Goal: Task Accomplishment & Management: Complete application form

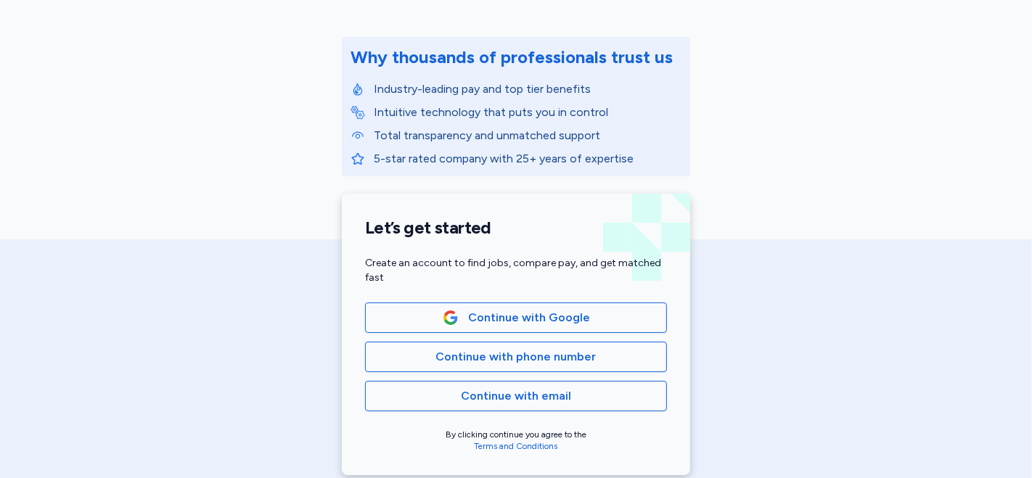
scroll to position [197, 0]
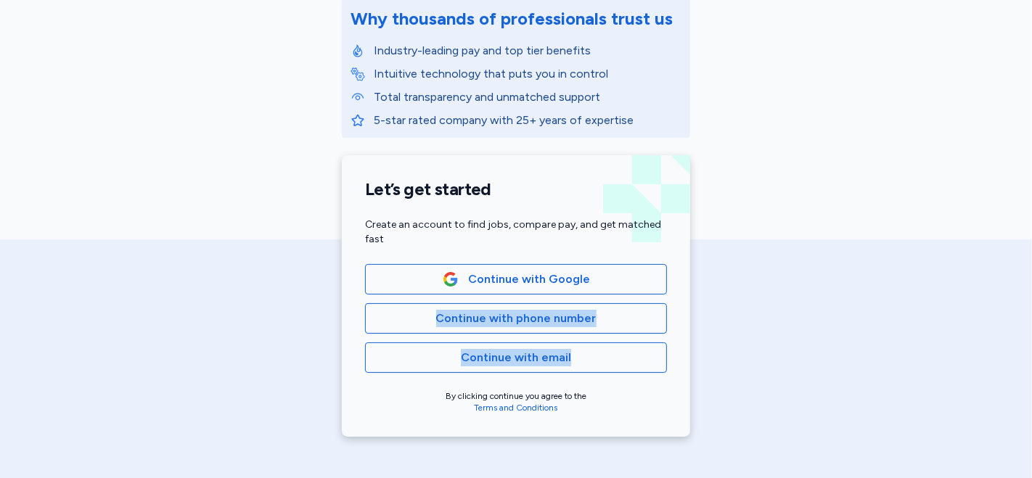
drag, startPoint x: 838, startPoint y: 339, endPoint x: 840, endPoint y: 258, distance: 81.3
click at [840, 258] on div "American Traveler Why thousands of professionals trust us Industry-leading pay …" at bounding box center [516, 129] width 1032 height 652
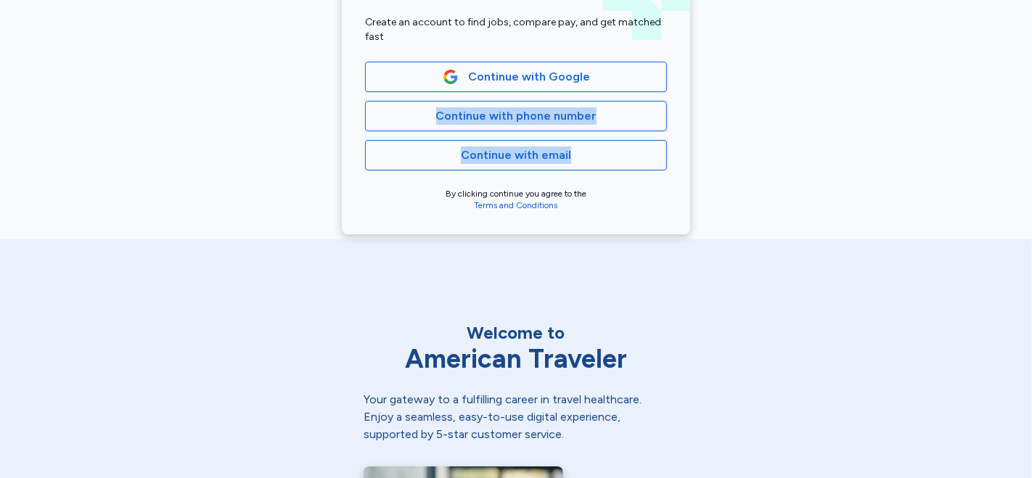
scroll to position [398, 0]
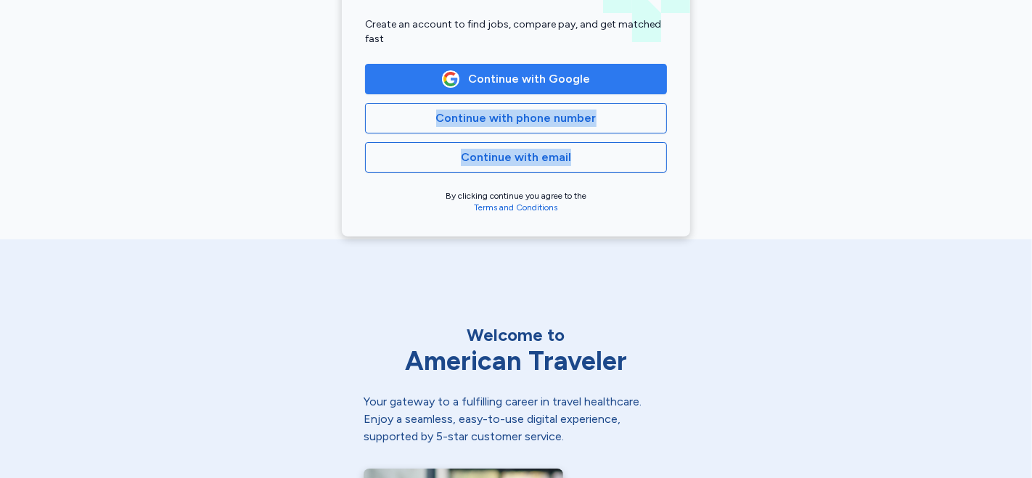
click at [636, 77] on span "Continue with Google" at bounding box center [515, 78] width 277 height 17
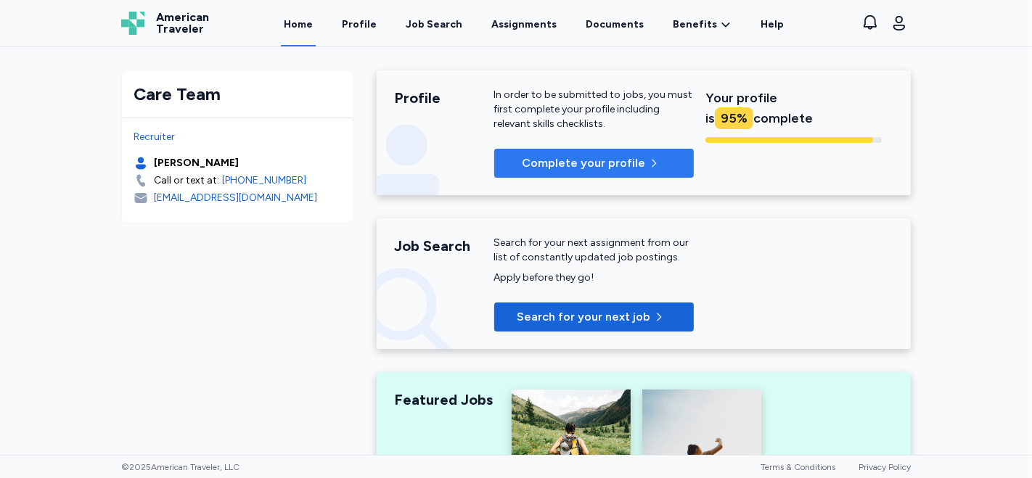
click at [550, 162] on span "Complete your profile" at bounding box center [583, 163] width 123 height 17
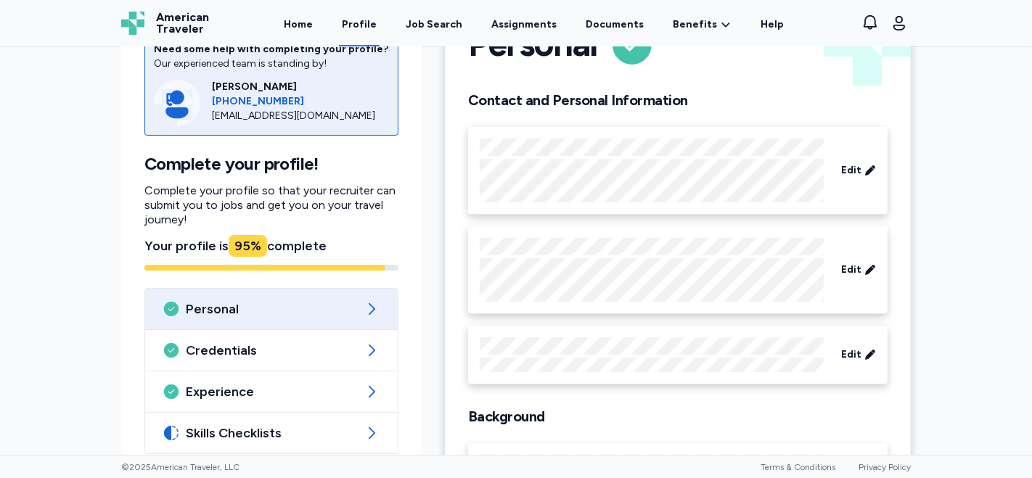
scroll to position [152, 0]
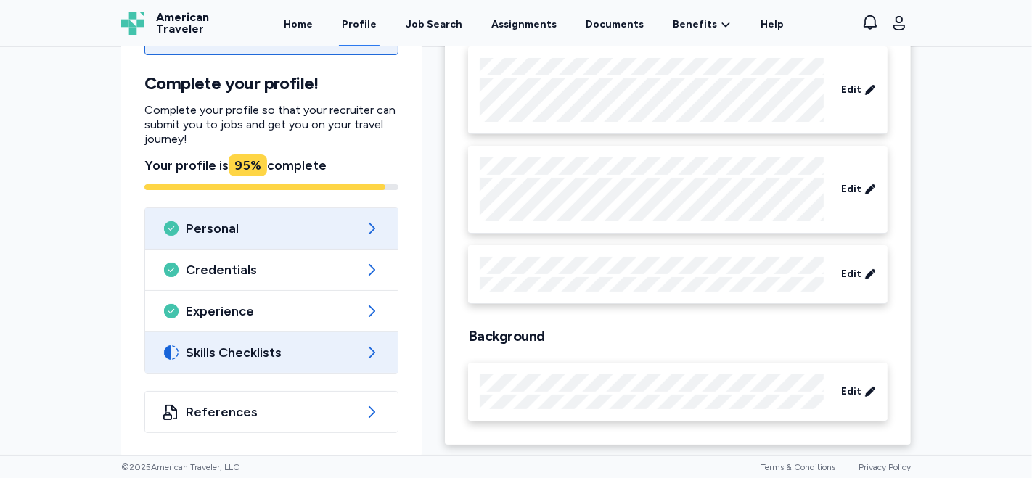
drag, startPoint x: 1023, startPoint y: 237, endPoint x: 378, endPoint y: 368, distance: 657.6
drag, startPoint x: 378, startPoint y: 368, endPoint x: 365, endPoint y: 343, distance: 28.6
click at [365, 343] on div "Skills Checklists" at bounding box center [271, 352] width 253 height 41
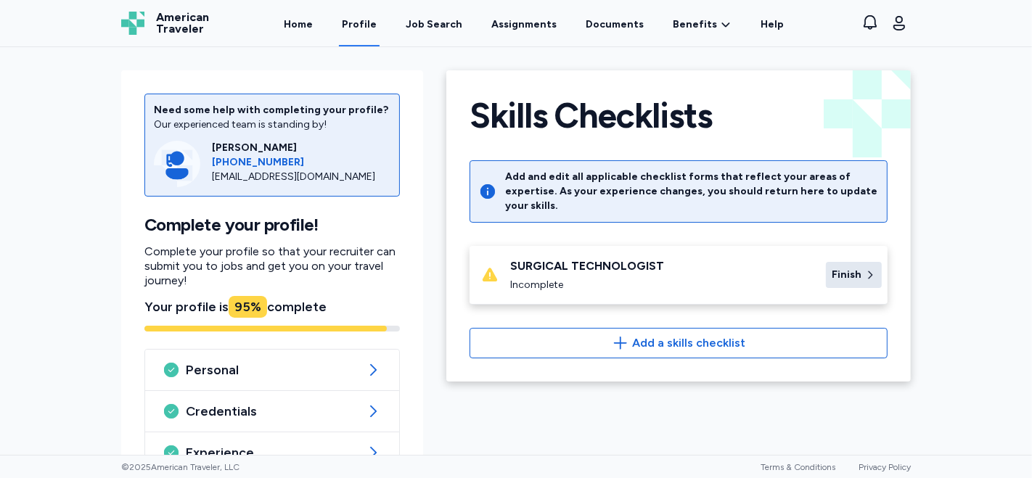
click at [832, 268] on span "Finish" at bounding box center [847, 275] width 30 height 15
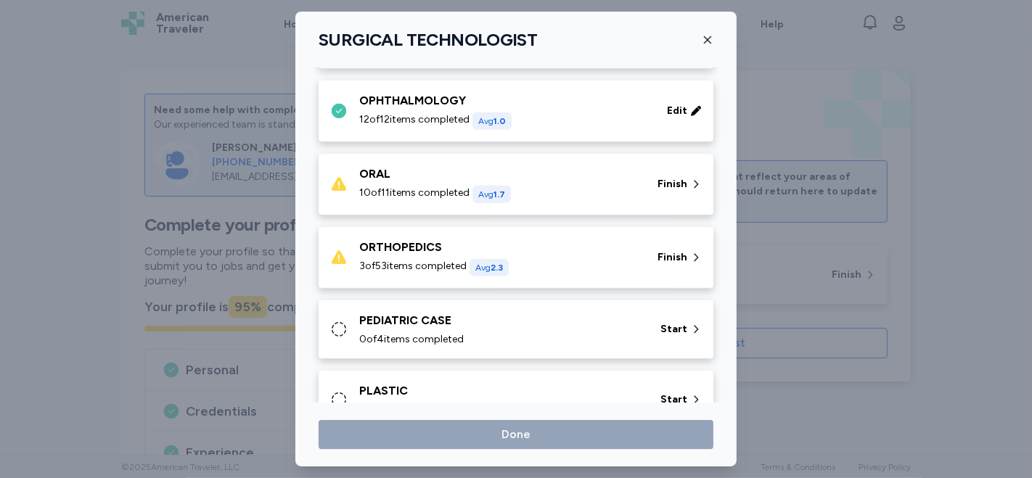
scroll to position [745, 0]
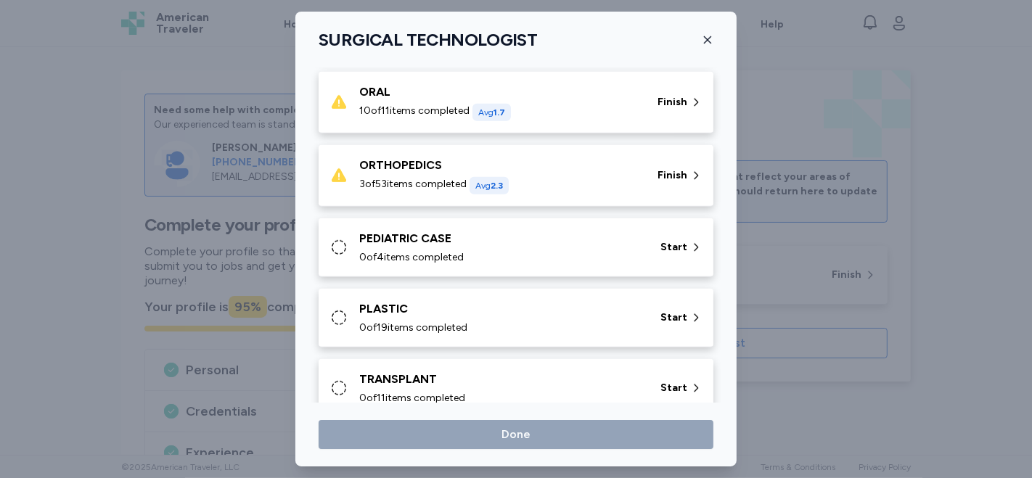
click at [574, 99] on div "ORAL 10 of 11 items completed Avg 1.7" at bounding box center [499, 102] width 281 height 38
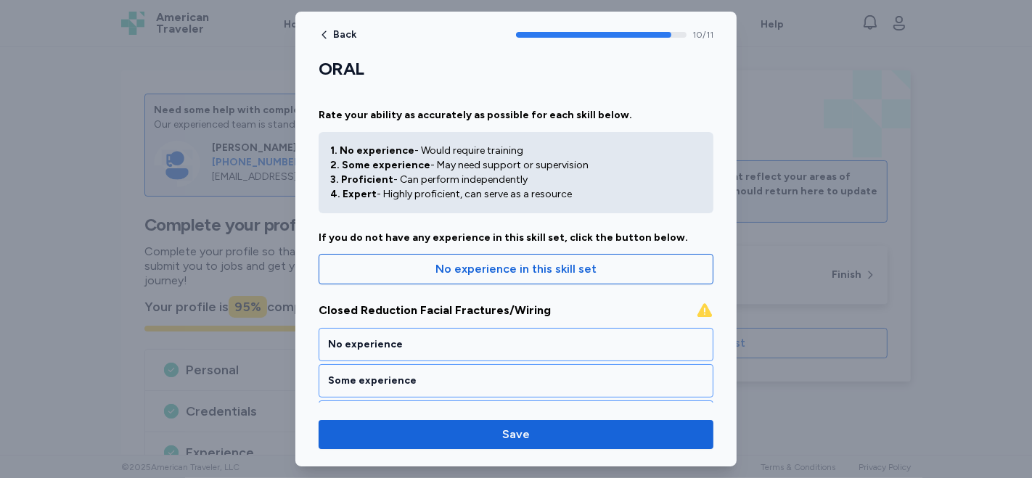
scroll to position [44, 0]
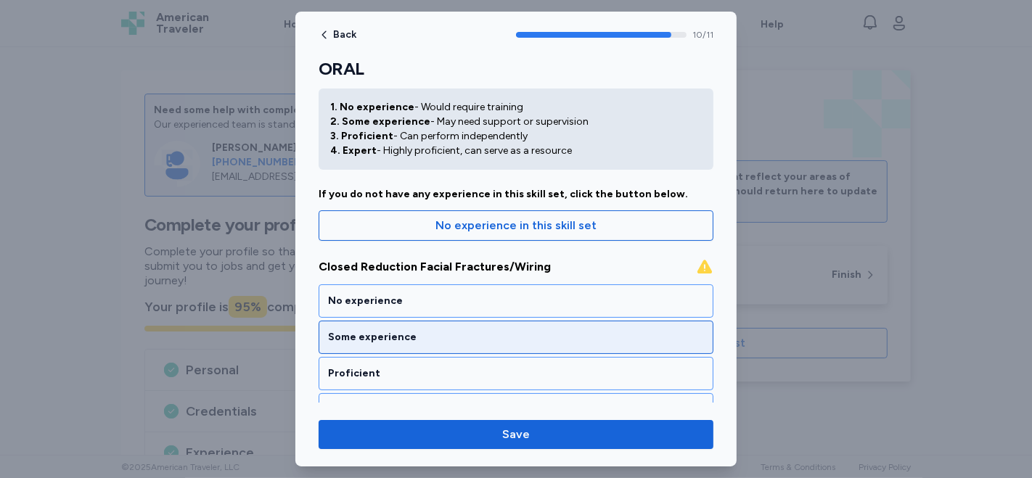
click at [563, 335] on div "Some experience" at bounding box center [516, 337] width 376 height 15
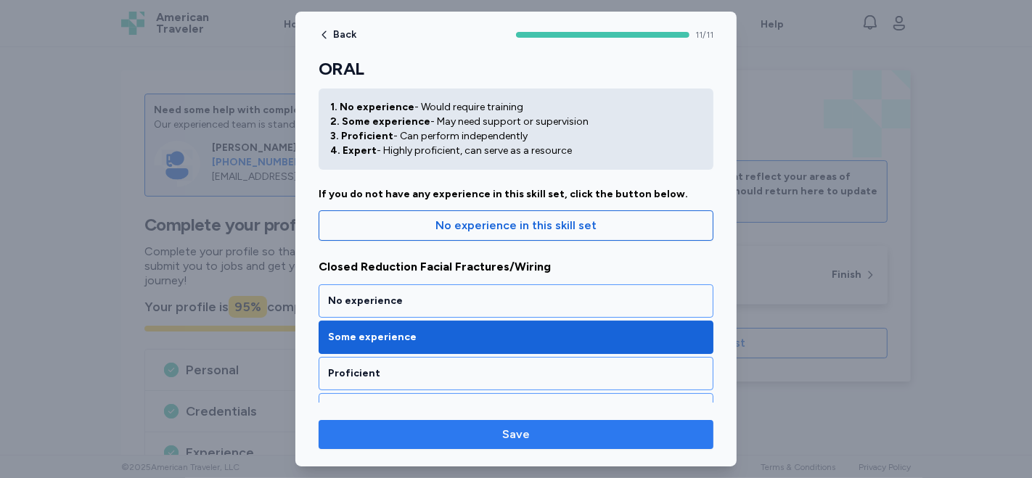
click at [520, 435] on span "Save" at bounding box center [516, 434] width 28 height 17
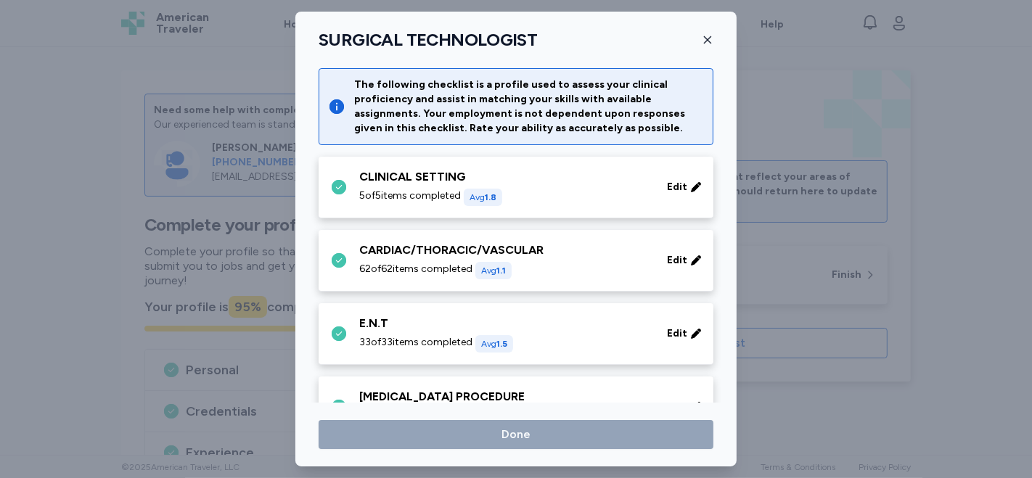
scroll to position [745, 0]
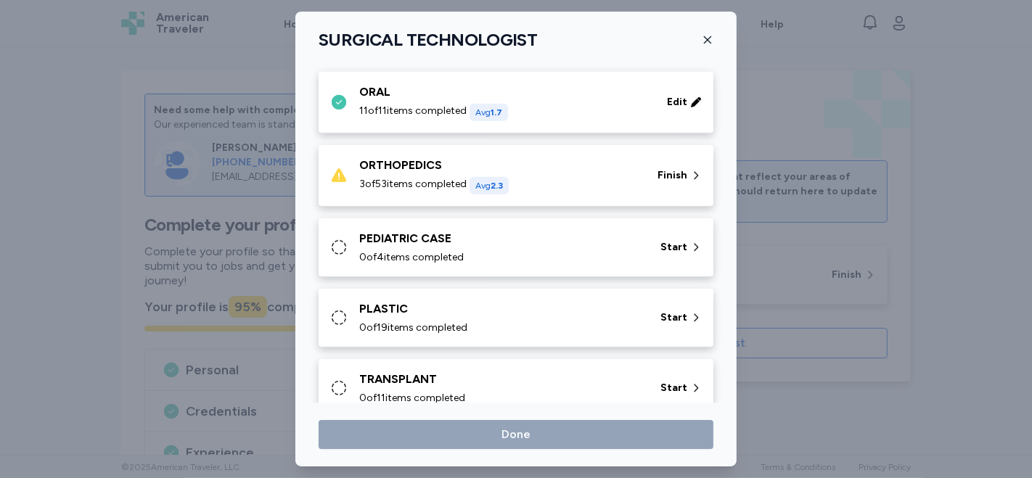
click at [557, 163] on div "ORTHOPEDICS" at bounding box center [499, 165] width 281 height 17
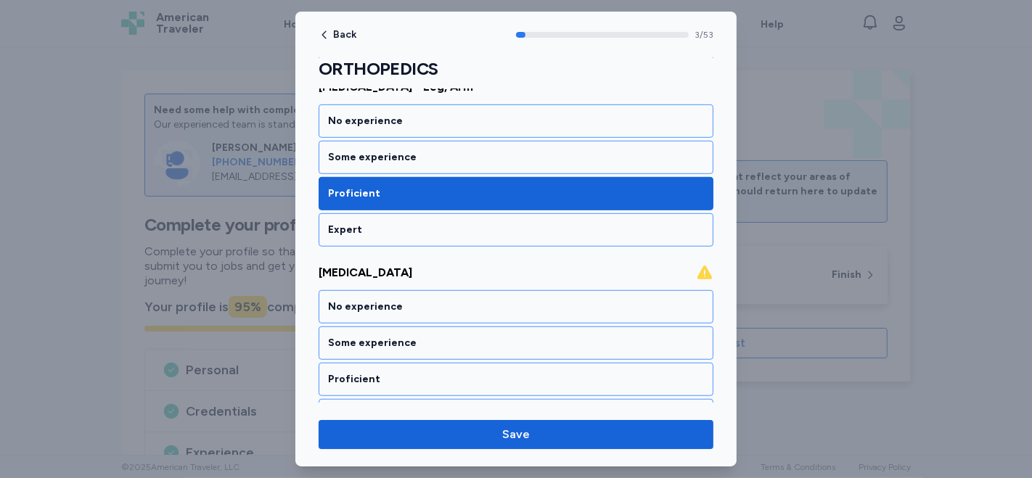
scroll to position [806, 0]
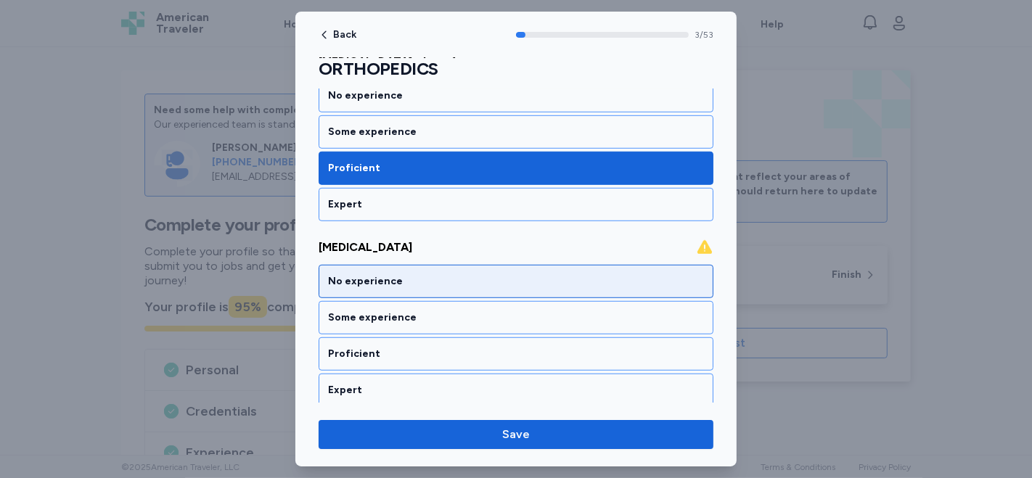
click at [385, 274] on div "No experience" at bounding box center [516, 281] width 376 height 15
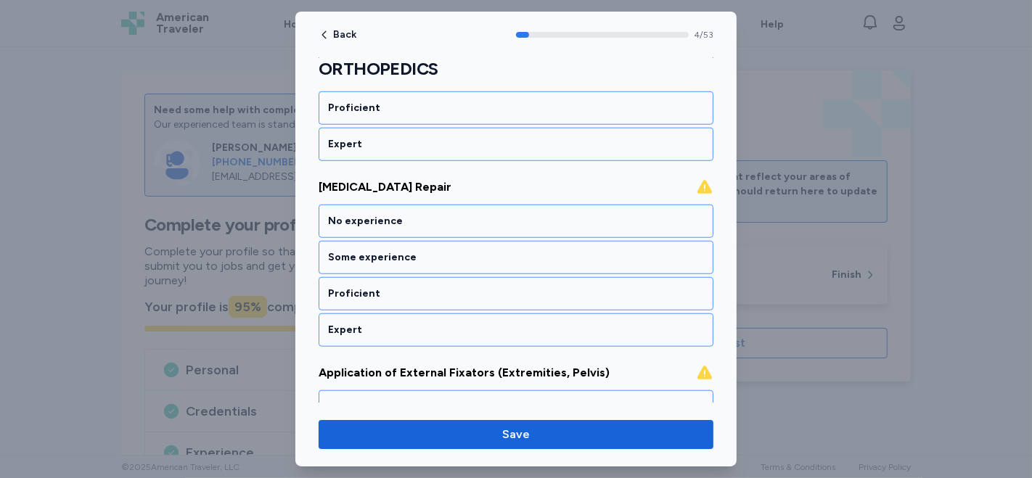
scroll to position [1060, 0]
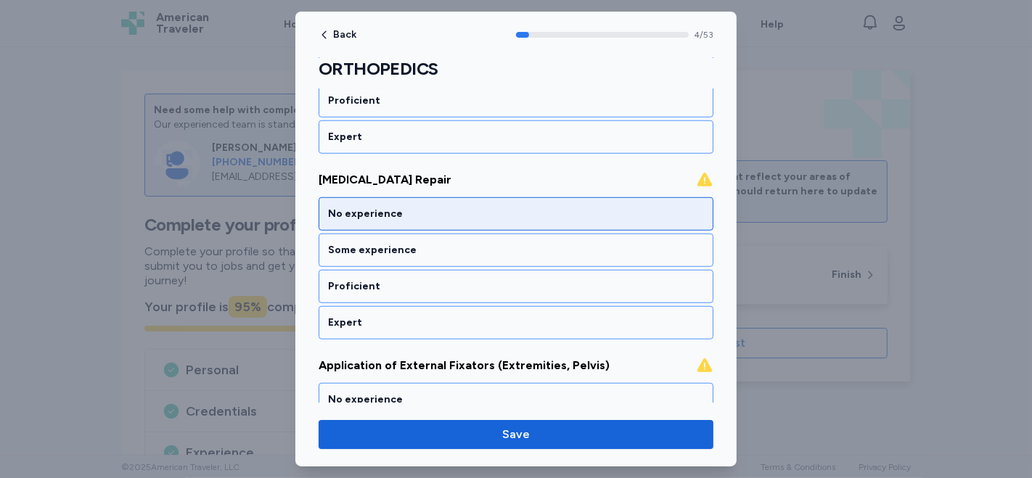
click at [373, 208] on div "No experience" at bounding box center [516, 214] width 376 height 15
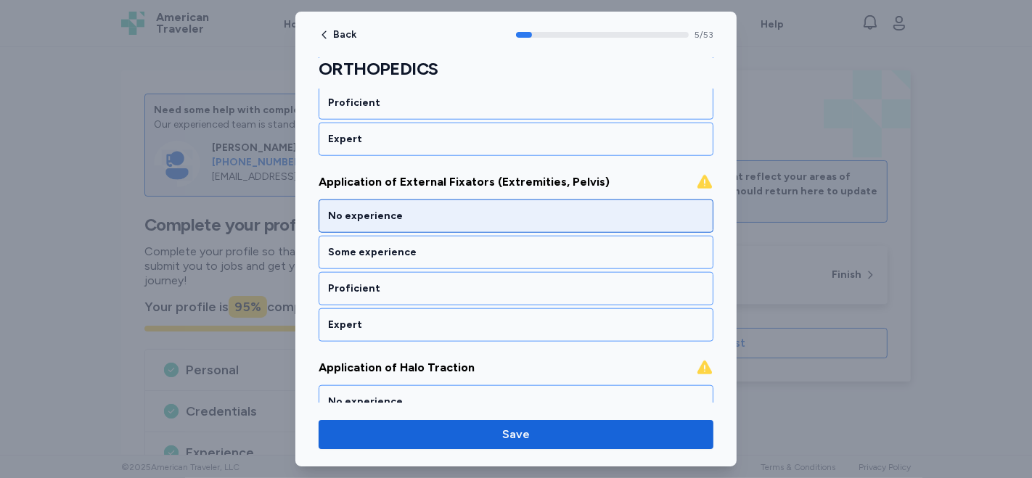
scroll to position [1244, 0]
click at [392, 208] on div "No experience" at bounding box center [516, 215] width 376 height 15
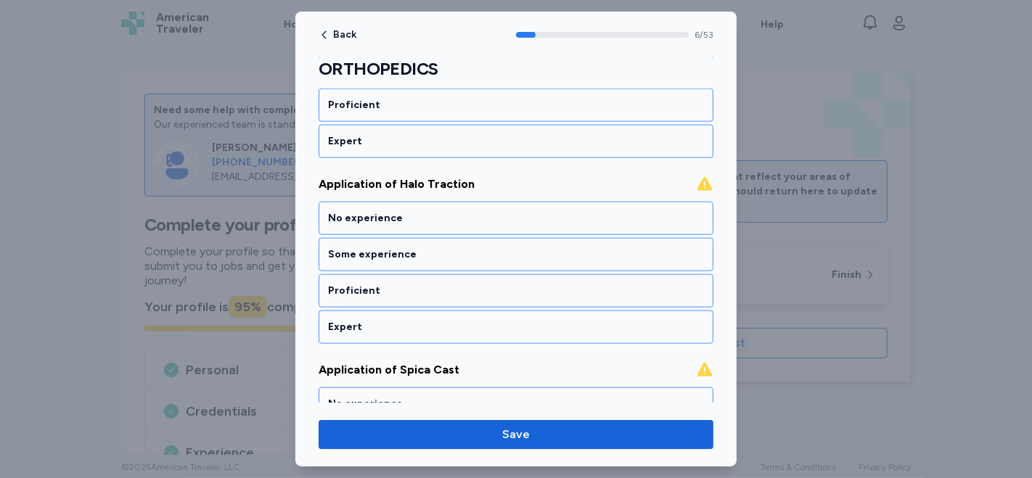
scroll to position [1428, 0]
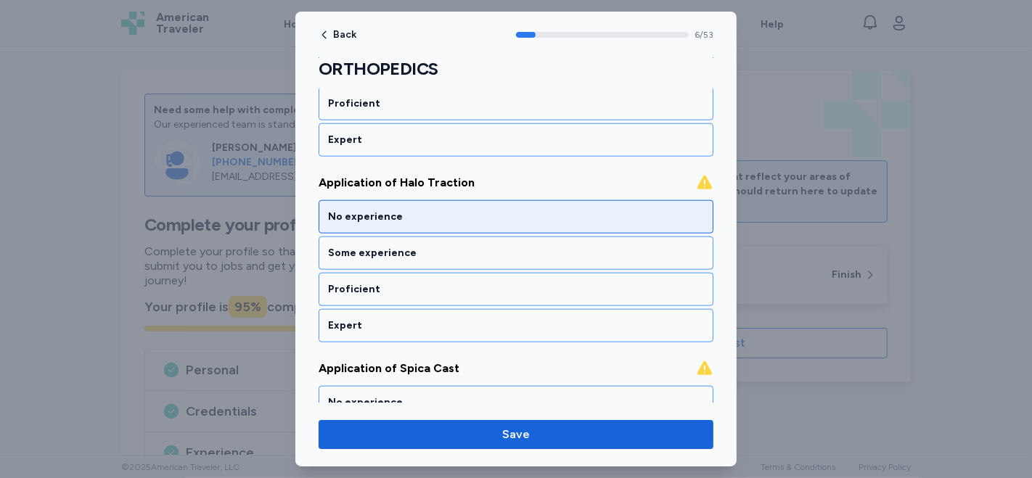
click at [396, 210] on div "No experience" at bounding box center [516, 217] width 376 height 15
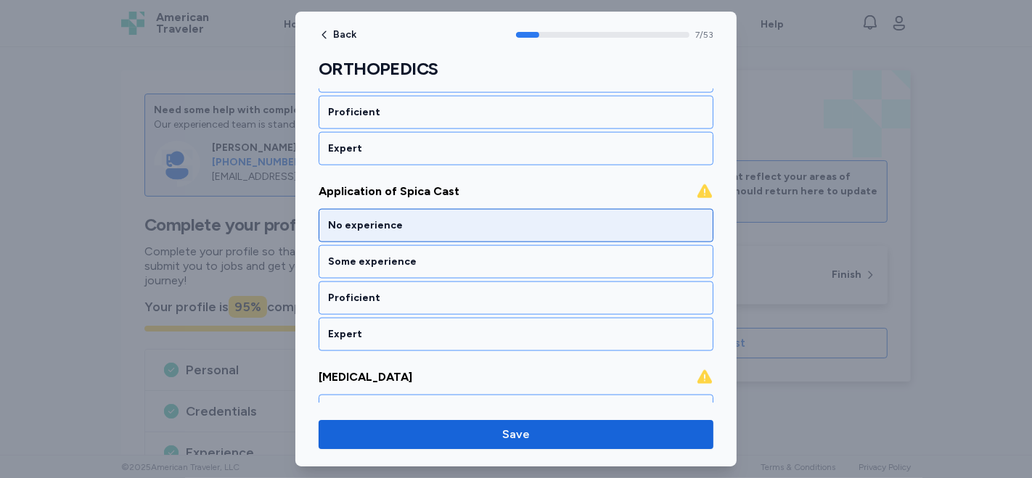
scroll to position [1613, 0]
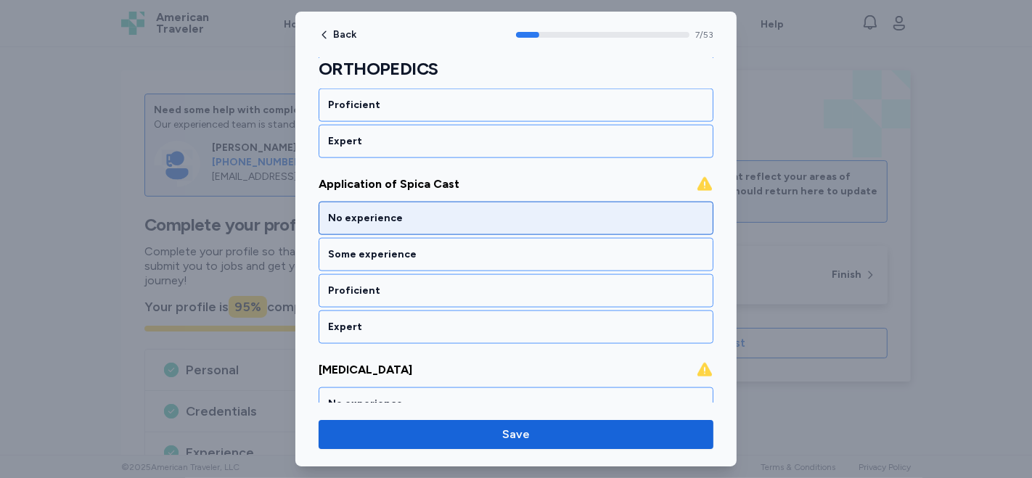
click at [400, 211] on div "No experience" at bounding box center [516, 218] width 376 height 15
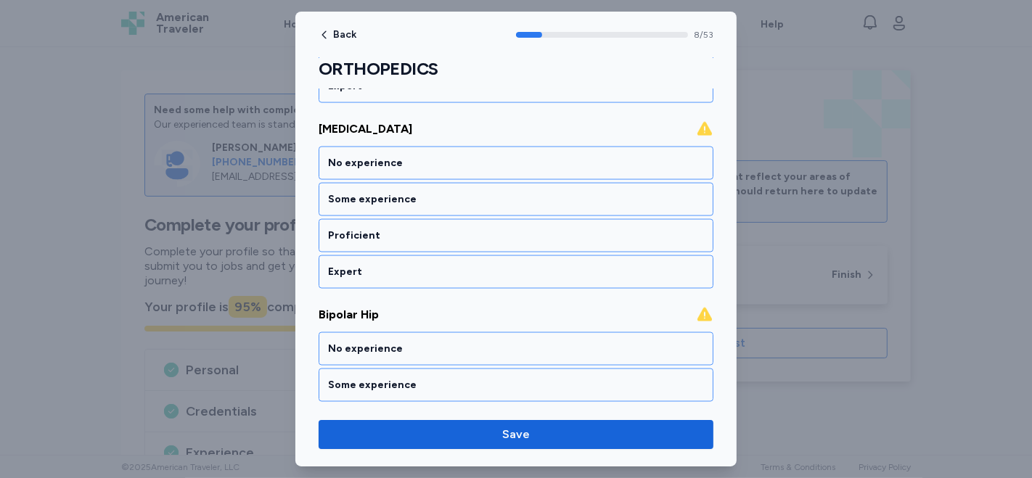
scroll to position [1878, 0]
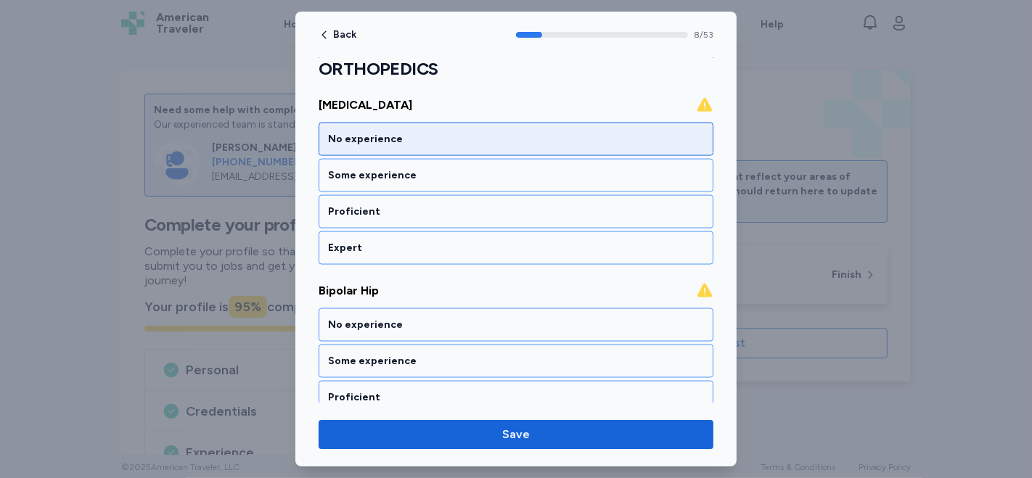
click at [377, 132] on div "No experience" at bounding box center [516, 139] width 376 height 15
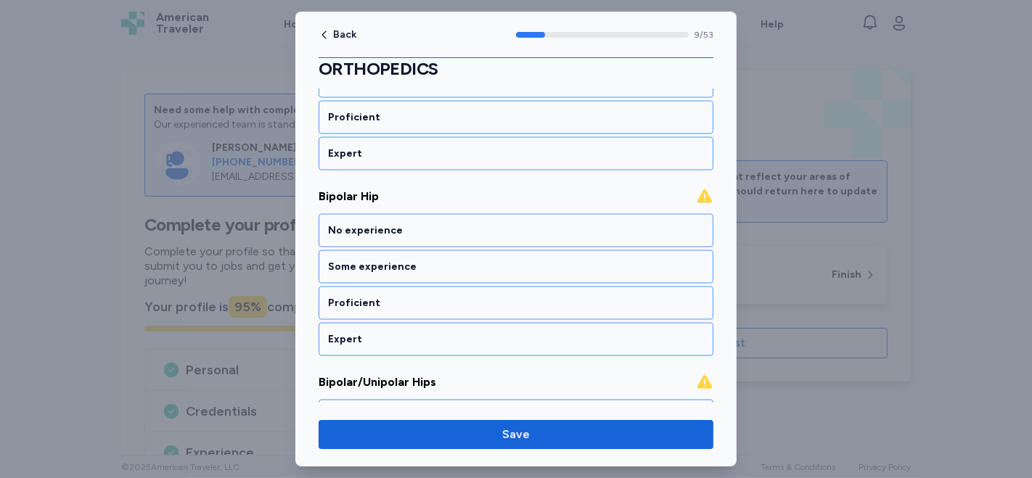
scroll to position [1981, 0]
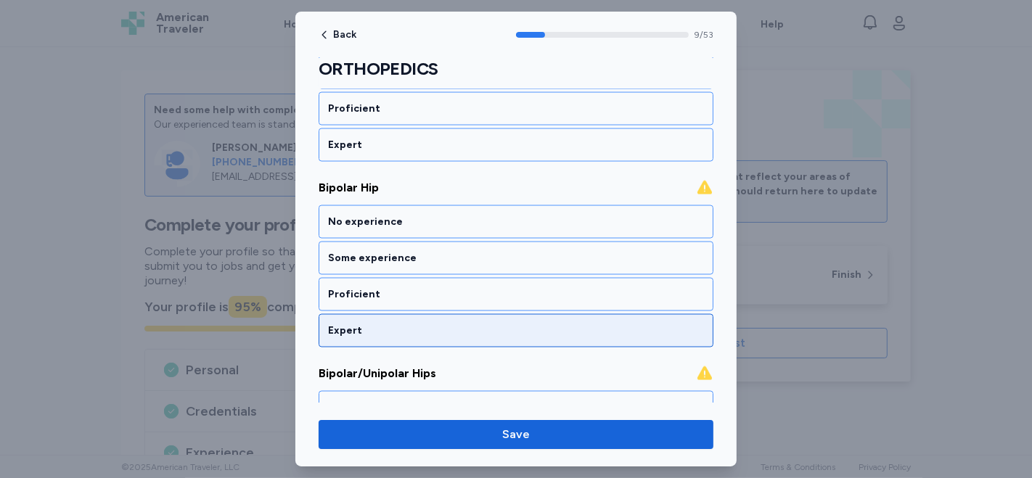
drag, startPoint x: 405, startPoint y: 214, endPoint x: 398, endPoint y: 211, distance: 7.8
click at [404, 214] on div "No experience" at bounding box center [516, 221] width 395 height 33
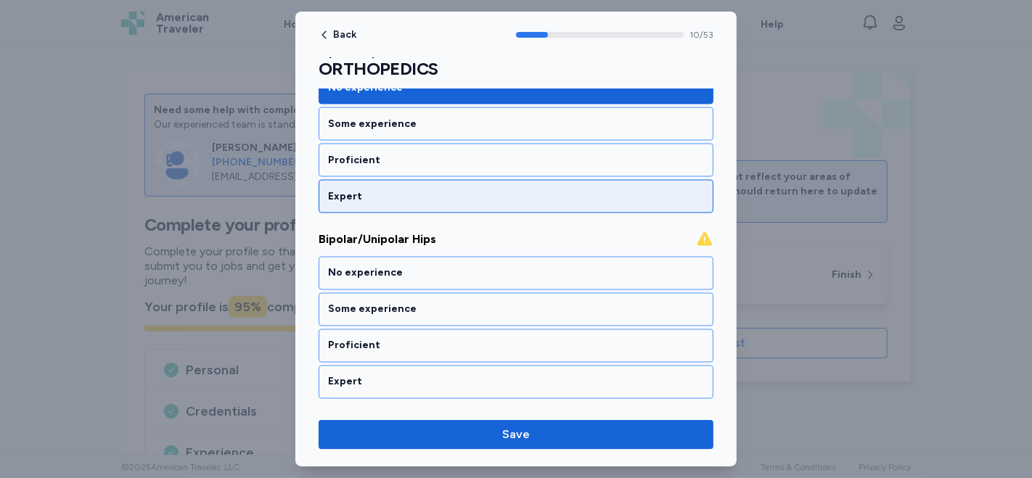
scroll to position [2165, 0]
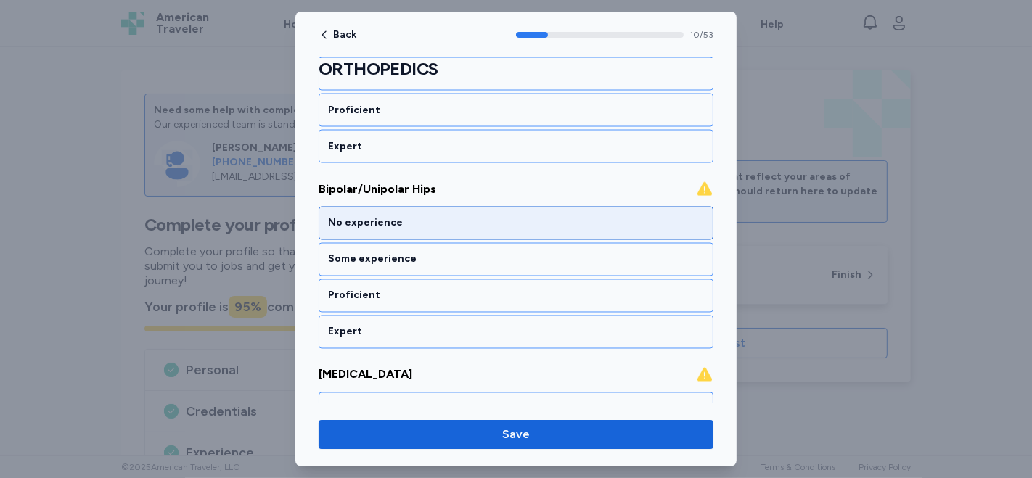
click at [388, 216] on div "No experience" at bounding box center [516, 223] width 376 height 15
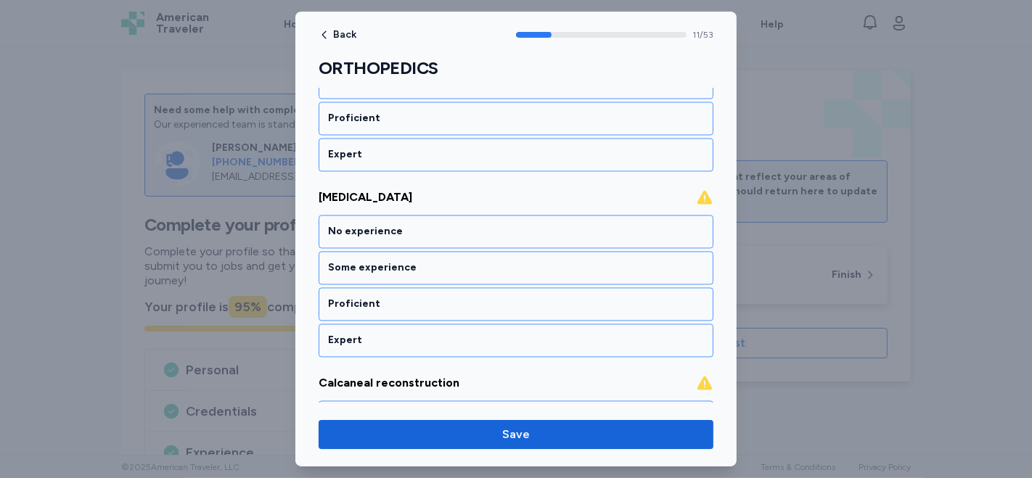
scroll to position [2349, 0]
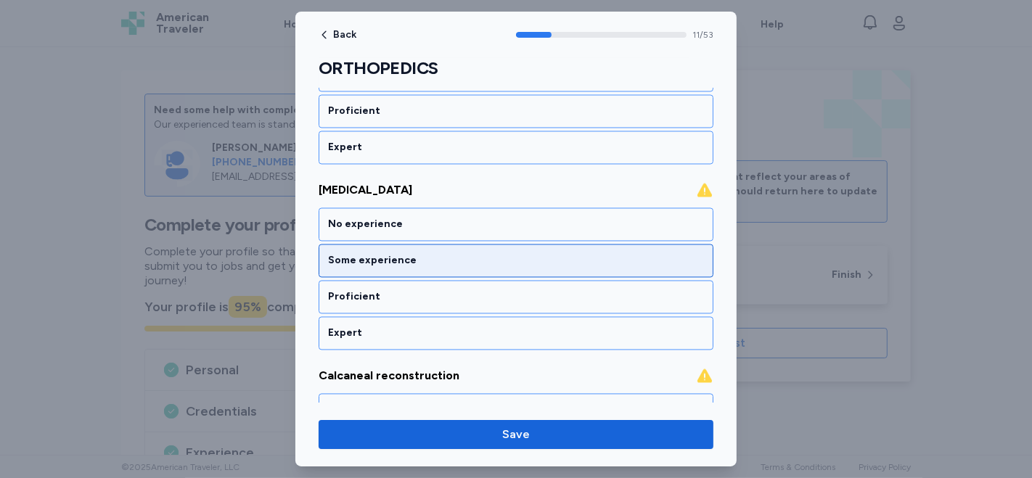
click at [353, 254] on div "Some experience" at bounding box center [516, 261] width 376 height 15
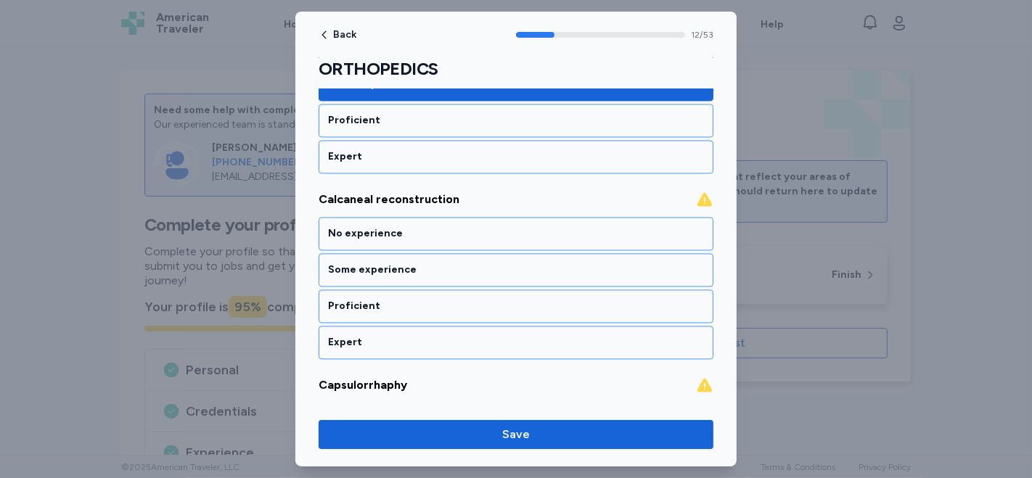
scroll to position [2534, 0]
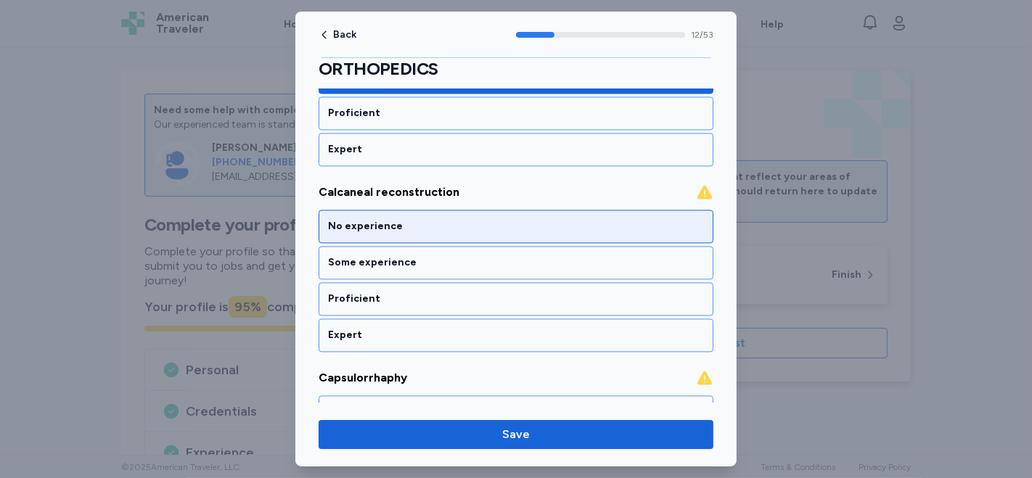
click at [351, 216] on div "No experience" at bounding box center [516, 226] width 395 height 33
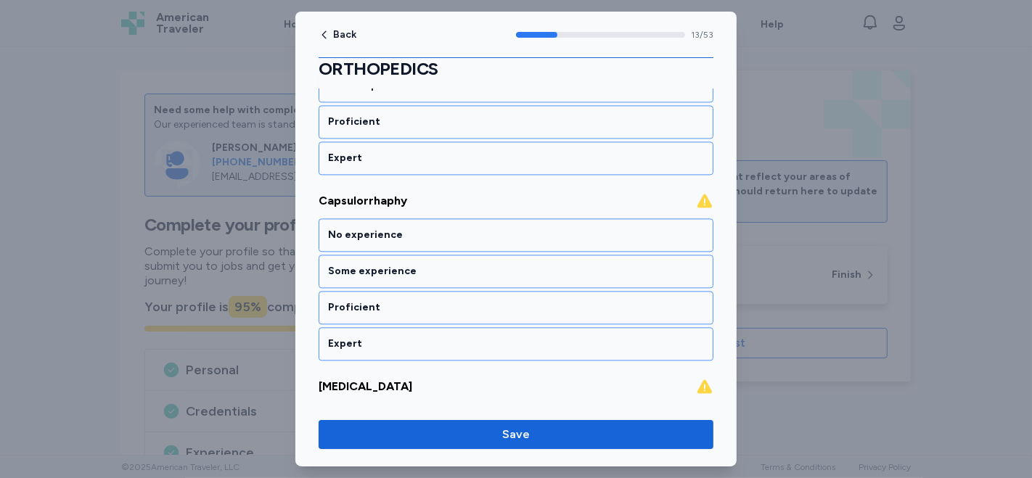
scroll to position [2718, 0]
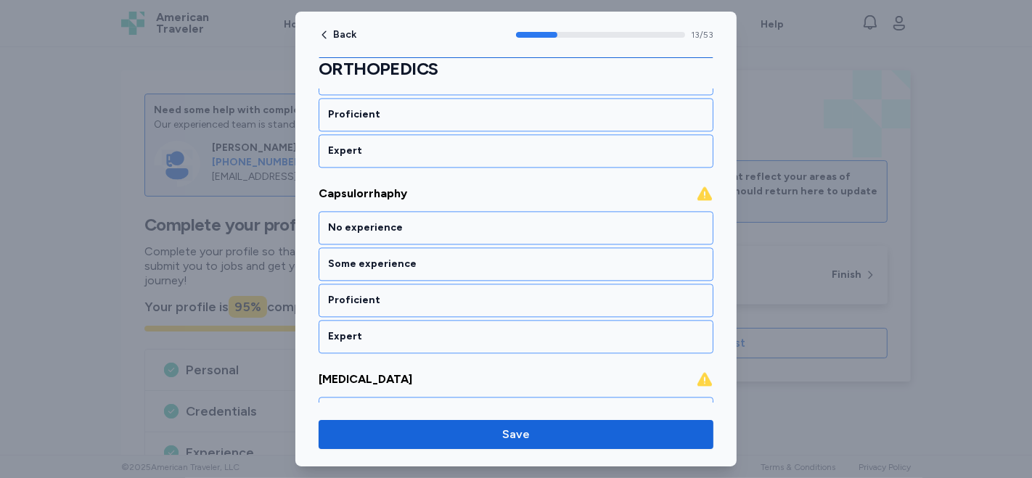
click at [351, 216] on div "No experience" at bounding box center [516, 227] width 395 height 33
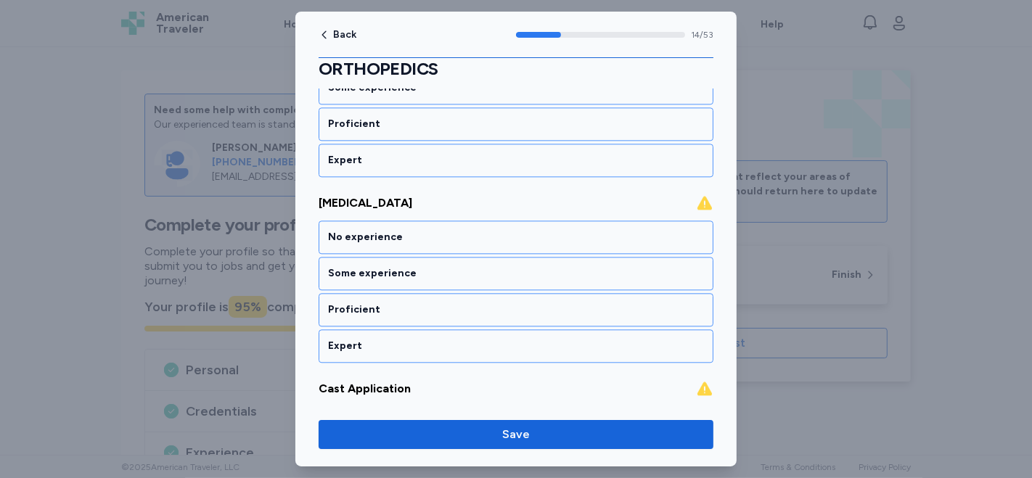
scroll to position [2902, 0]
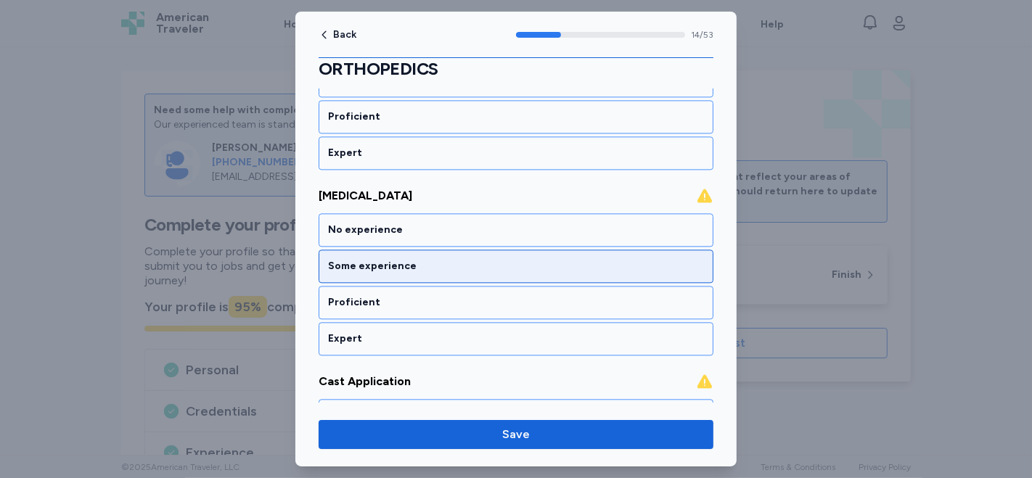
click at [352, 259] on div "Some experience" at bounding box center [516, 266] width 376 height 15
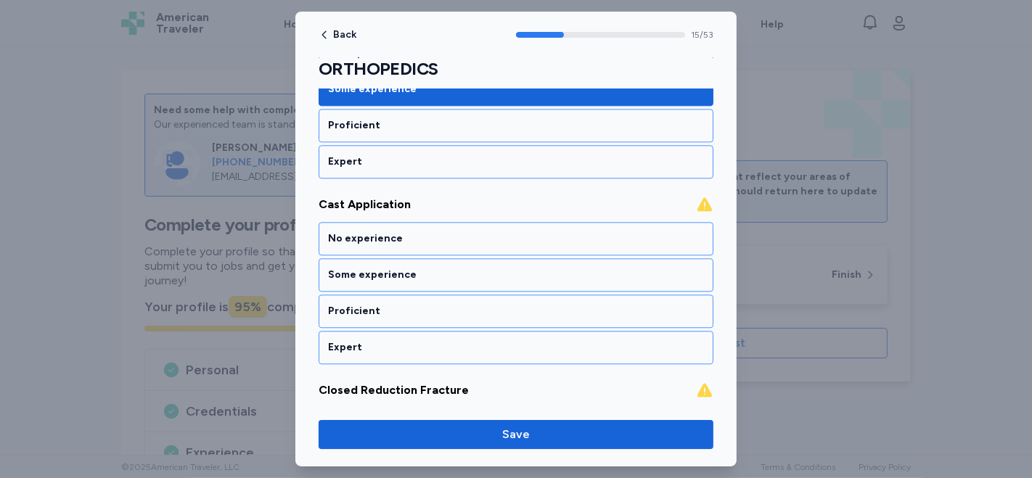
scroll to position [3086, 0]
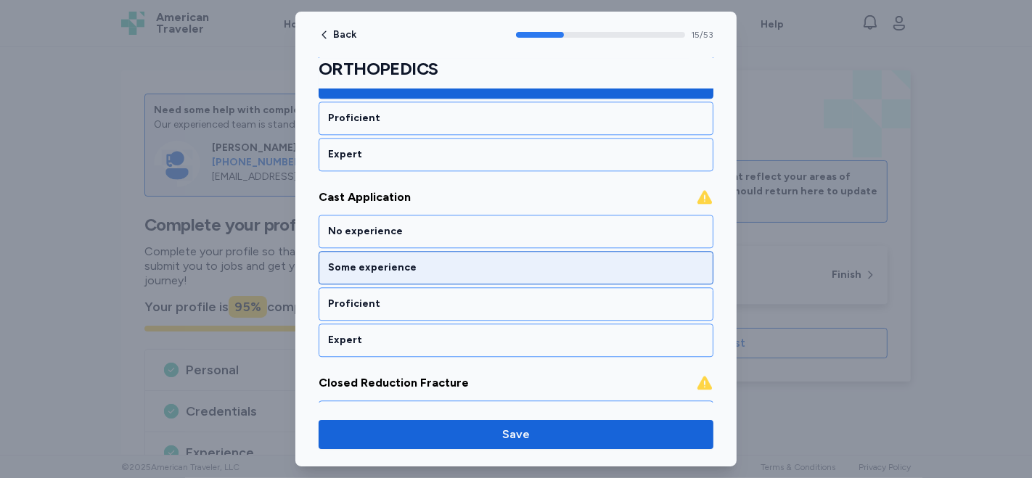
click at [367, 261] on div "Some experience" at bounding box center [516, 268] width 376 height 15
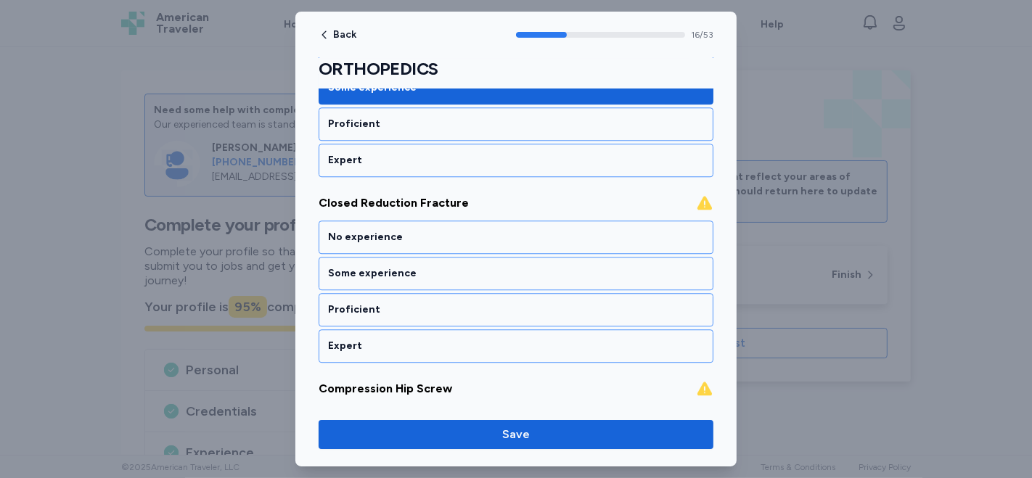
scroll to position [3270, 0]
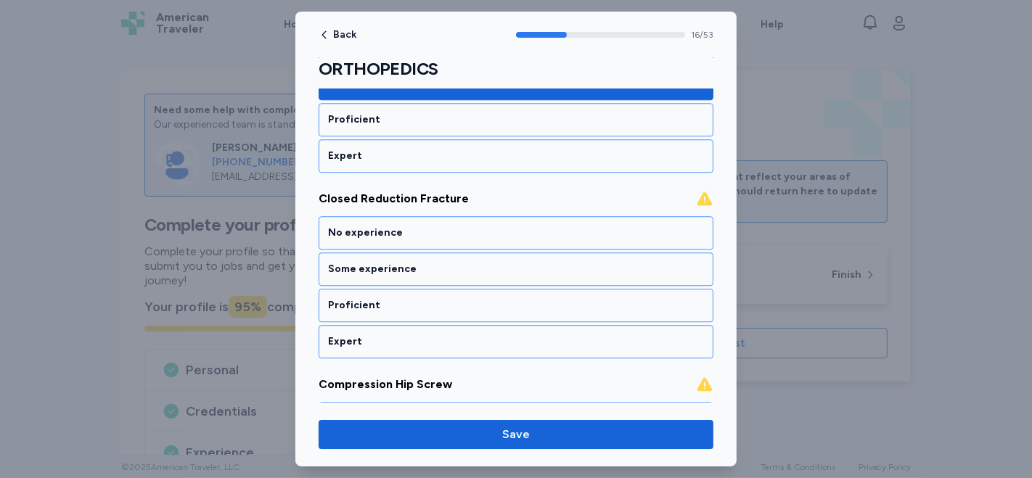
click at [367, 262] on div "Some experience" at bounding box center [516, 269] width 376 height 15
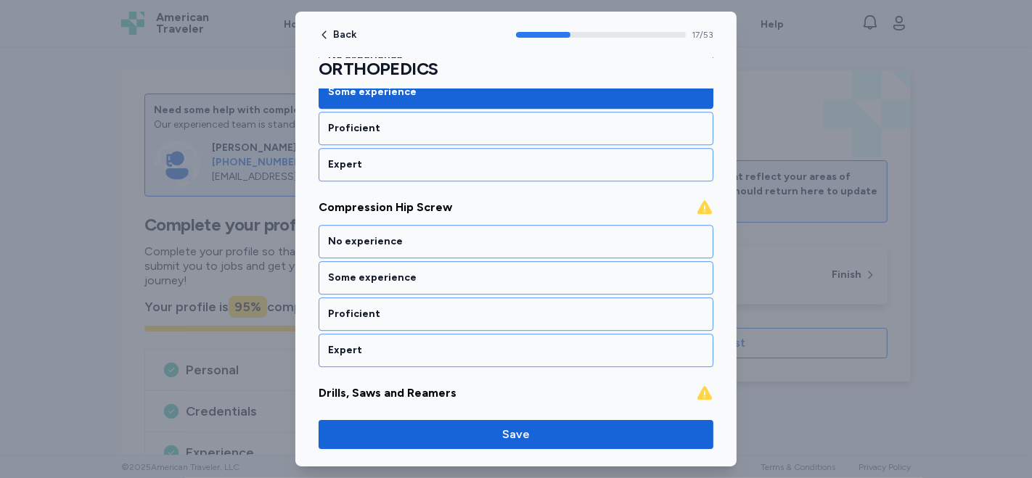
scroll to position [3455, 0]
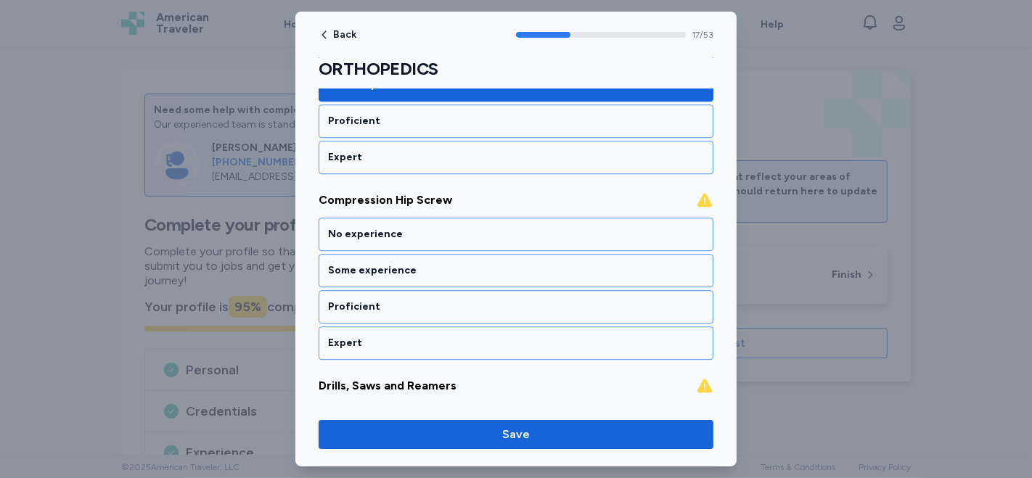
click at [367, 263] on div "Some experience" at bounding box center [516, 270] width 376 height 15
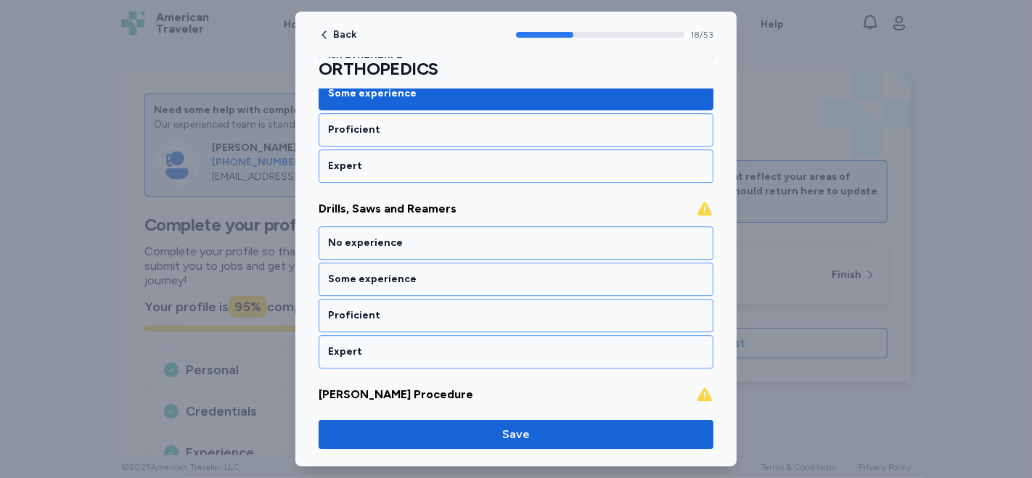
scroll to position [3639, 0]
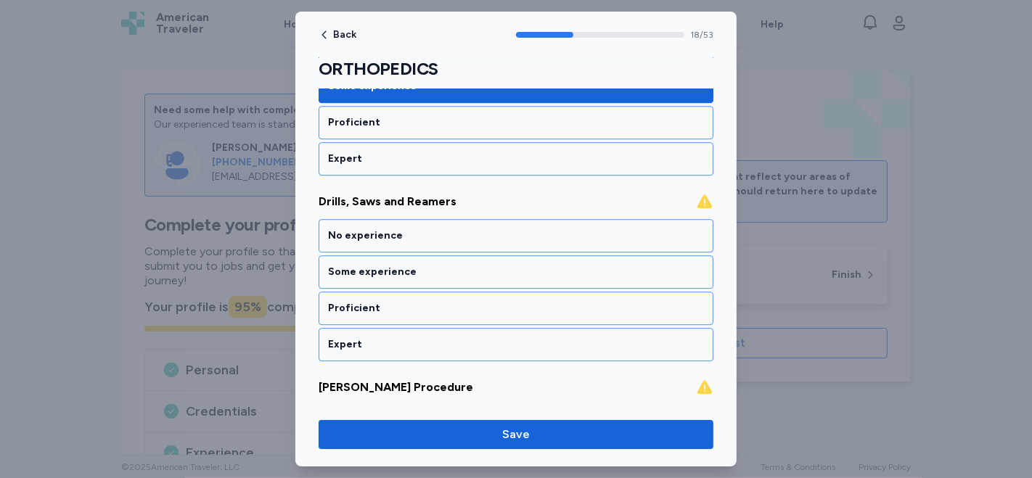
click at [367, 265] on div "Some experience" at bounding box center [516, 272] width 376 height 15
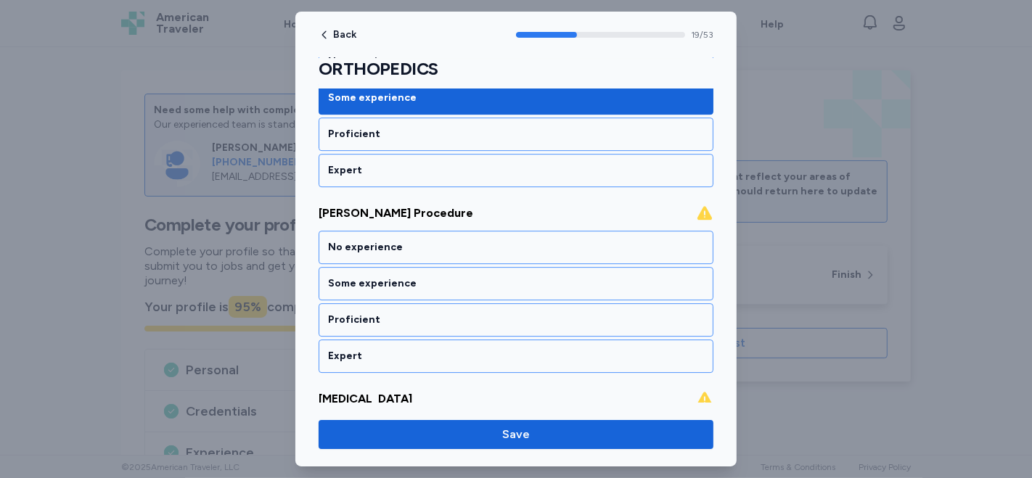
scroll to position [3824, 0]
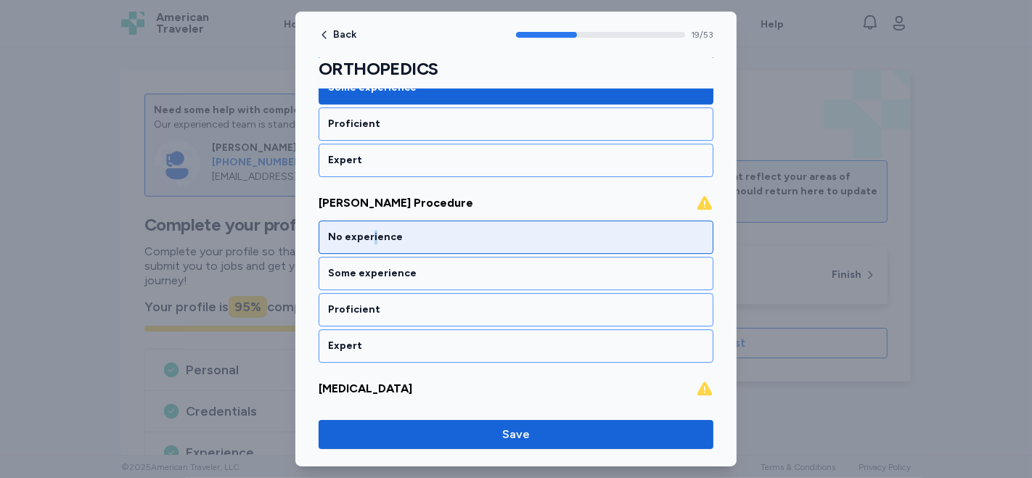
click at [371, 230] on div "No experience" at bounding box center [516, 237] width 376 height 15
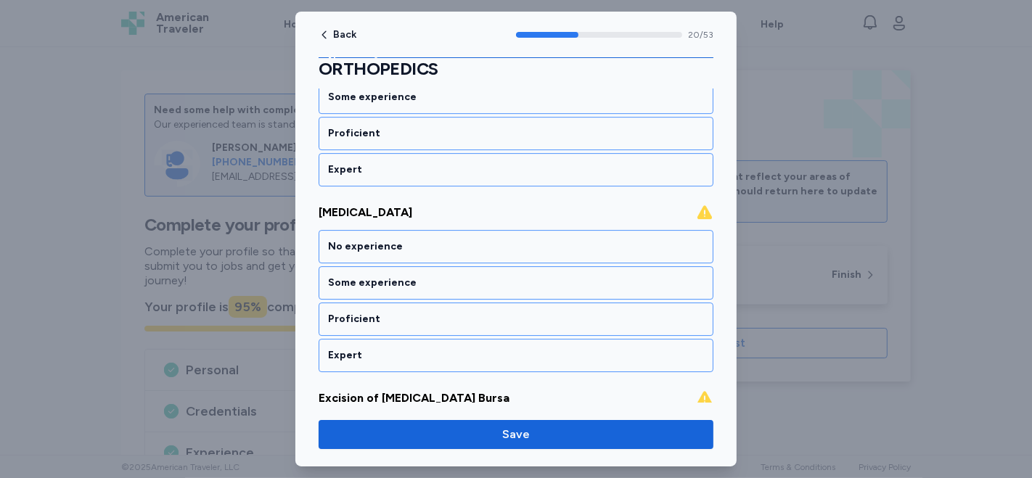
scroll to position [4007, 0]
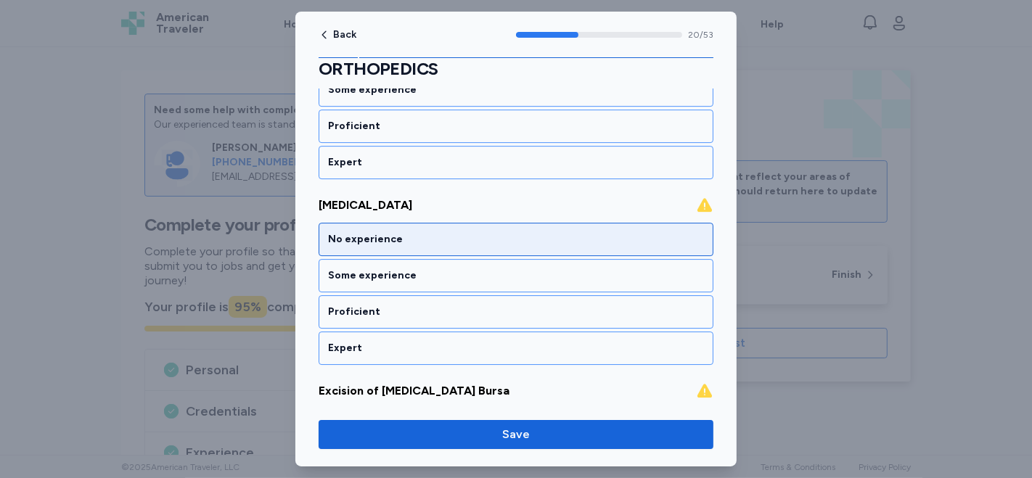
click at [366, 232] on div "No experience" at bounding box center [516, 239] width 376 height 15
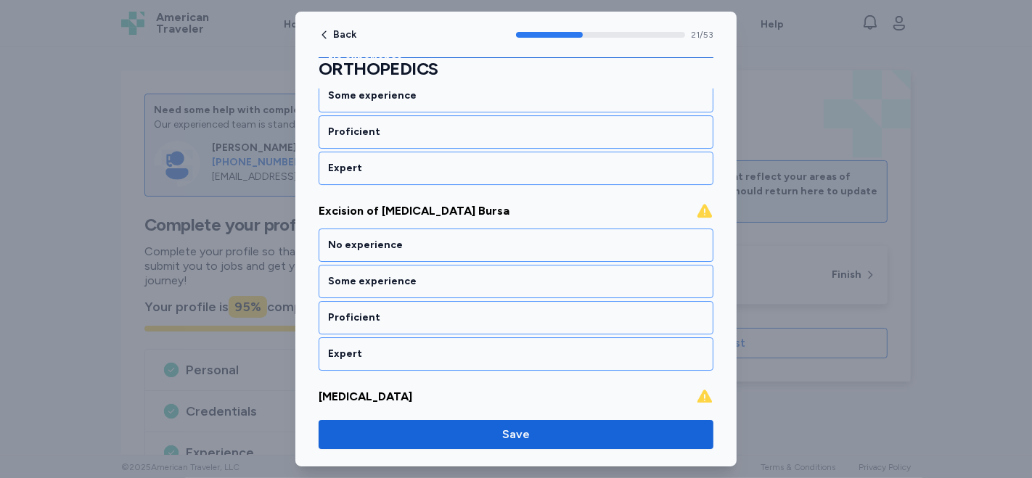
scroll to position [4191, 0]
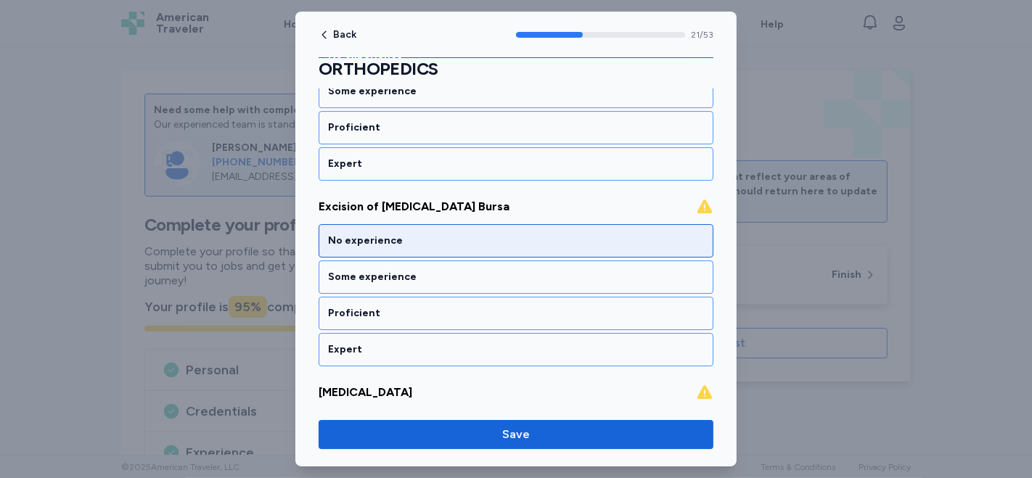
click at [354, 234] on div "No experience" at bounding box center [516, 241] width 376 height 15
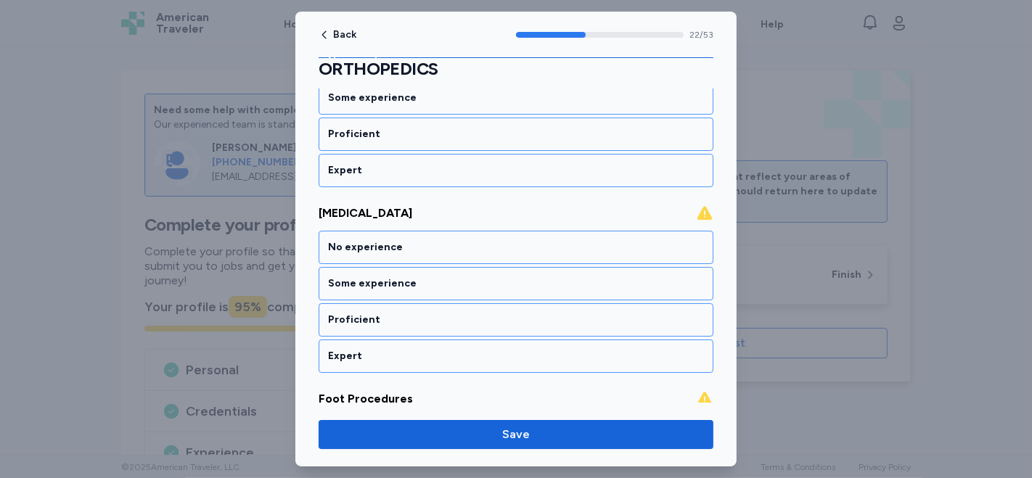
scroll to position [4375, 0]
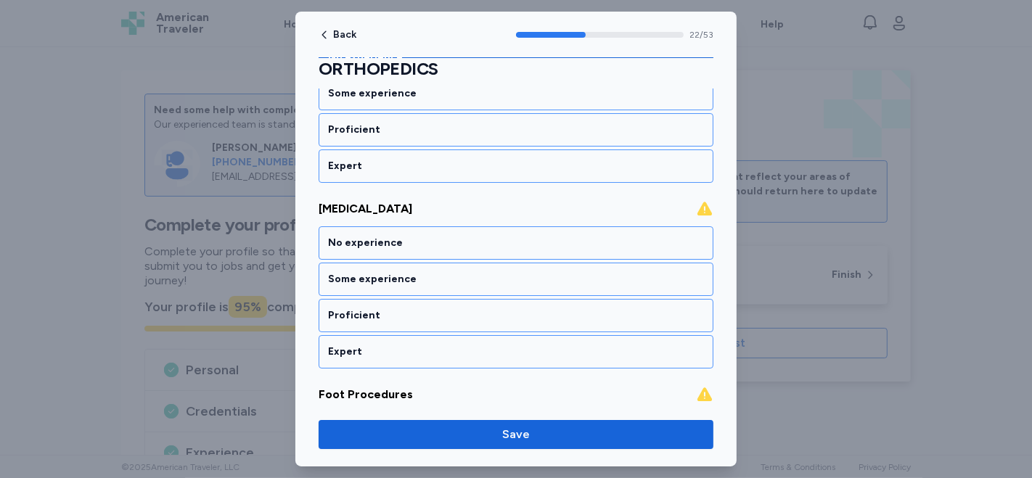
drag, startPoint x: 354, startPoint y: 201, endPoint x: 19, endPoint y: 216, distance: 335.7
click at [0, 245] on div at bounding box center [516, 239] width 1032 height 478
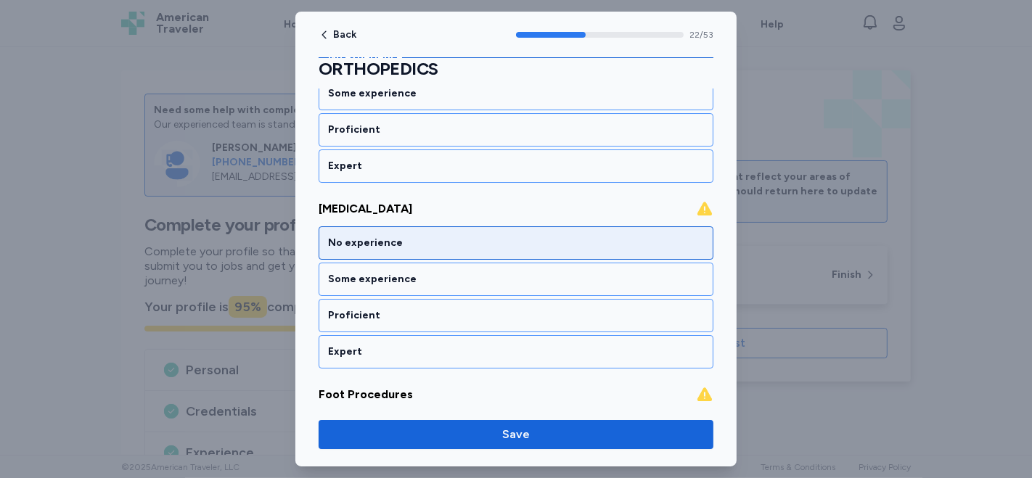
click at [353, 236] on div "No experience" at bounding box center [516, 243] width 376 height 15
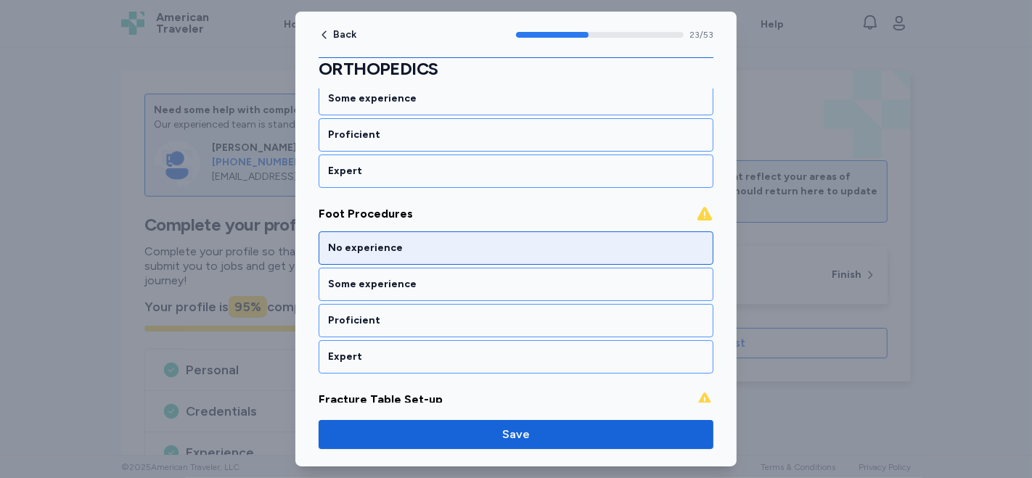
scroll to position [4559, 0]
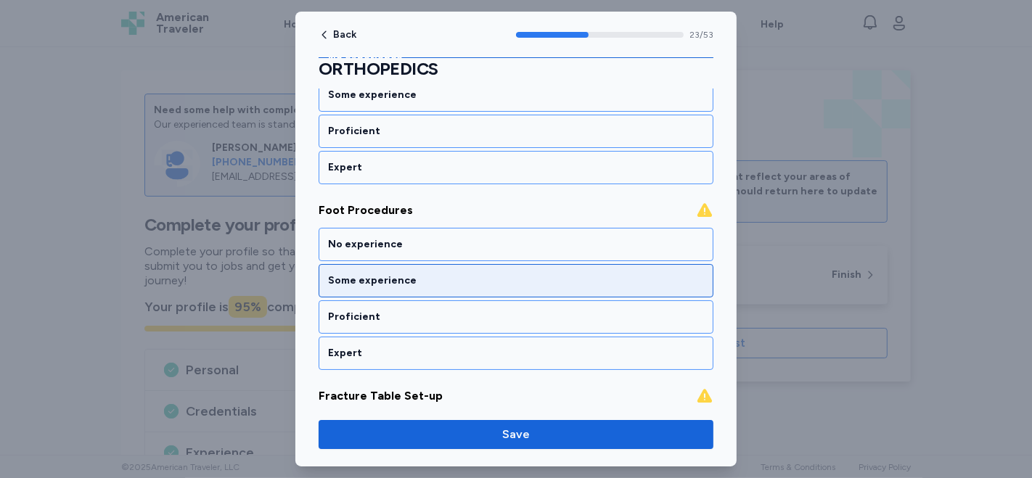
click at [363, 274] on div "Some experience" at bounding box center [516, 281] width 376 height 15
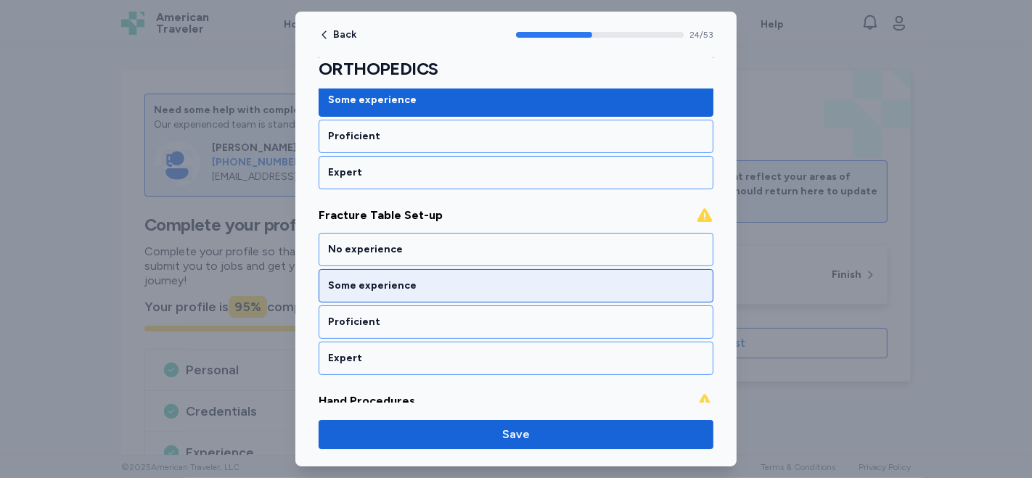
scroll to position [4745, 0]
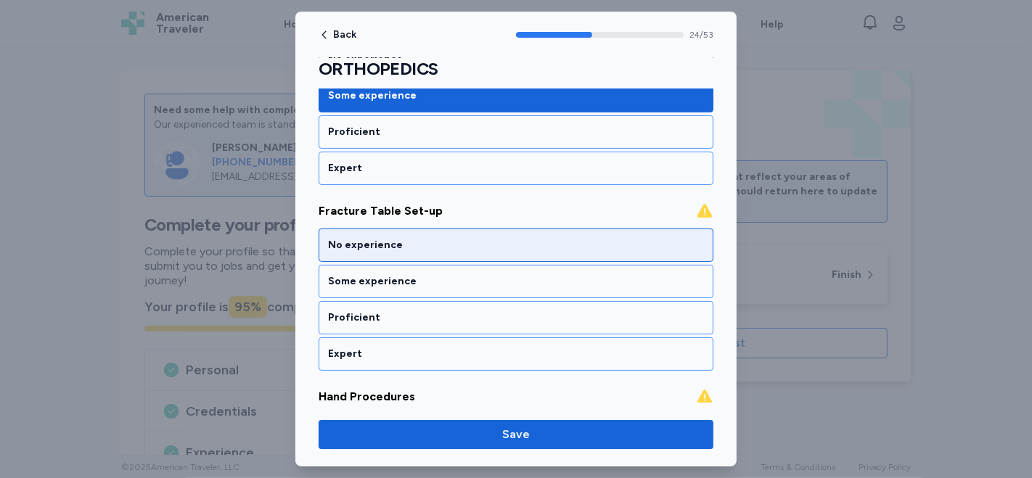
click at [348, 238] on div "No experience" at bounding box center [516, 245] width 376 height 15
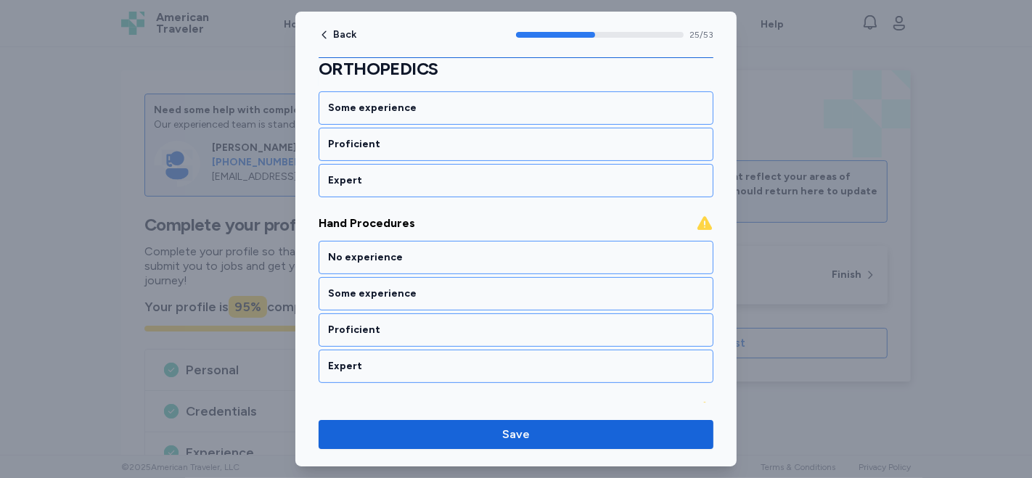
scroll to position [4928, 0]
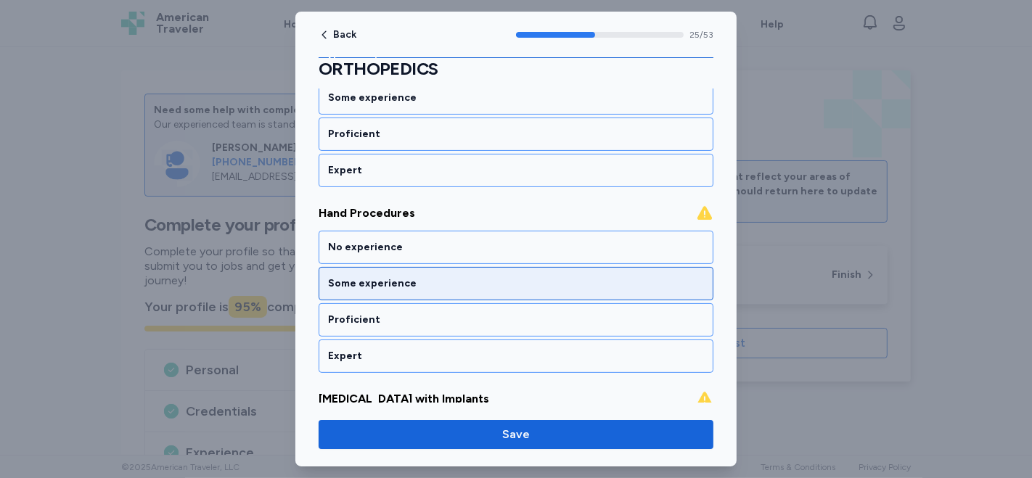
click at [345, 277] on div "Some experience" at bounding box center [516, 284] width 376 height 15
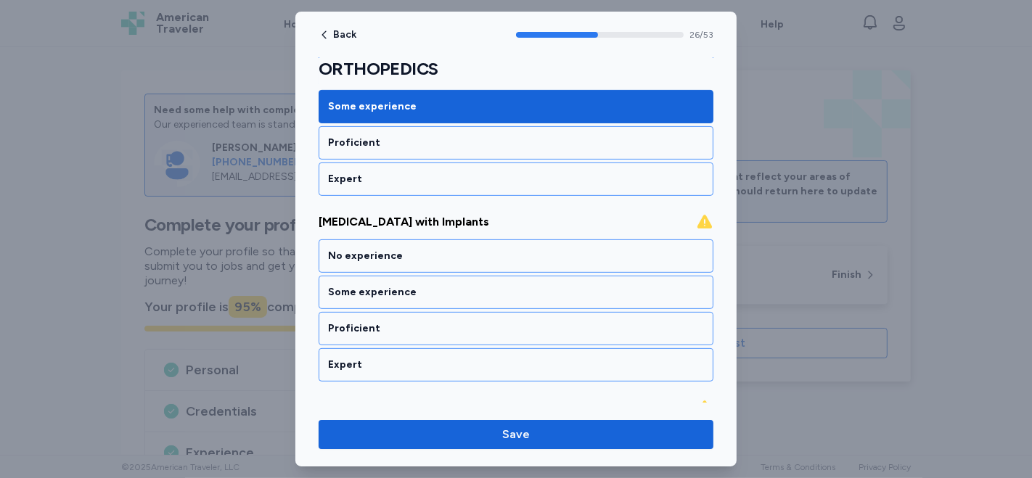
scroll to position [5113, 0]
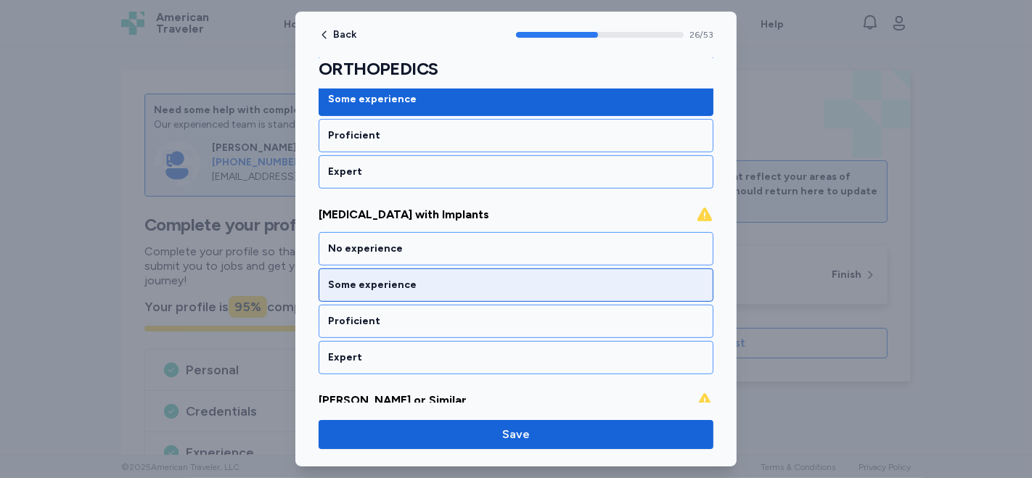
click at [349, 278] on div "Some experience" at bounding box center [516, 285] width 376 height 15
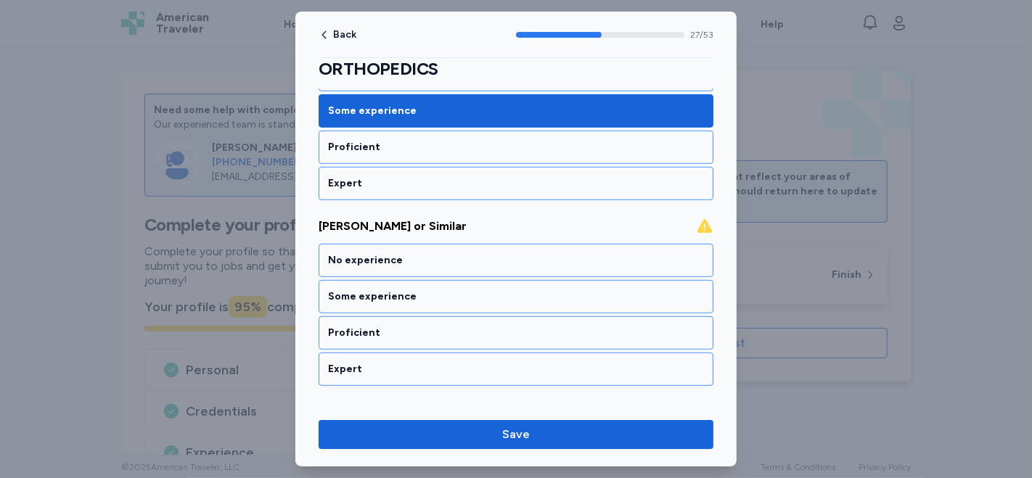
scroll to position [5297, 0]
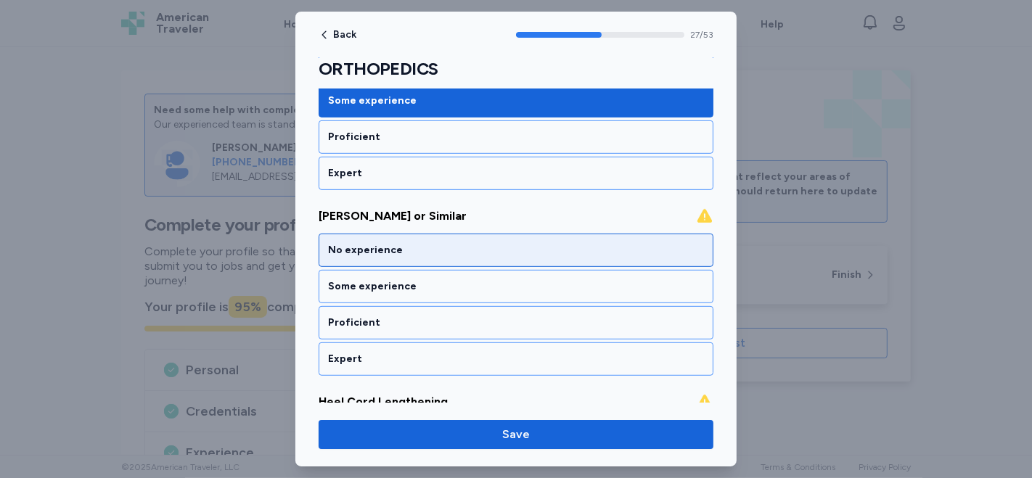
click at [348, 243] on div "No experience" at bounding box center [516, 250] width 376 height 15
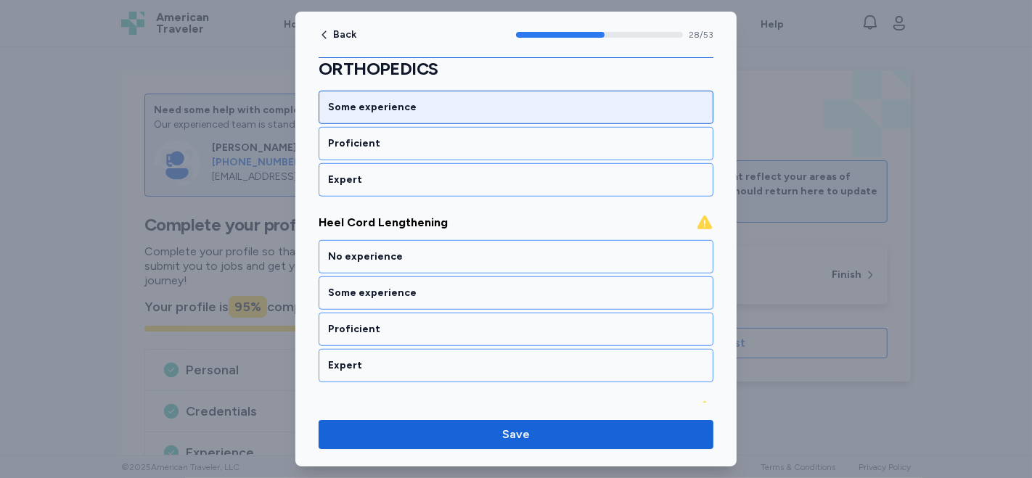
scroll to position [5481, 0]
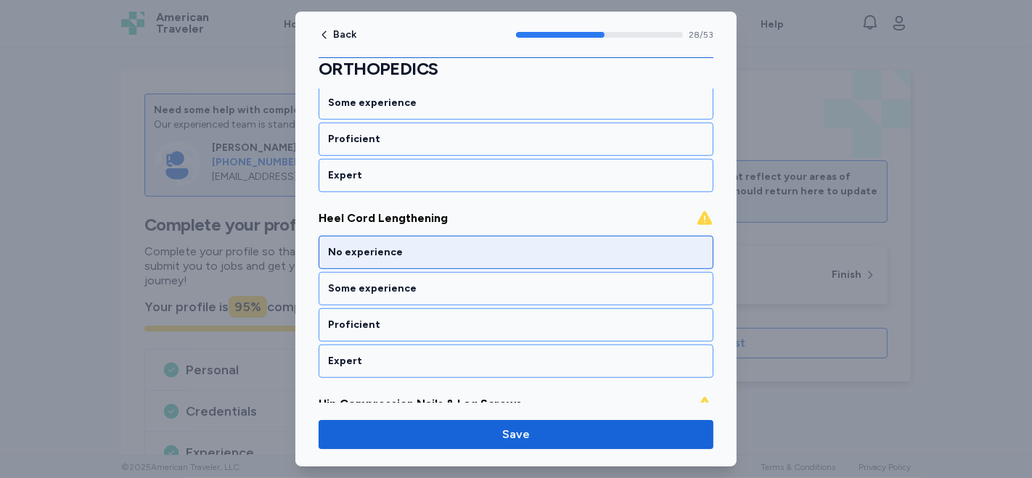
click at [344, 245] on div "No experience" at bounding box center [516, 252] width 376 height 15
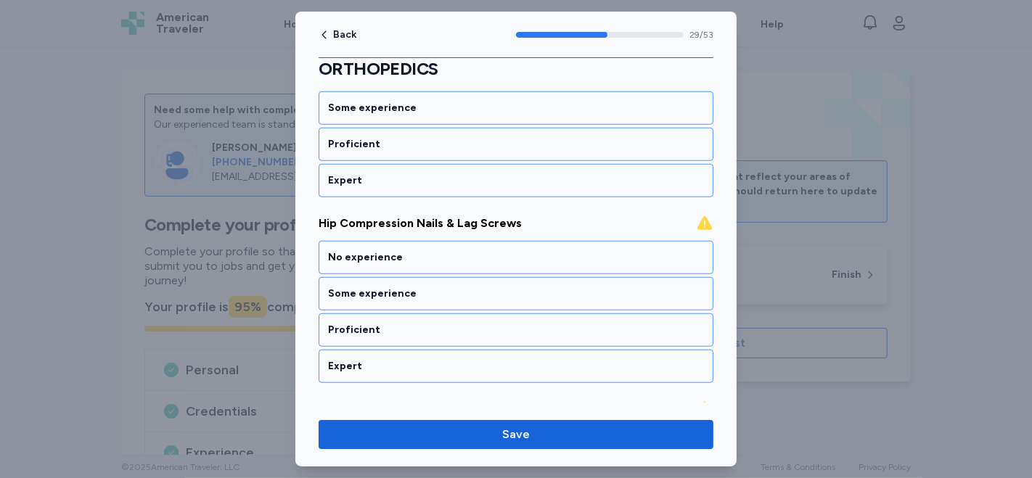
scroll to position [5665, 0]
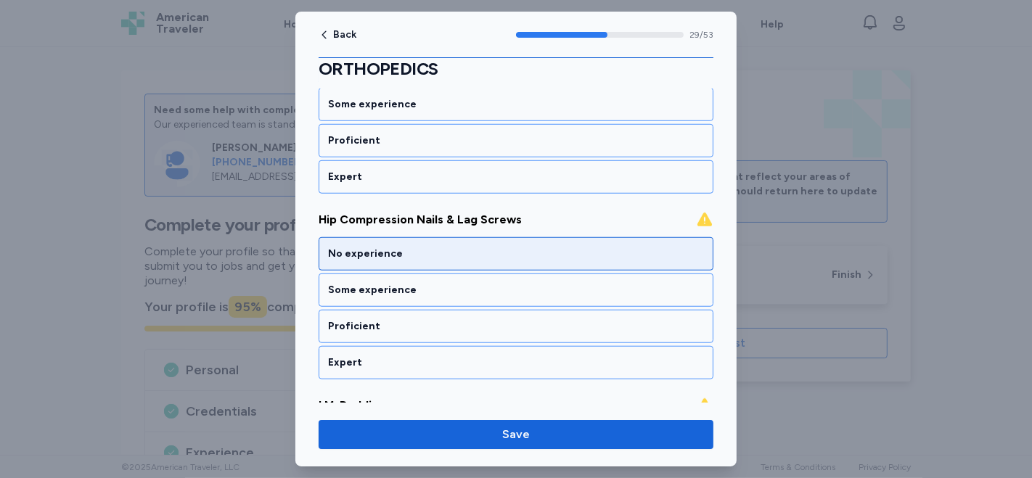
click at [356, 247] on div "No experience" at bounding box center [516, 254] width 376 height 15
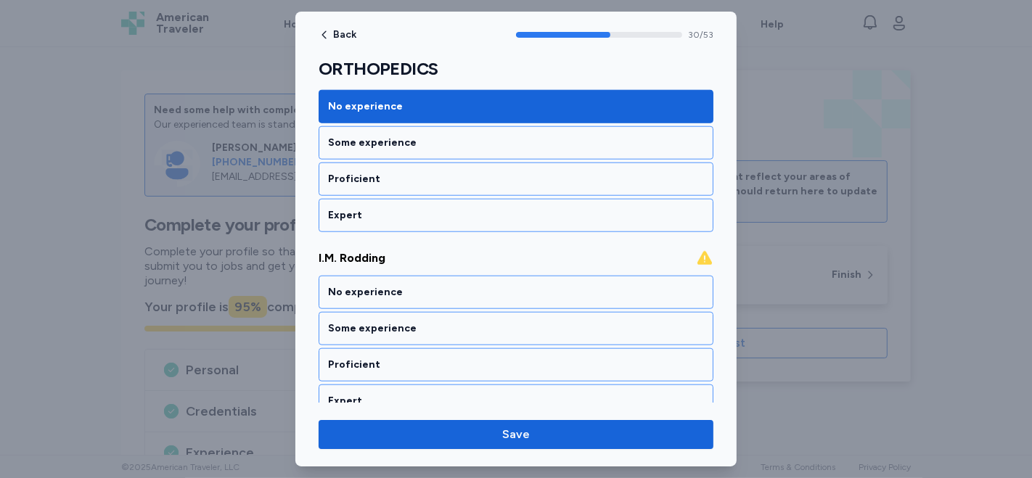
scroll to position [5850, 0]
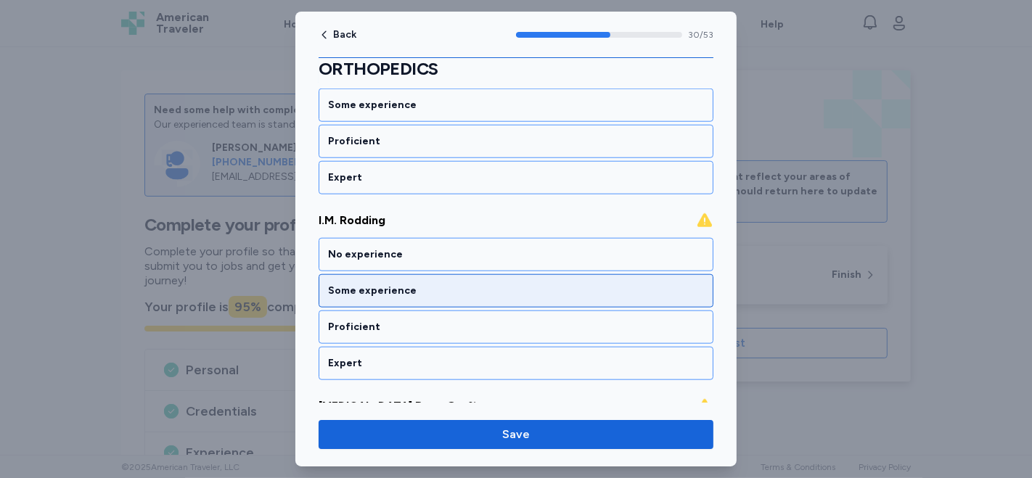
click at [366, 284] on div "Some experience" at bounding box center [516, 291] width 376 height 15
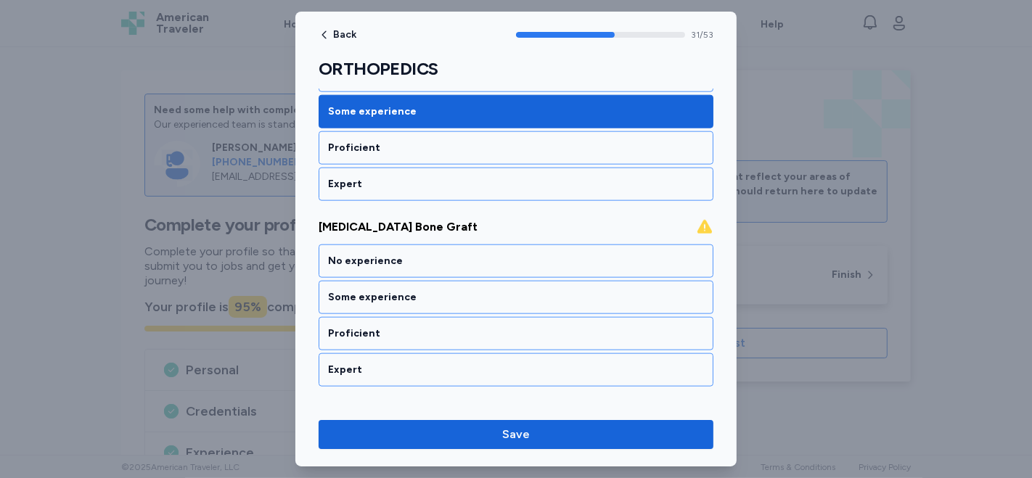
scroll to position [6034, 0]
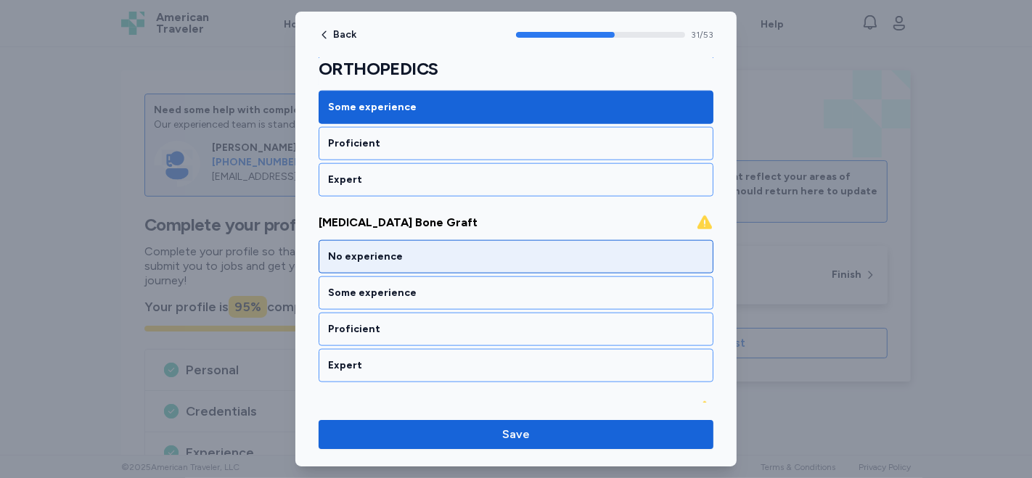
click at [368, 250] on div "No experience" at bounding box center [516, 257] width 376 height 15
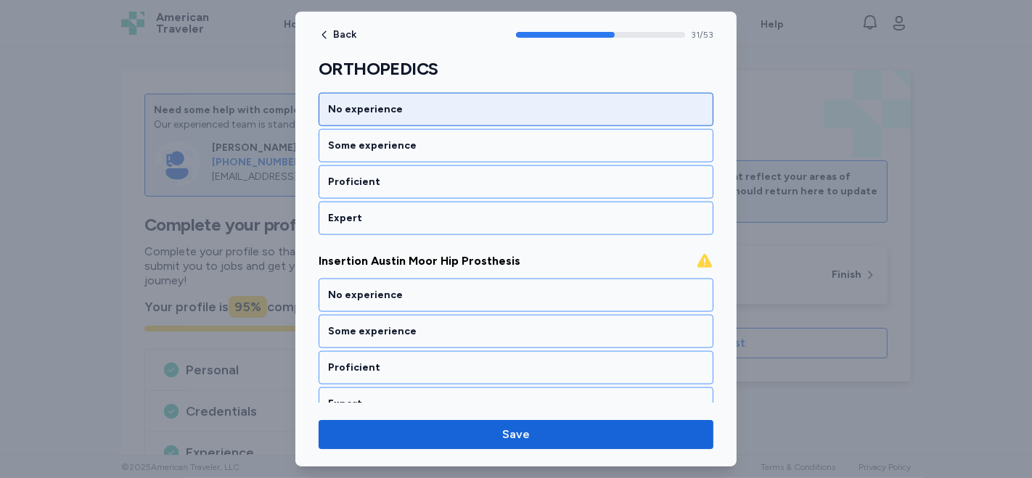
scroll to position [6218, 0]
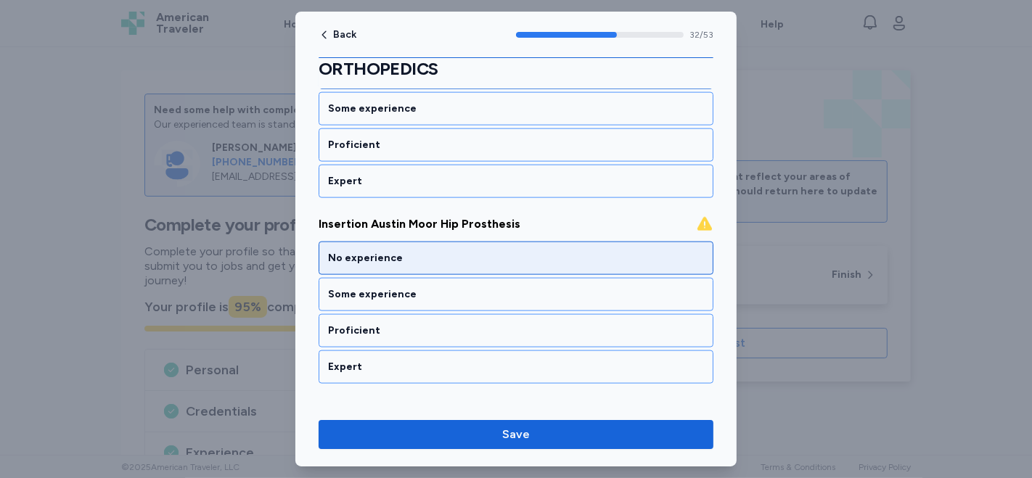
click at [367, 251] on div "No experience" at bounding box center [516, 258] width 376 height 15
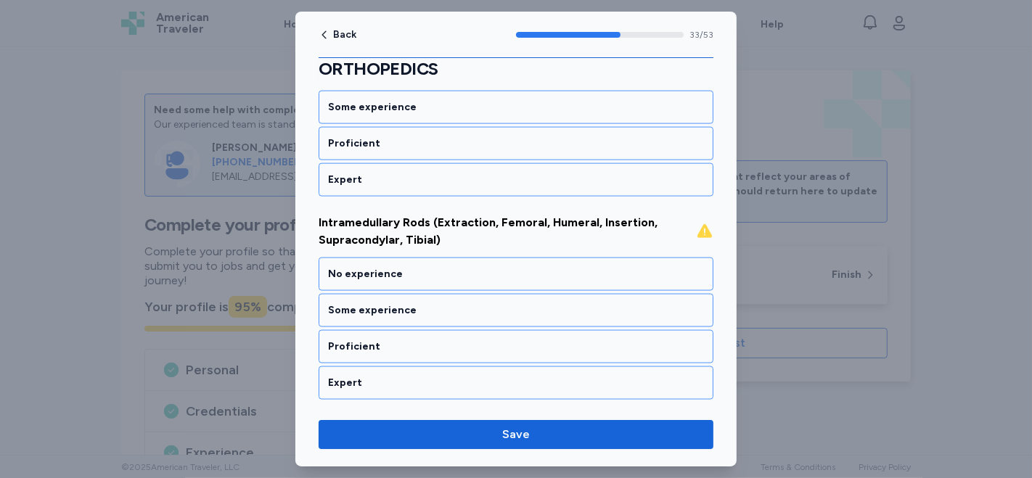
scroll to position [6411, 0]
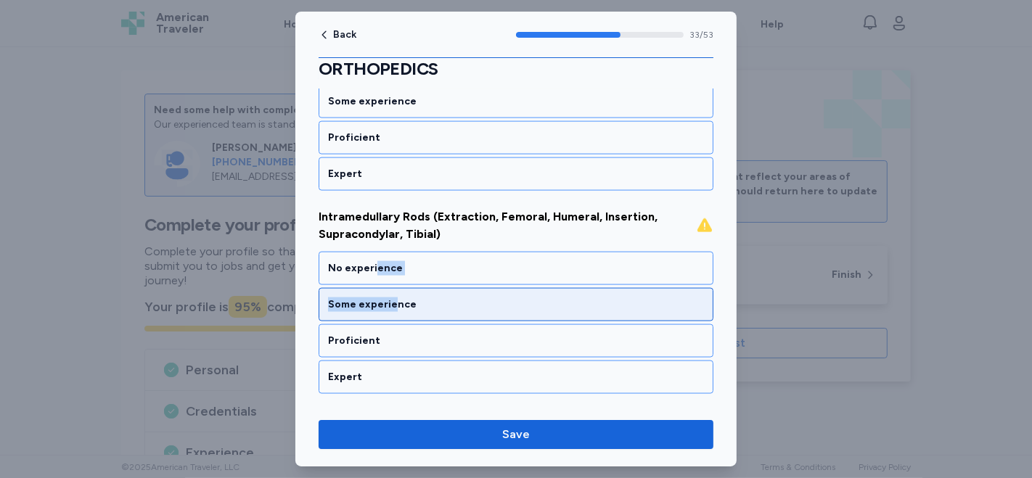
click at [390, 252] on div "No experience Some experience Proficient Expert" at bounding box center [516, 323] width 395 height 142
click at [398, 298] on div "Some experience" at bounding box center [516, 305] width 376 height 15
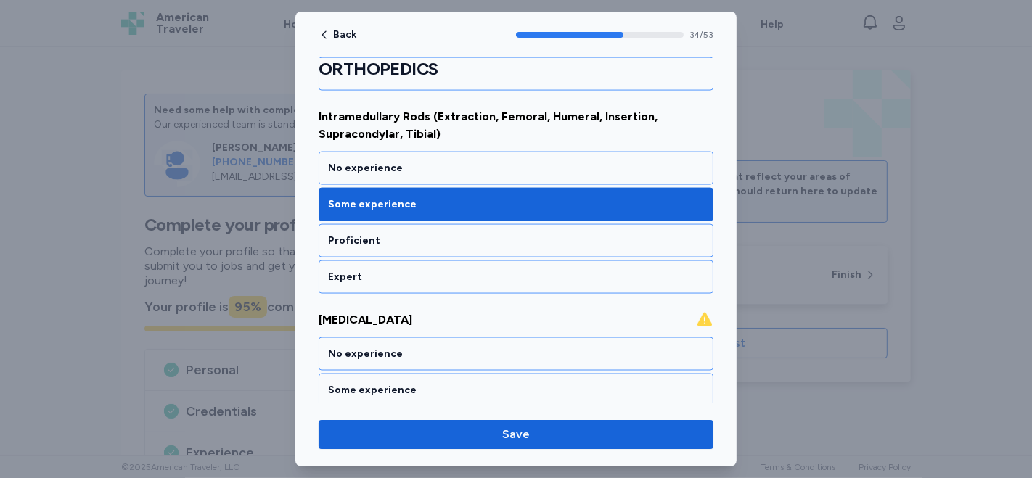
scroll to position [6443, 0]
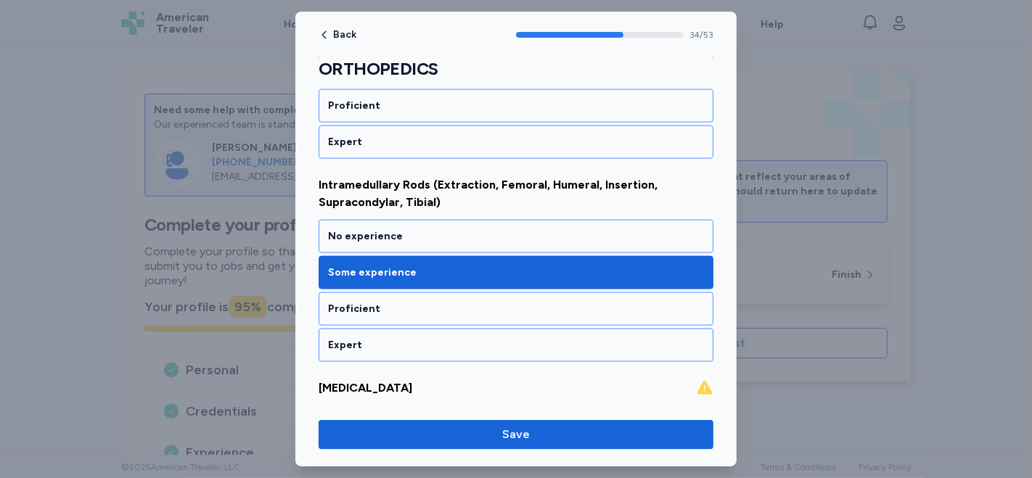
click at [408, 406] on div "No experience" at bounding box center [516, 422] width 395 height 33
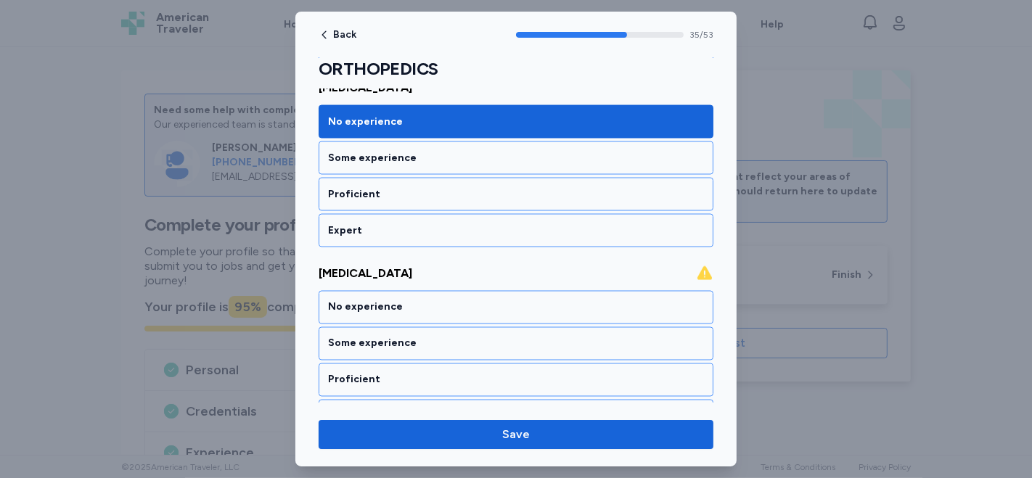
scroll to position [6788, 0]
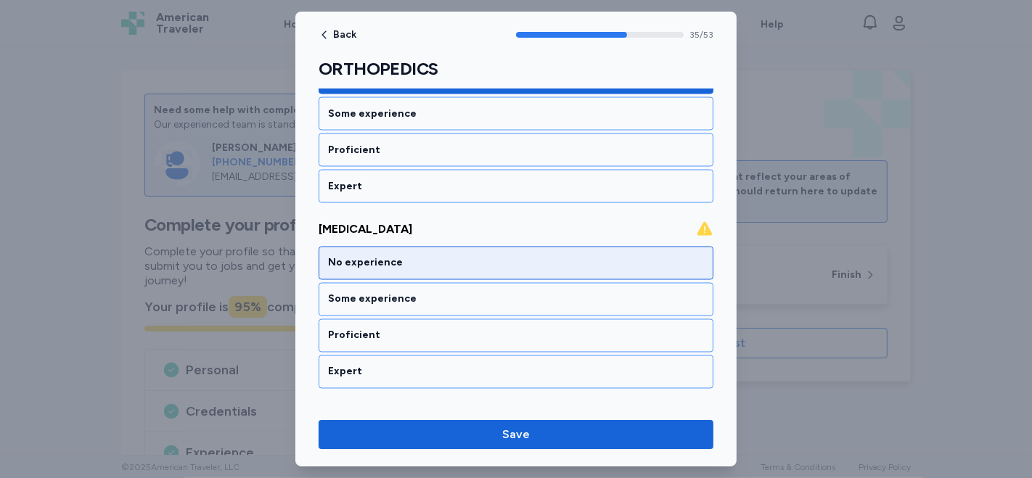
click at [369, 256] on div "No experience" at bounding box center [516, 263] width 376 height 15
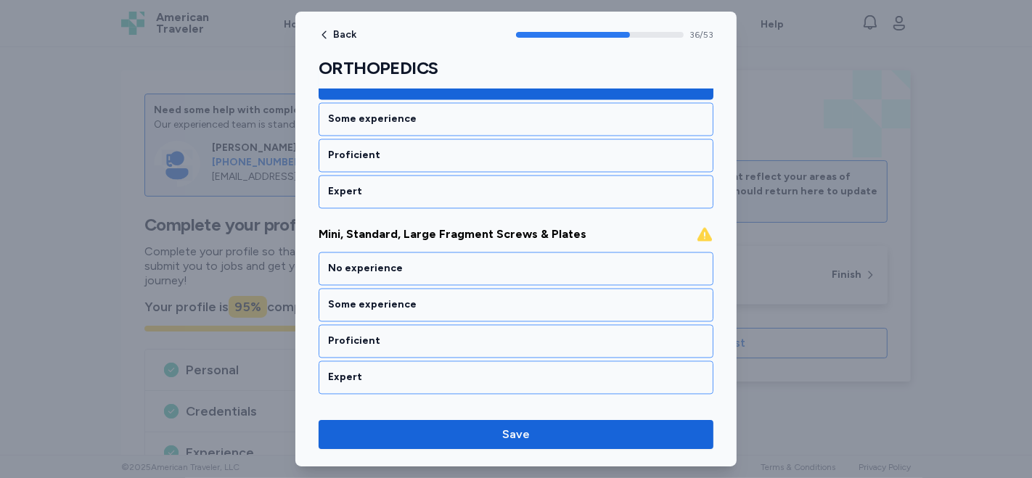
scroll to position [6972, 0]
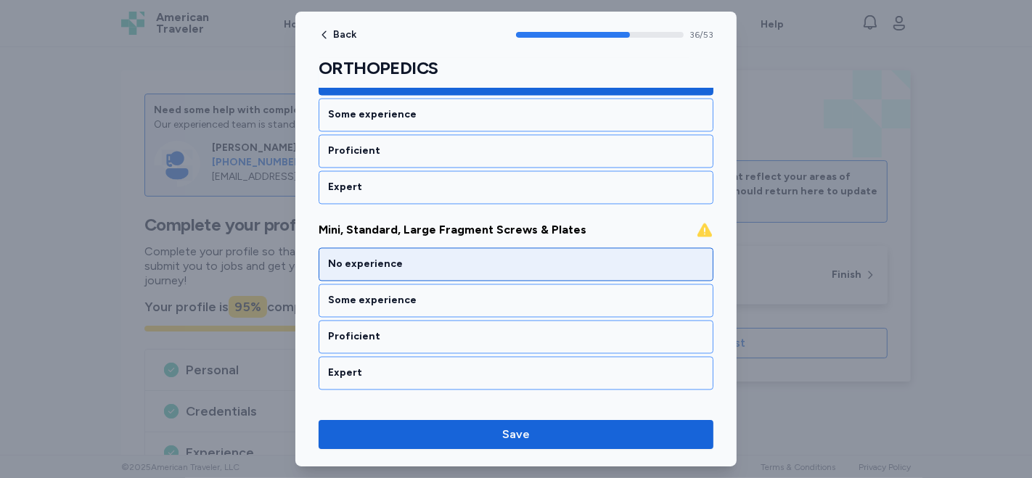
click at [371, 258] on div "No experience" at bounding box center [516, 265] width 376 height 15
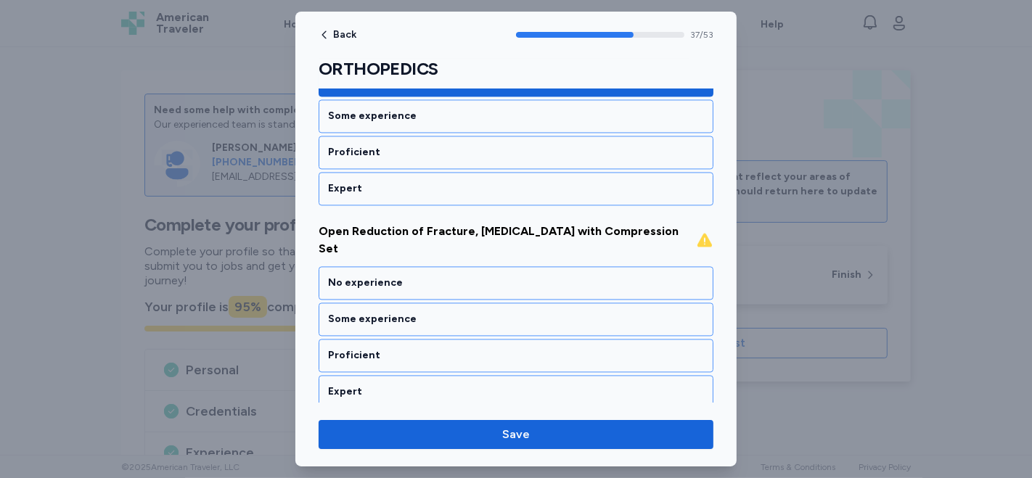
scroll to position [7165, 0]
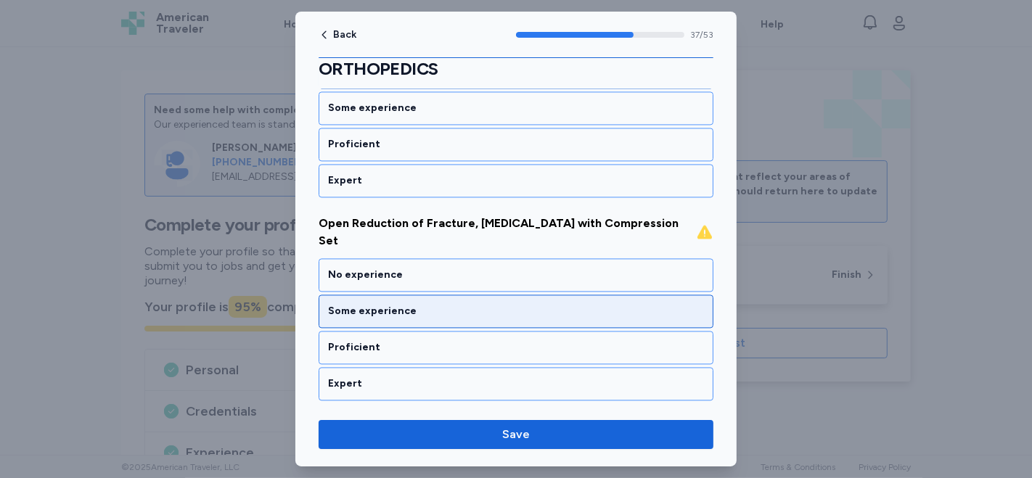
click at [375, 295] on div "Some experience" at bounding box center [516, 311] width 395 height 33
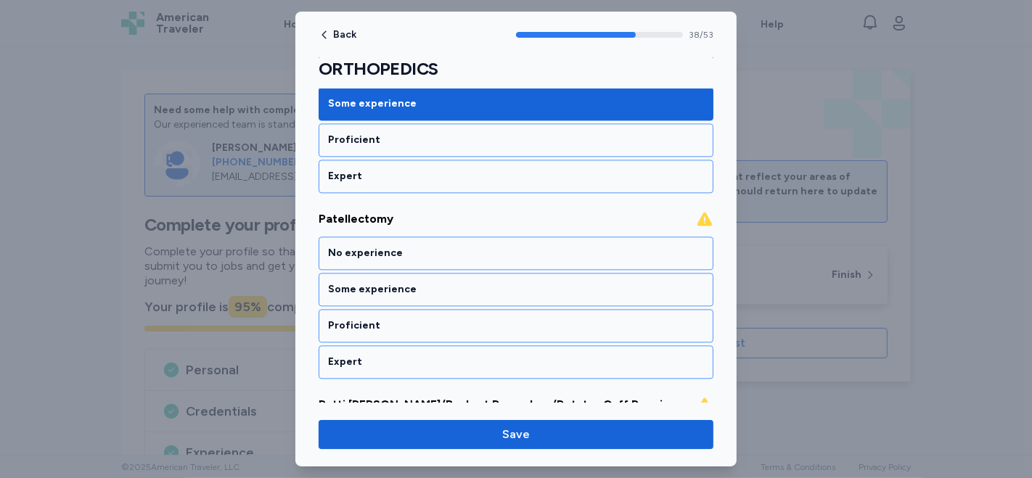
scroll to position [7358, 0]
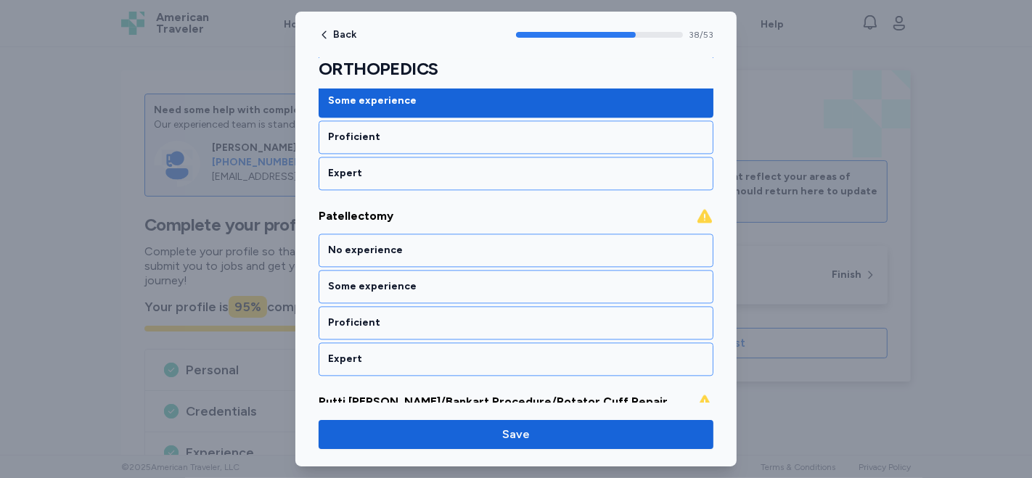
click at [373, 429] on div "No experience" at bounding box center [516, 436] width 376 height 15
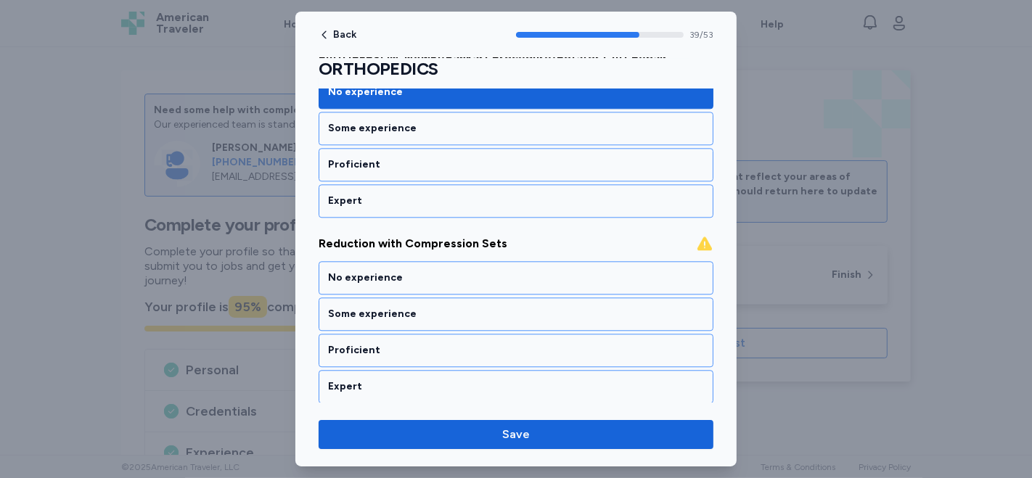
scroll to position [7709, 0]
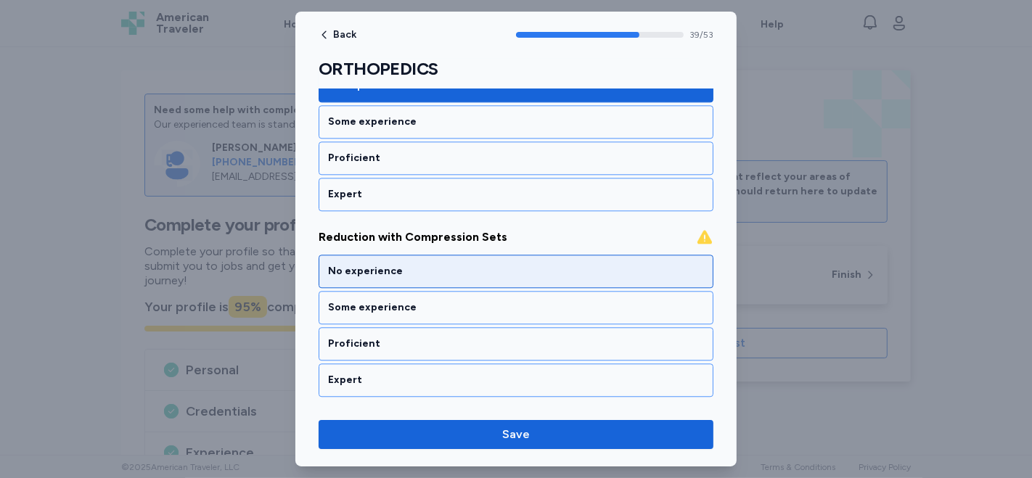
click at [392, 255] on div "No experience" at bounding box center [516, 271] width 395 height 33
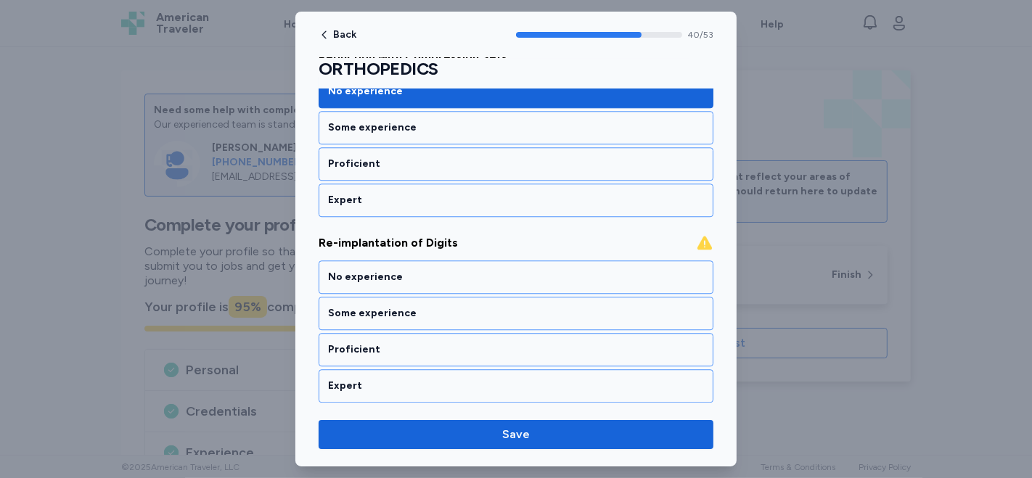
scroll to position [7893, 0]
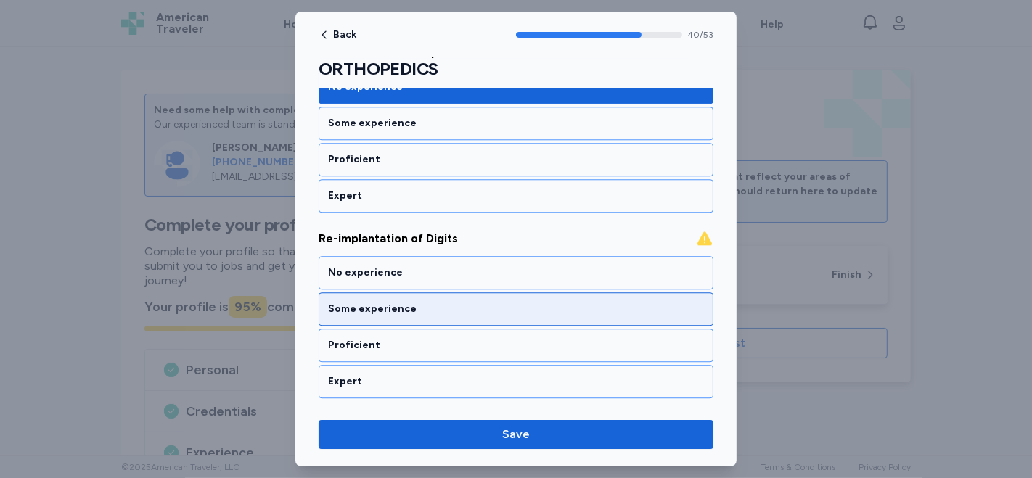
click at [363, 302] on div "Some experience" at bounding box center [516, 309] width 376 height 15
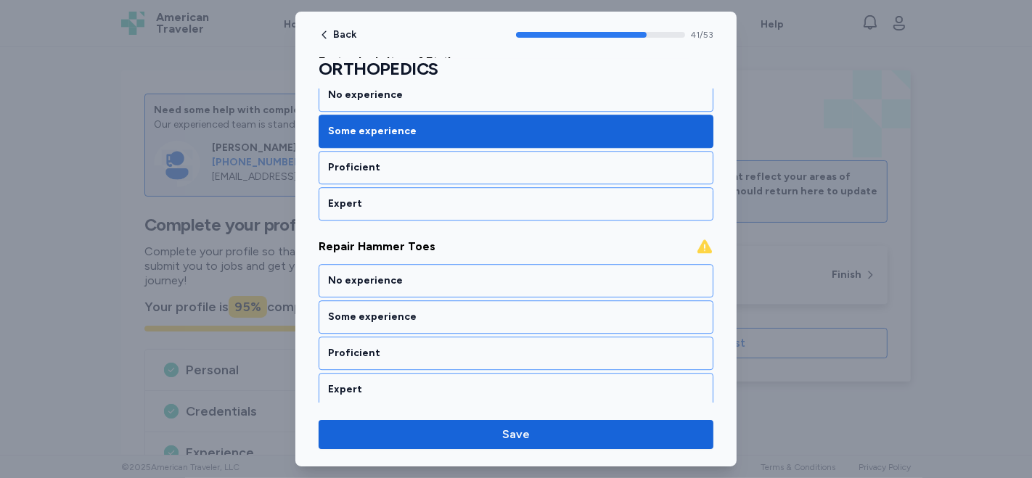
scroll to position [8077, 0]
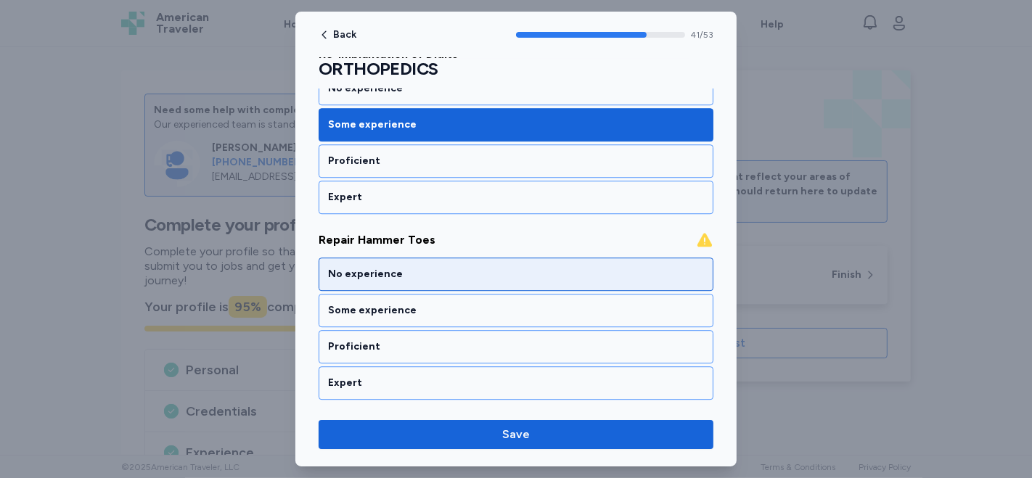
click at [337, 267] on div "No experience" at bounding box center [516, 274] width 376 height 15
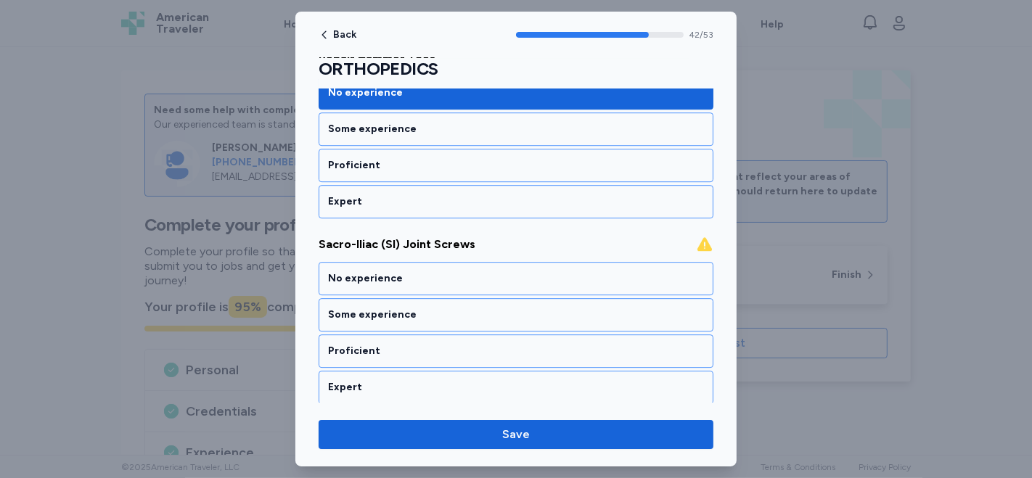
scroll to position [8261, 0]
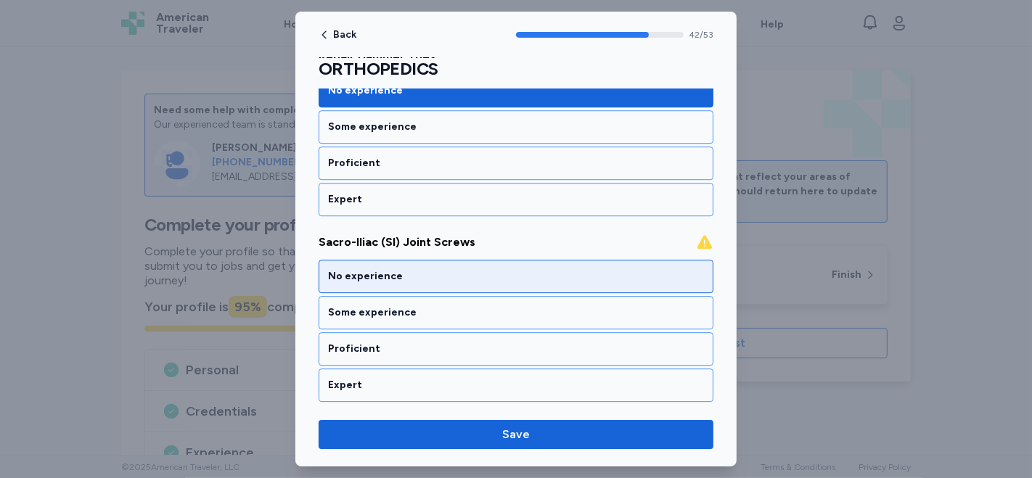
click at [369, 269] on div "No experience" at bounding box center [516, 276] width 376 height 15
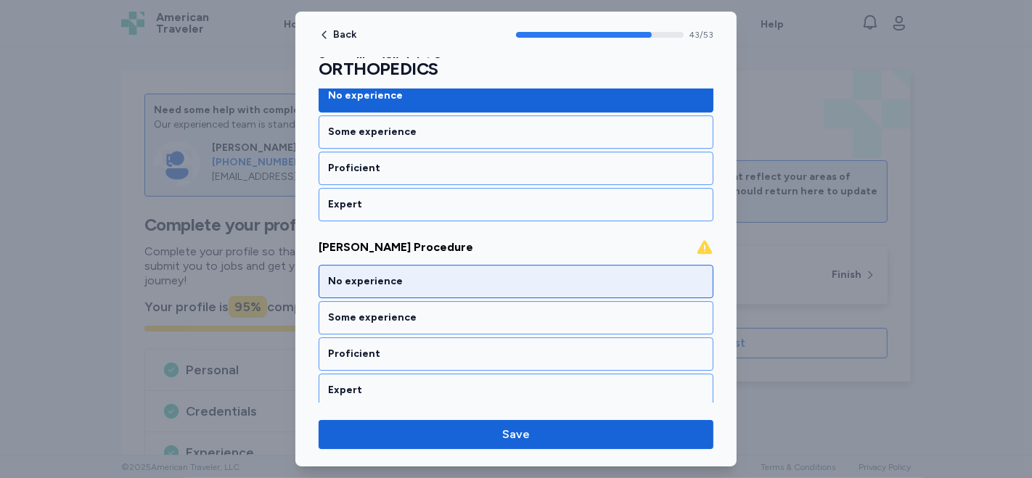
scroll to position [8446, 0]
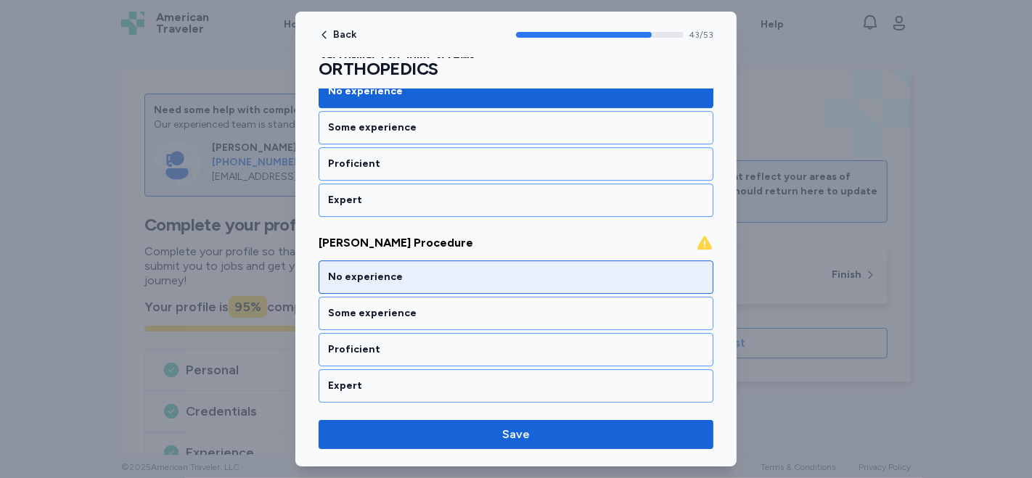
click at [359, 270] on div "No experience" at bounding box center [516, 277] width 376 height 15
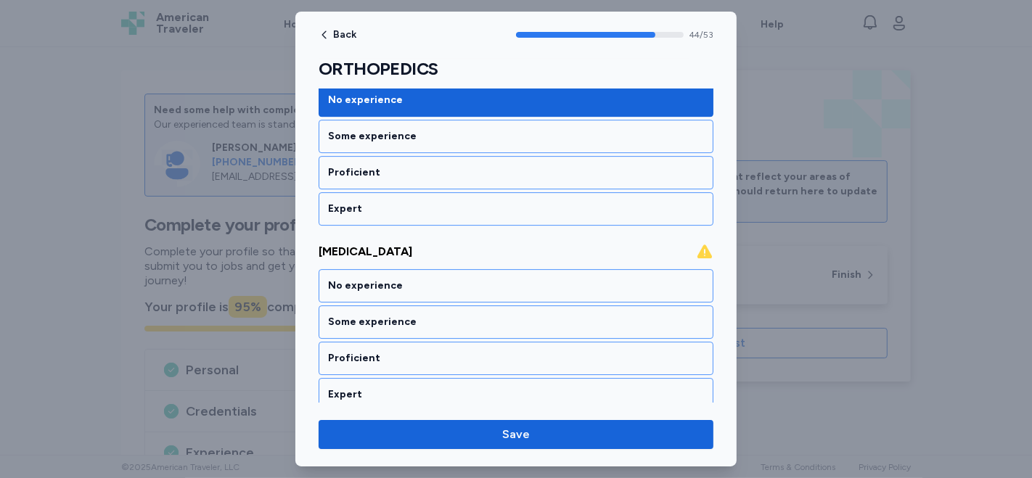
scroll to position [8630, 0]
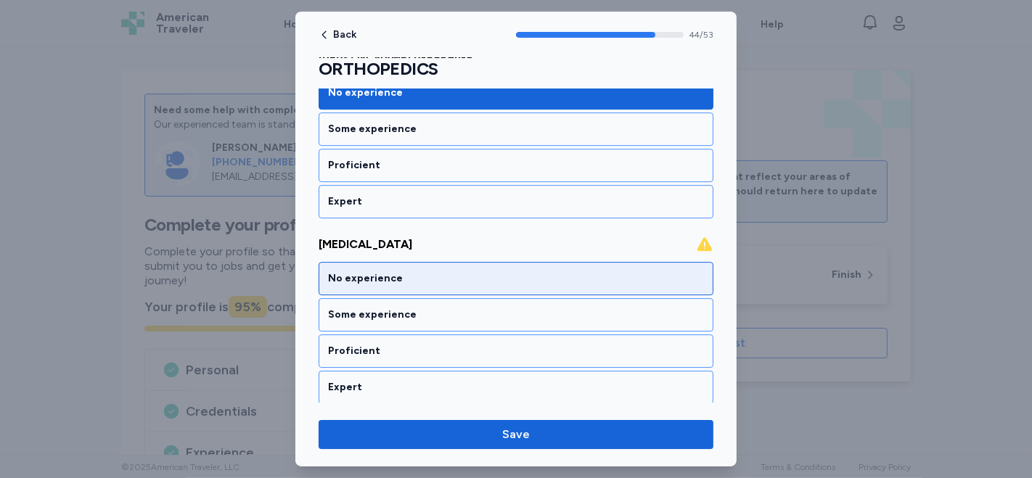
click at [353, 271] on div "No experience" at bounding box center [516, 278] width 376 height 15
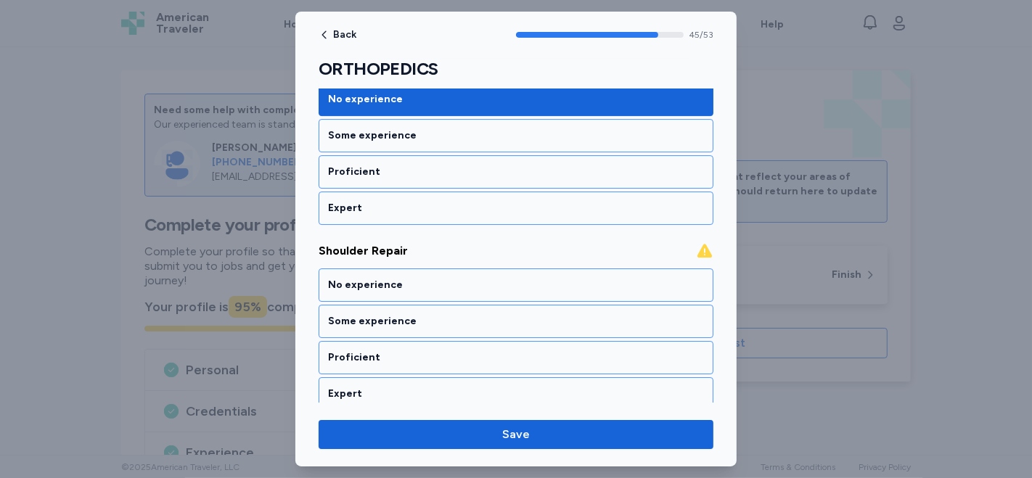
scroll to position [8814, 0]
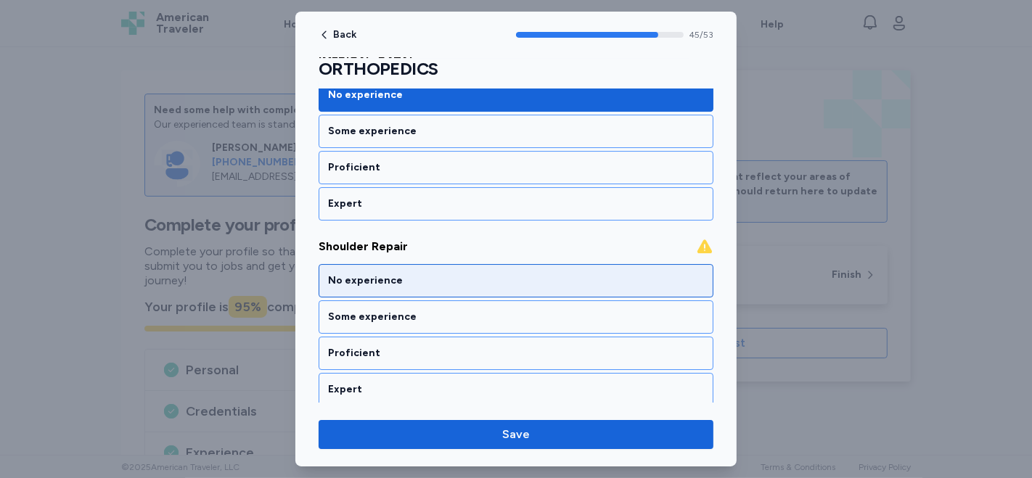
click at [341, 274] on div "No experience" at bounding box center [516, 281] width 376 height 15
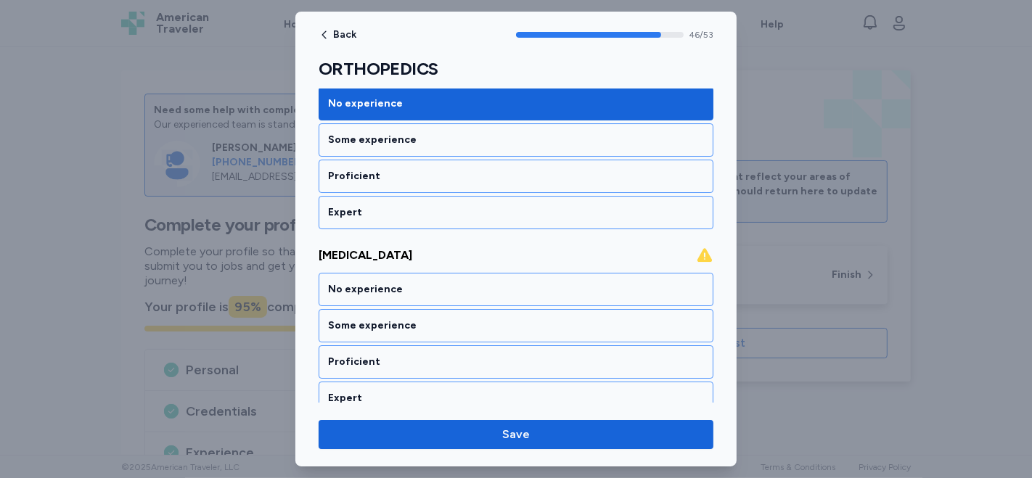
scroll to position [8998, 0]
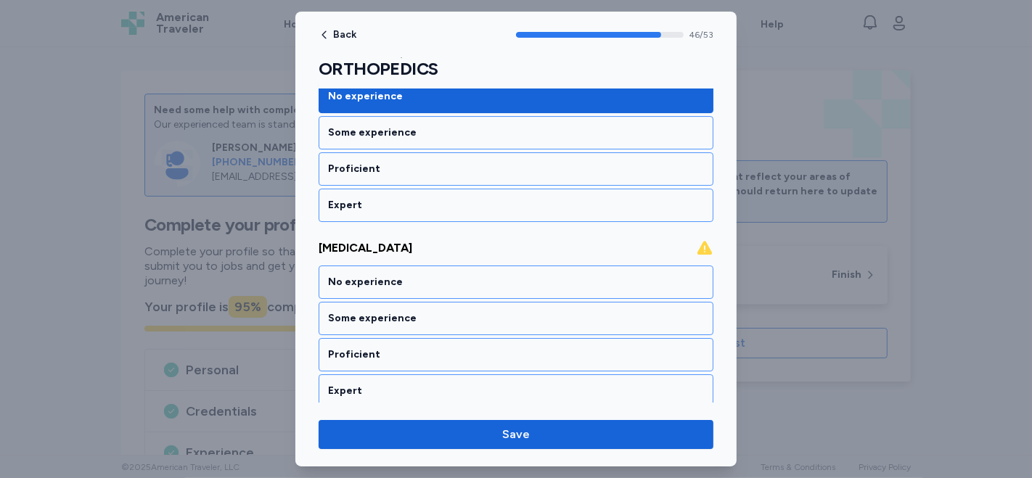
click at [341, 275] on div "No experience" at bounding box center [516, 282] width 376 height 15
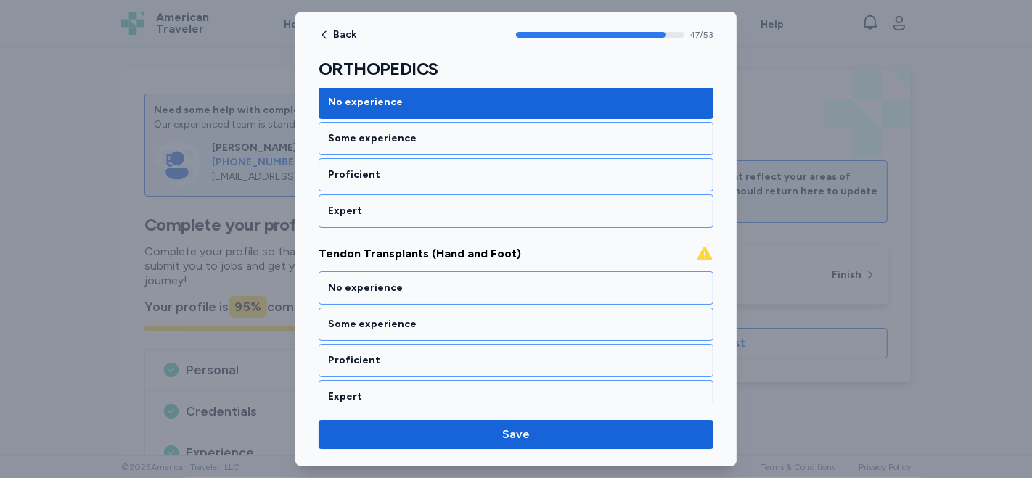
scroll to position [9183, 0]
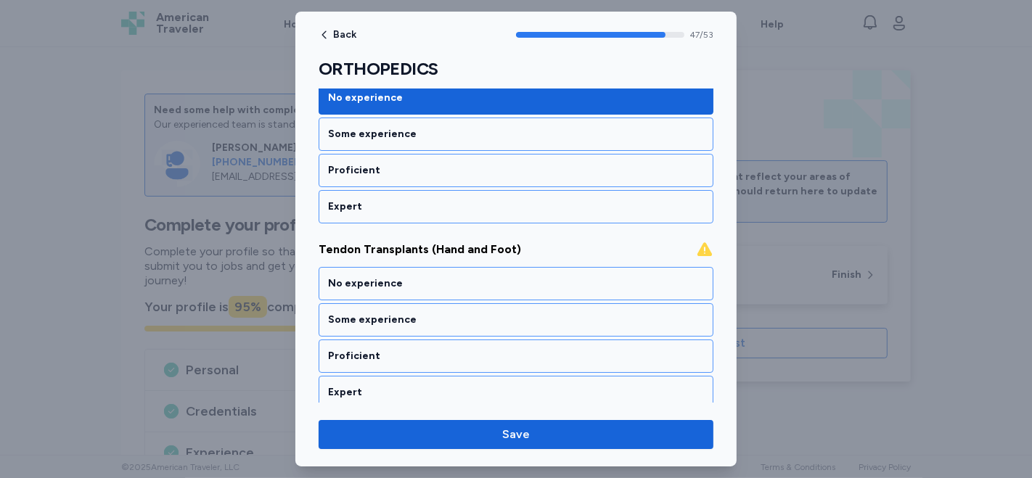
click at [341, 277] on div "No experience" at bounding box center [516, 284] width 376 height 15
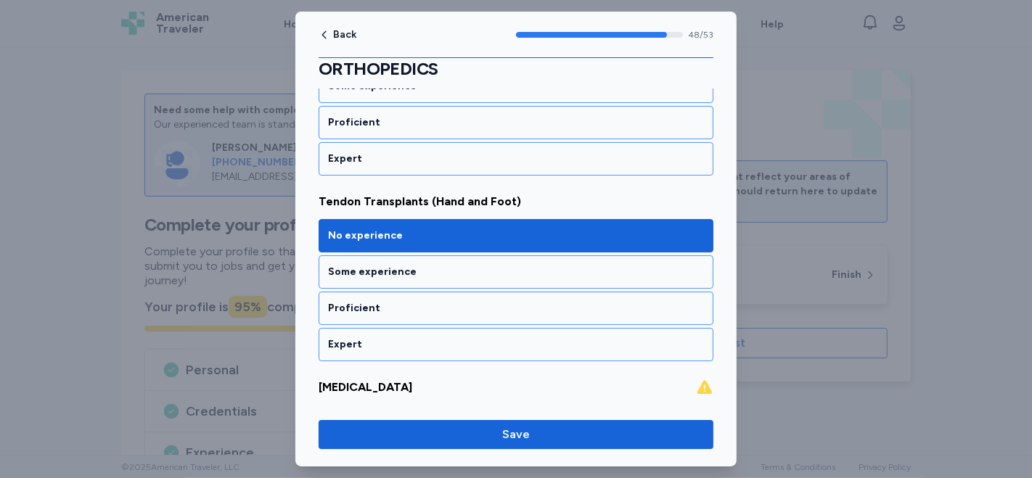
scroll to position [9205, 0]
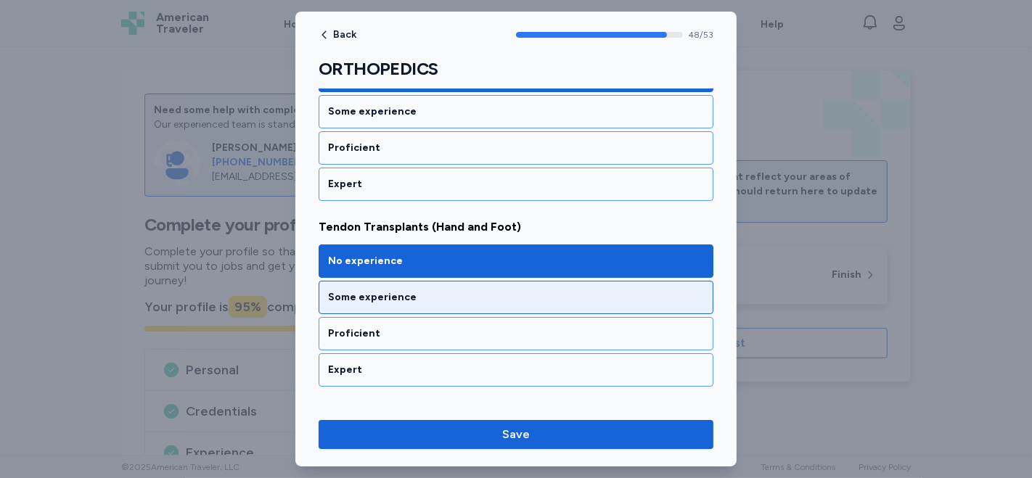
click at [390, 290] on div "Some experience" at bounding box center [516, 297] width 376 height 15
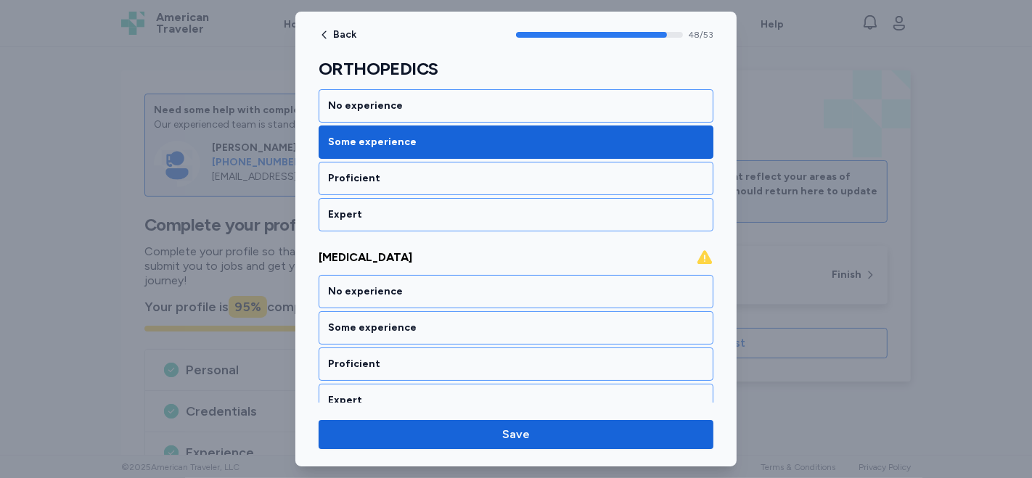
scroll to position [9366, 0]
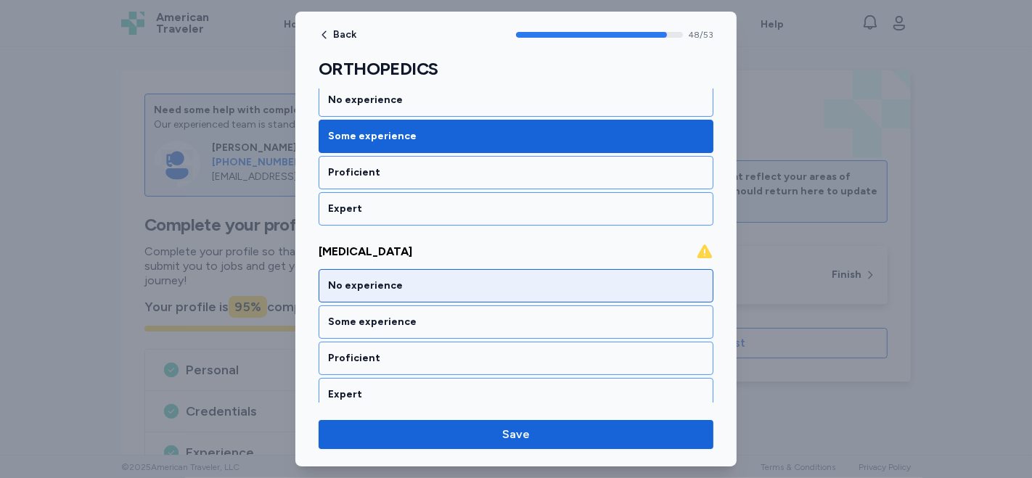
click at [375, 279] on div "No experience" at bounding box center [516, 286] width 376 height 15
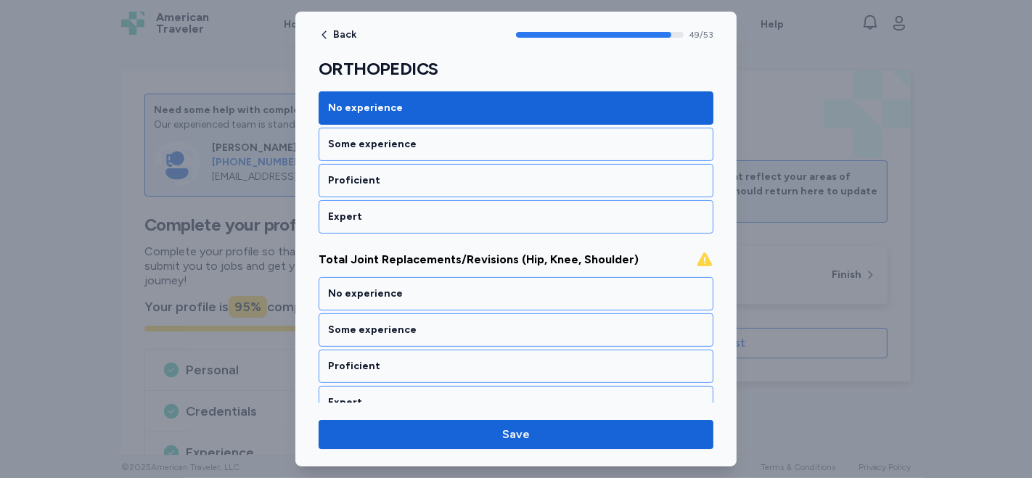
scroll to position [9552, 0]
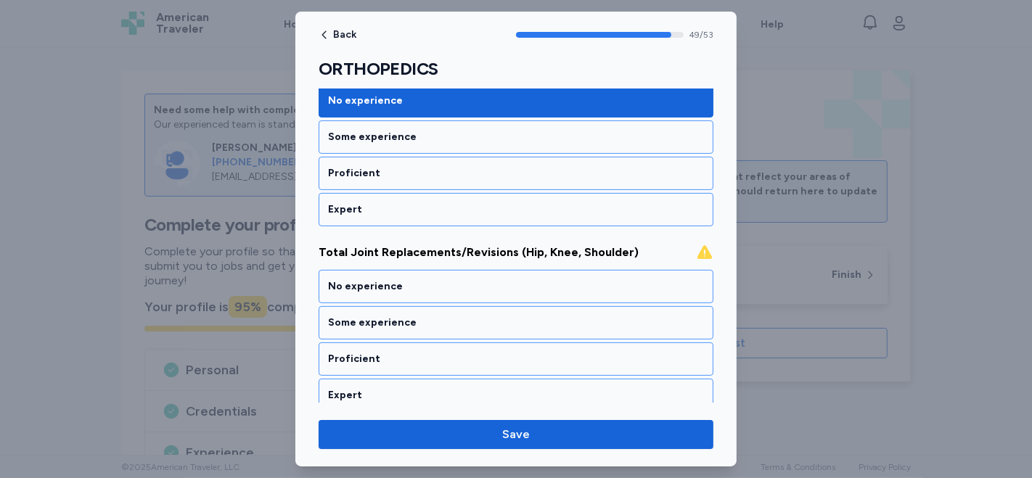
click at [375, 279] on div "No experience" at bounding box center [516, 286] width 376 height 15
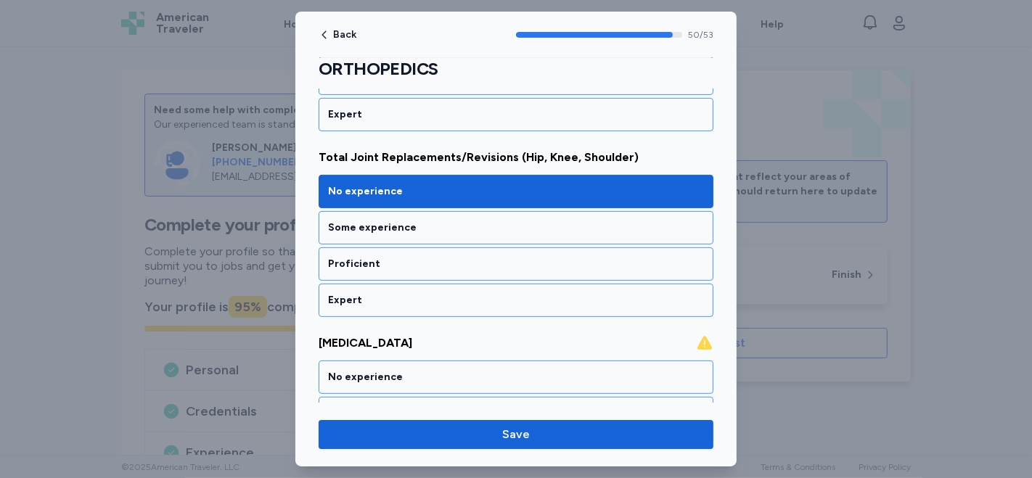
scroll to position [9664, 0]
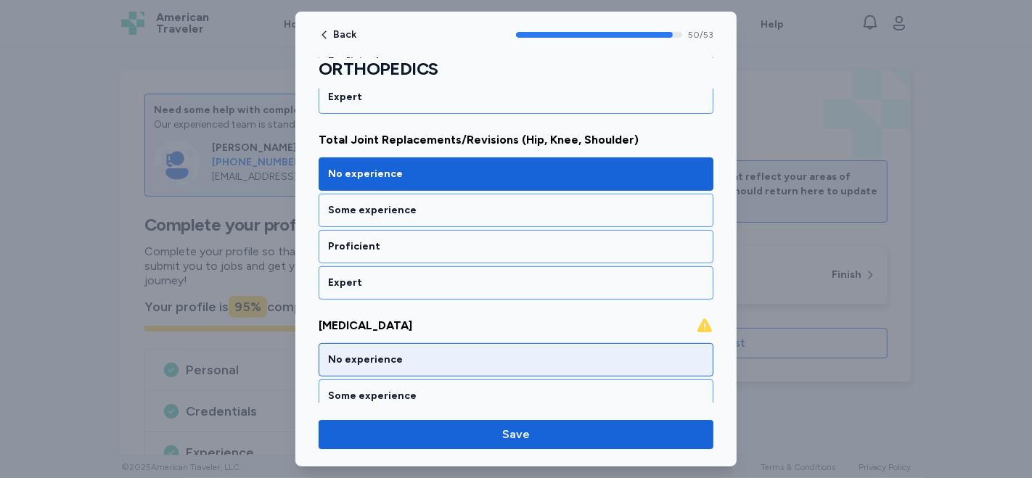
click at [390, 353] on div "No experience" at bounding box center [516, 360] width 376 height 15
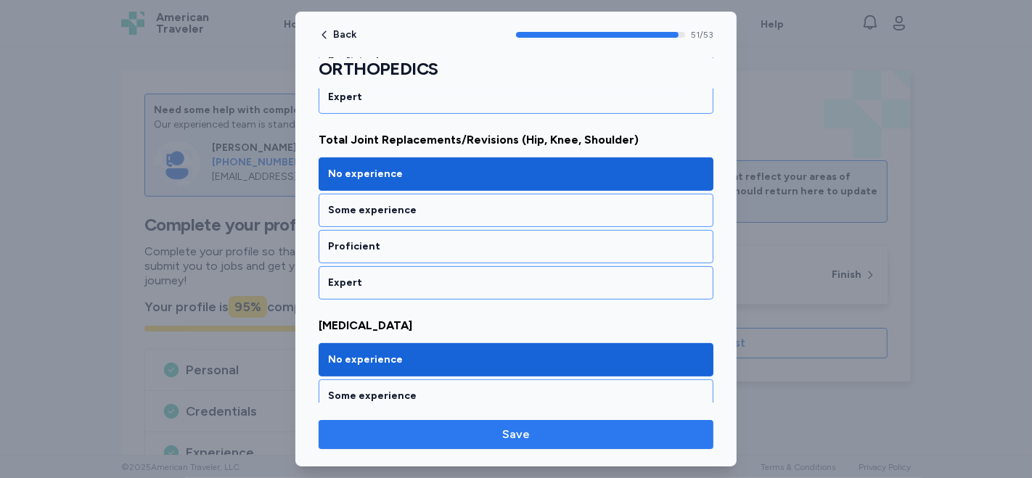
click at [508, 436] on span "Save" at bounding box center [516, 434] width 28 height 17
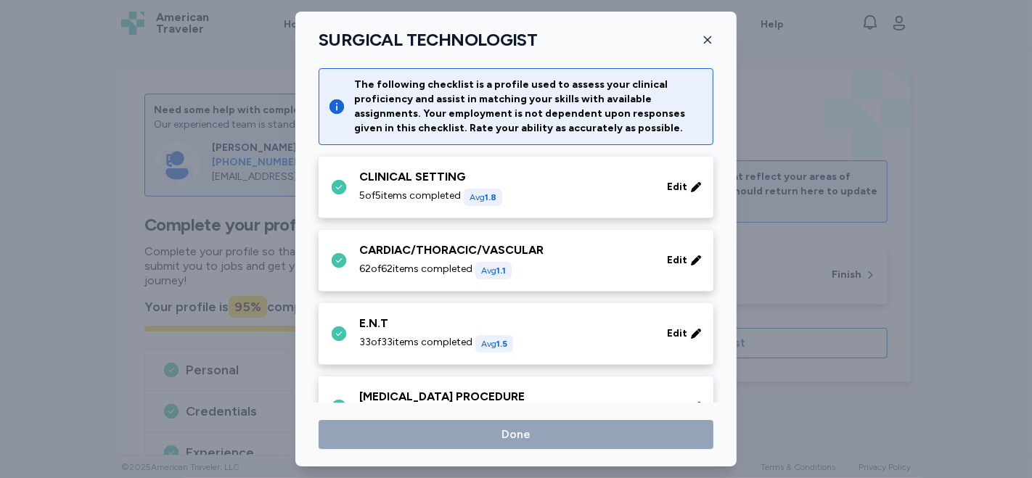
scroll to position [745, 0]
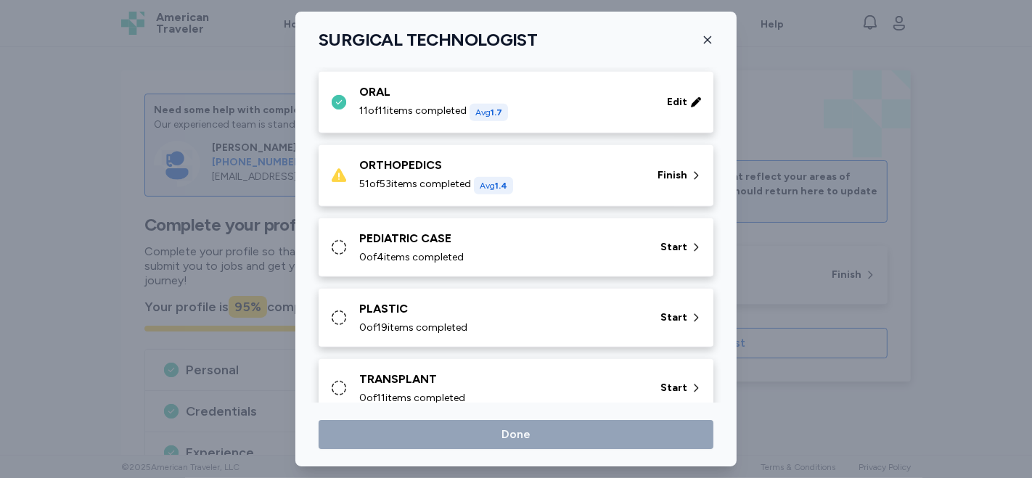
click at [584, 168] on div "ORTHOPEDICS" at bounding box center [499, 165] width 281 height 17
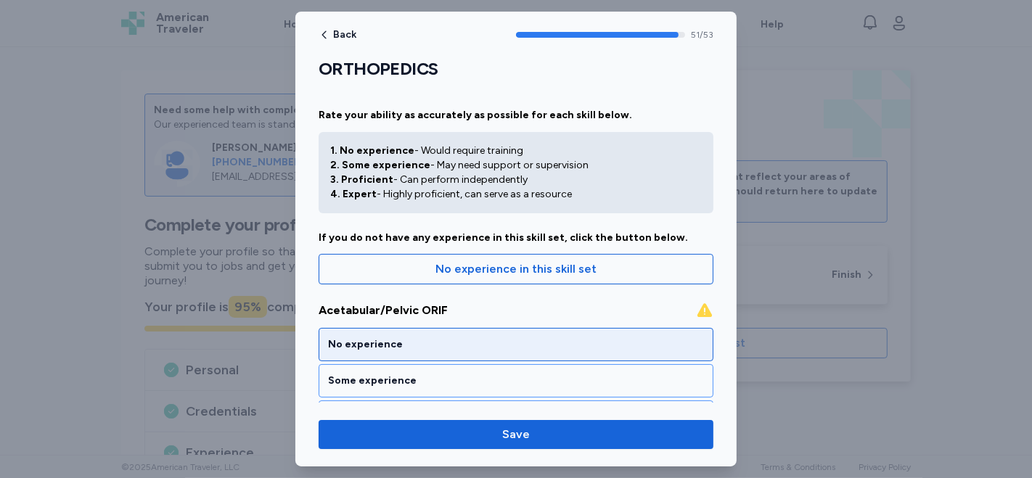
click at [404, 345] on div "No experience" at bounding box center [516, 344] width 376 height 15
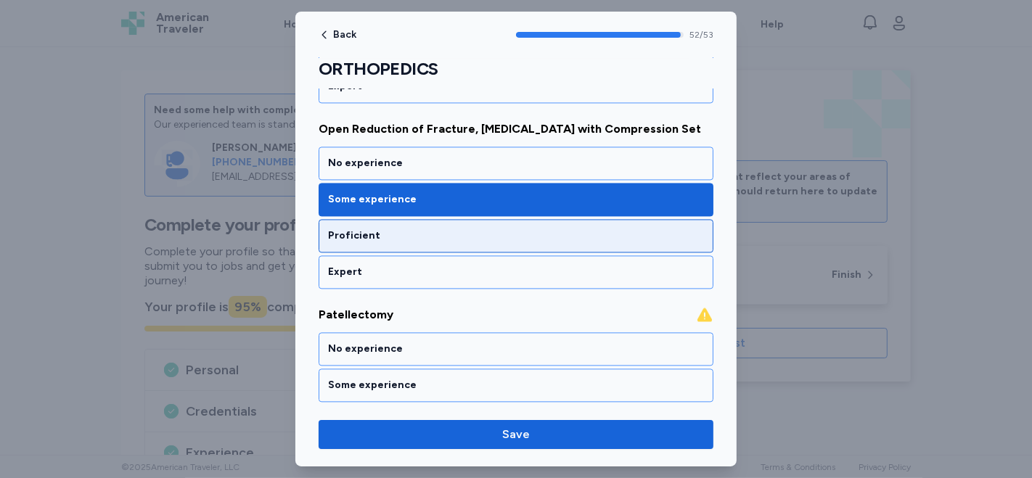
scroll to position [7341, 0]
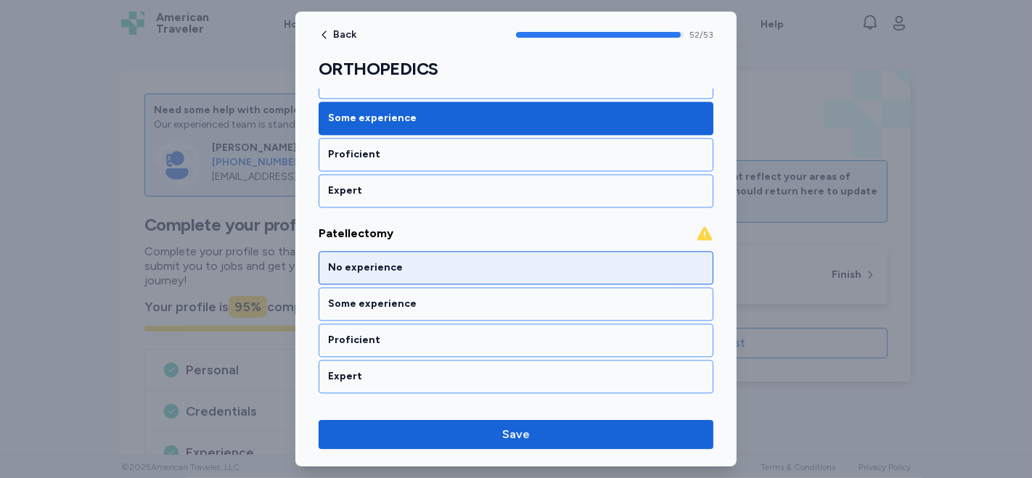
click at [587, 251] on div "No experience" at bounding box center [516, 267] width 395 height 33
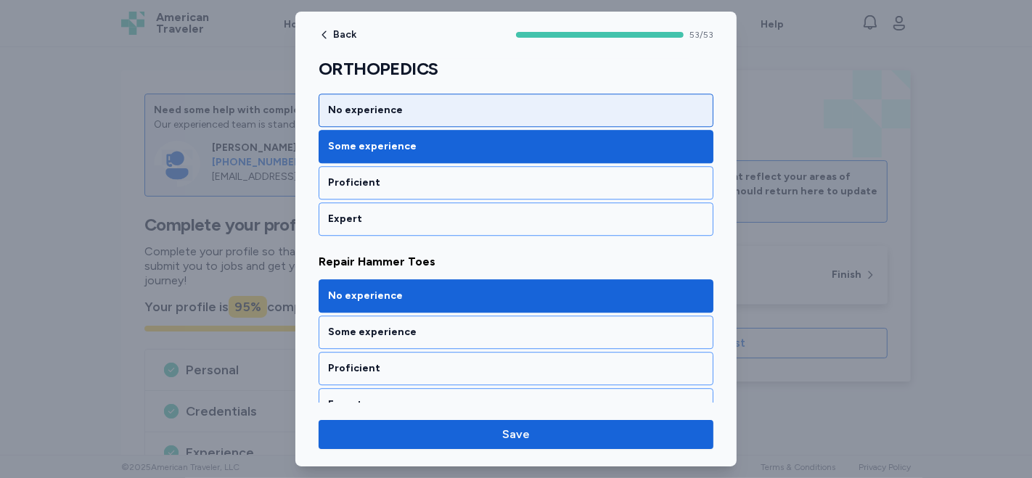
scroll to position [8067, 0]
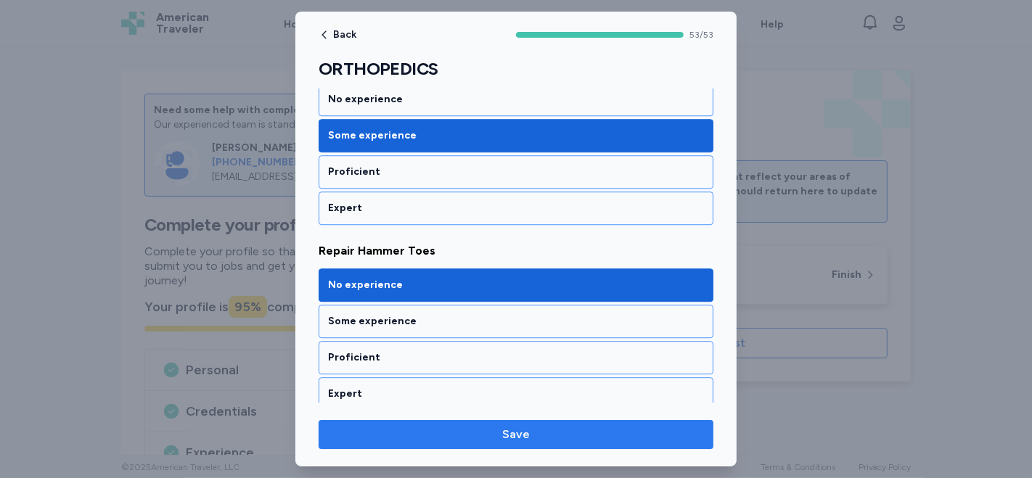
click at [508, 435] on span "Save" at bounding box center [516, 434] width 28 height 17
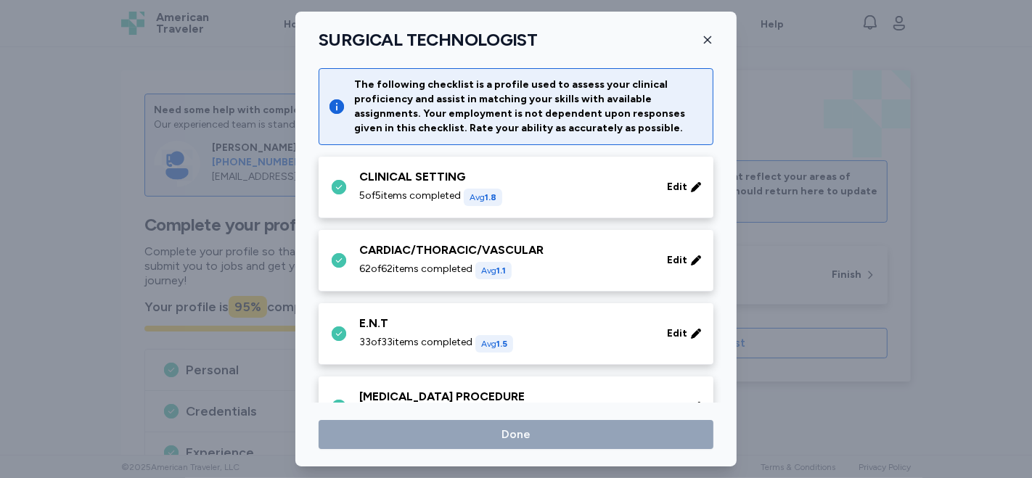
scroll to position [745, 0]
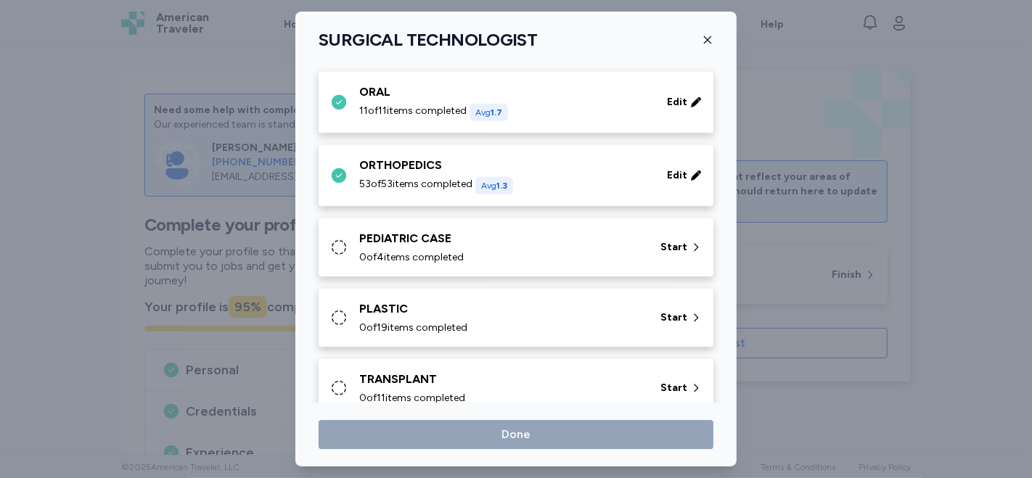
click at [541, 250] on div "0 of 4 items completed" at bounding box center [501, 257] width 284 height 15
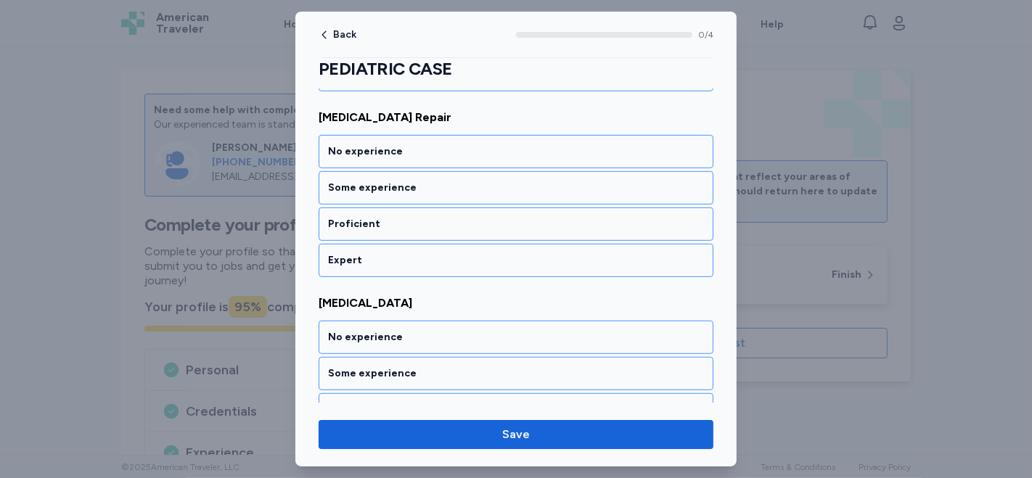
scroll to position [620, 0]
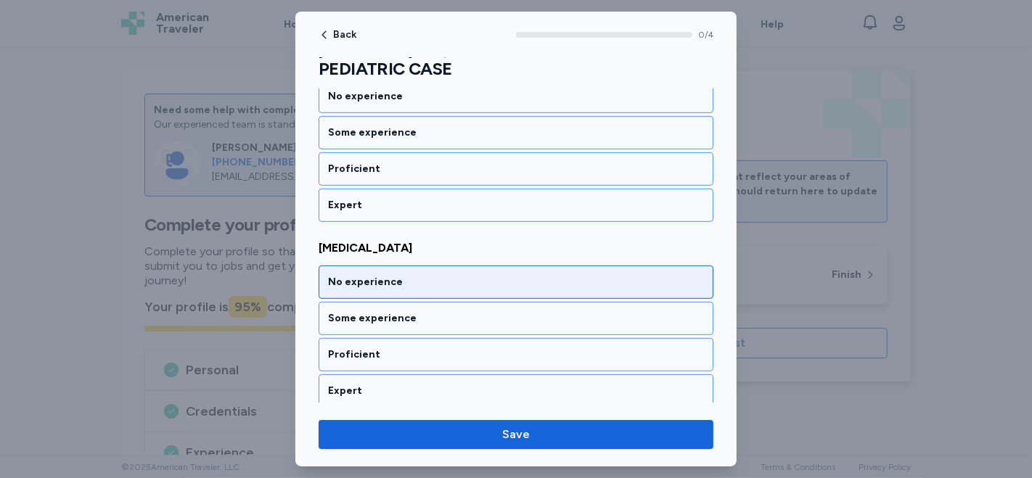
click at [391, 275] on div "No experience" at bounding box center [516, 282] width 376 height 15
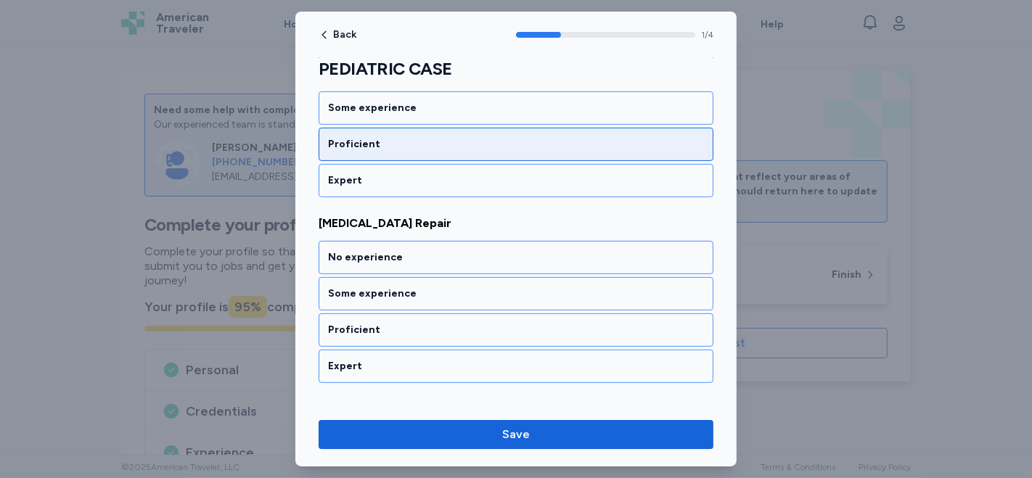
scroll to position [539, 0]
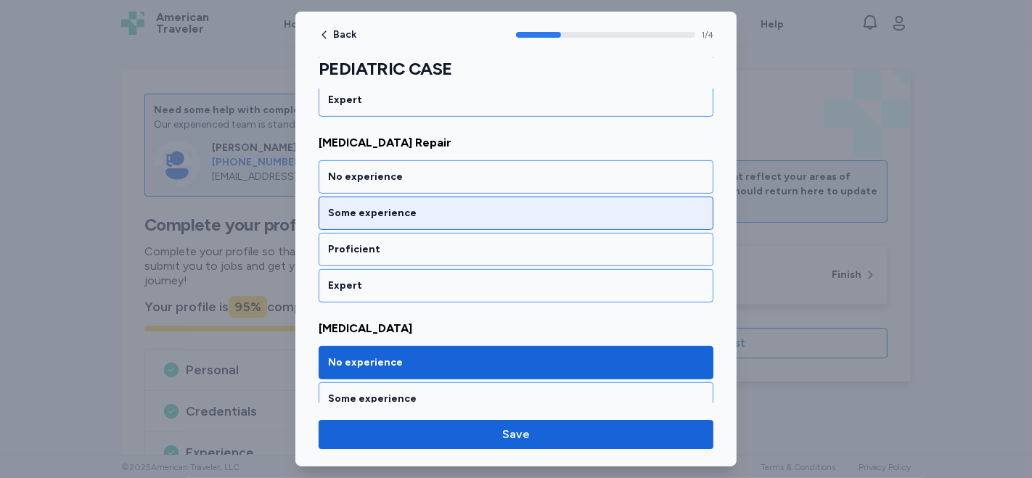
click at [423, 208] on div "Some experience" at bounding box center [516, 213] width 376 height 15
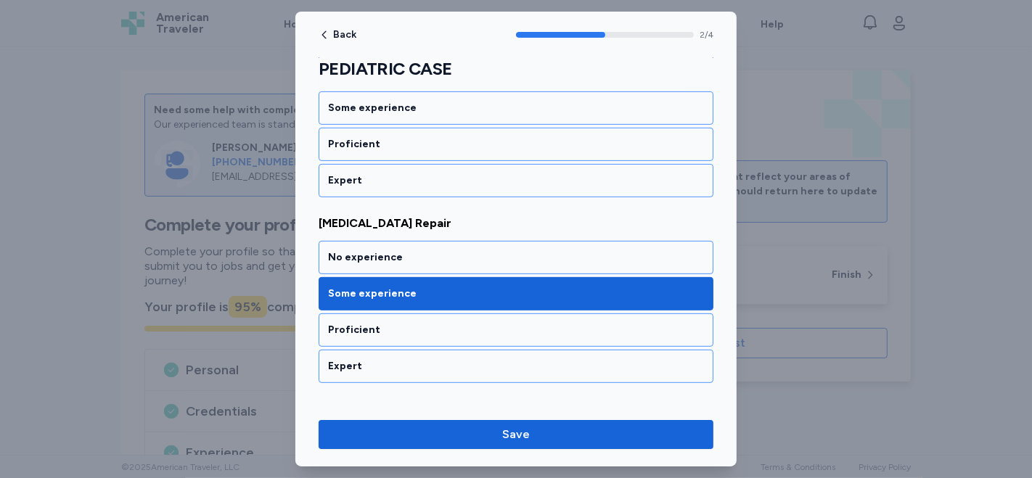
scroll to position [378, 0]
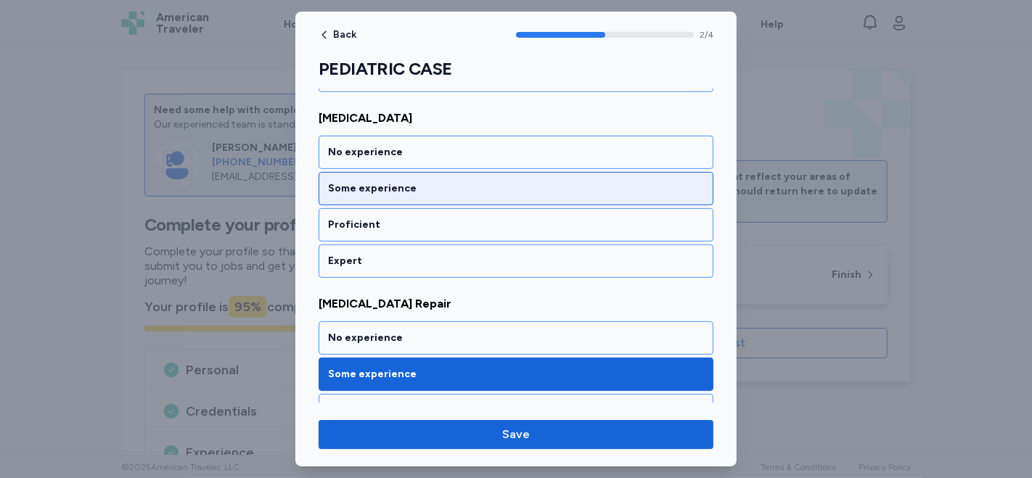
click at [422, 189] on div "Some experience" at bounding box center [516, 188] width 376 height 15
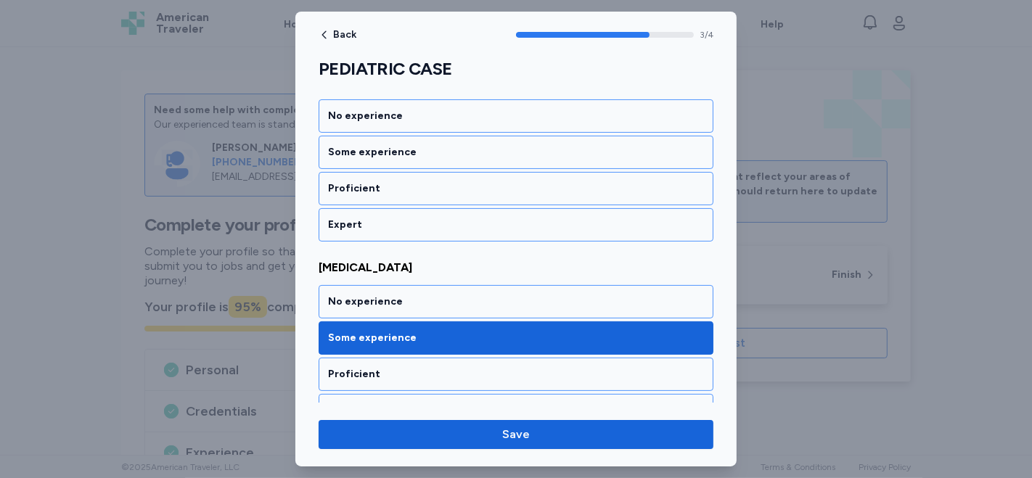
scroll to position [217, 0]
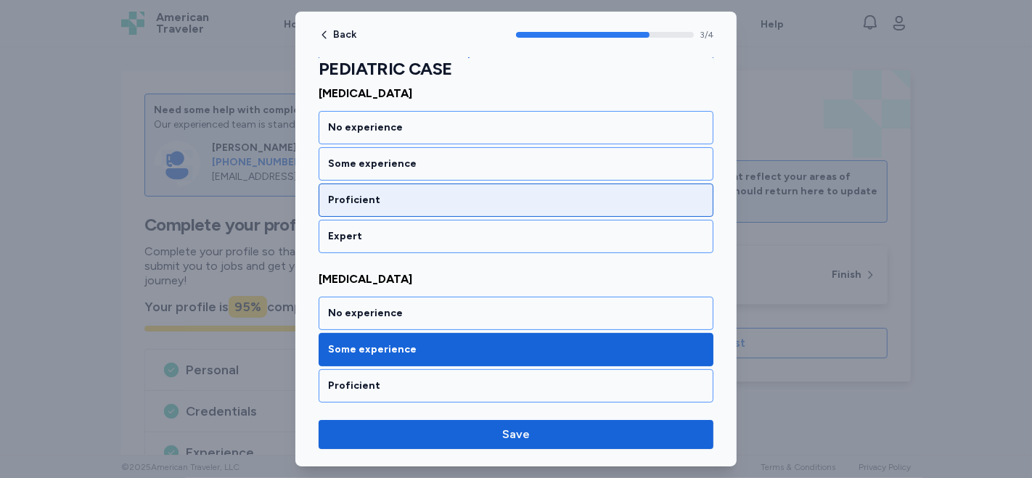
click at [408, 195] on div "Proficient" at bounding box center [516, 200] width 376 height 15
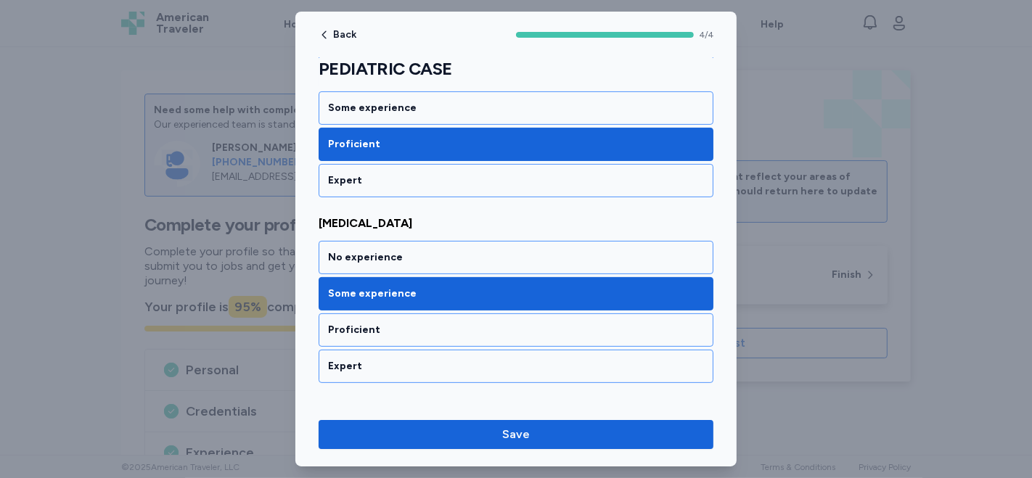
scroll to position [298, 0]
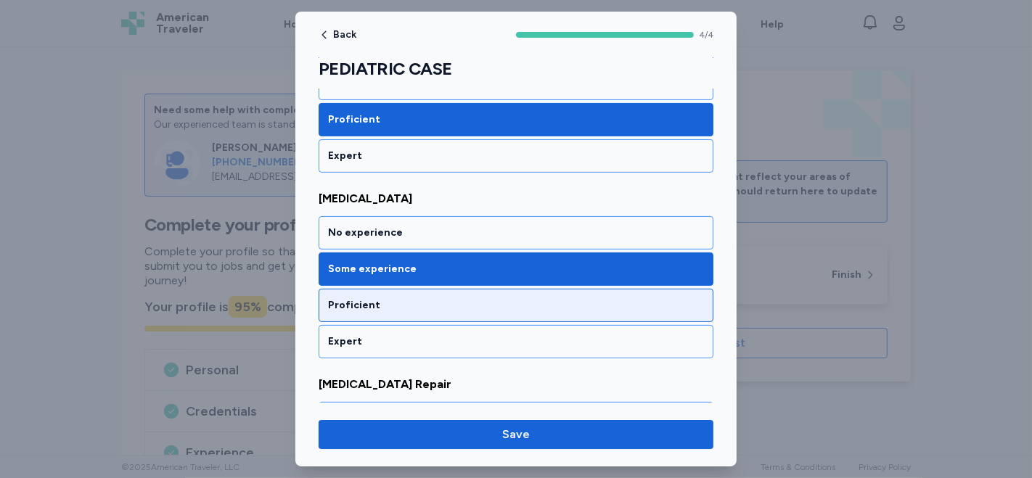
click at [367, 303] on div "Proficient" at bounding box center [516, 305] width 376 height 15
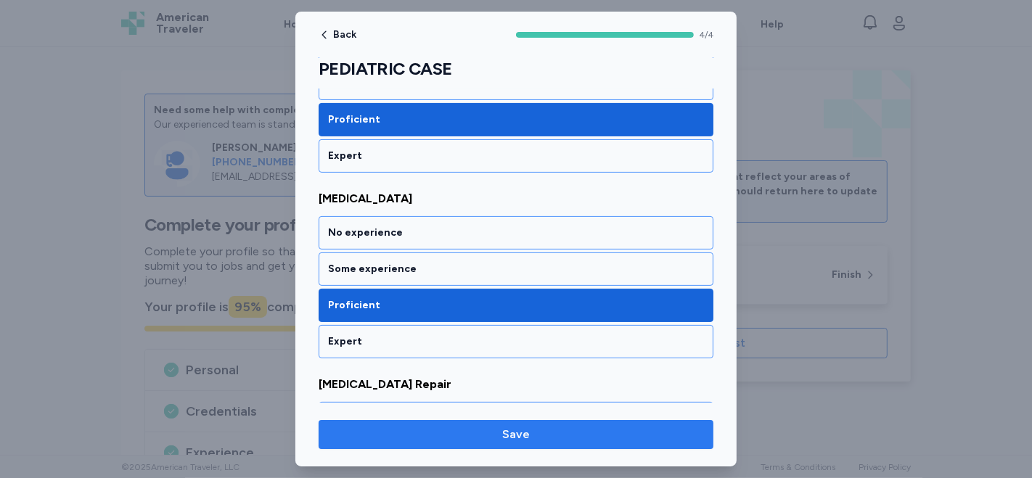
click at [496, 445] on button "Save" at bounding box center [516, 434] width 395 height 29
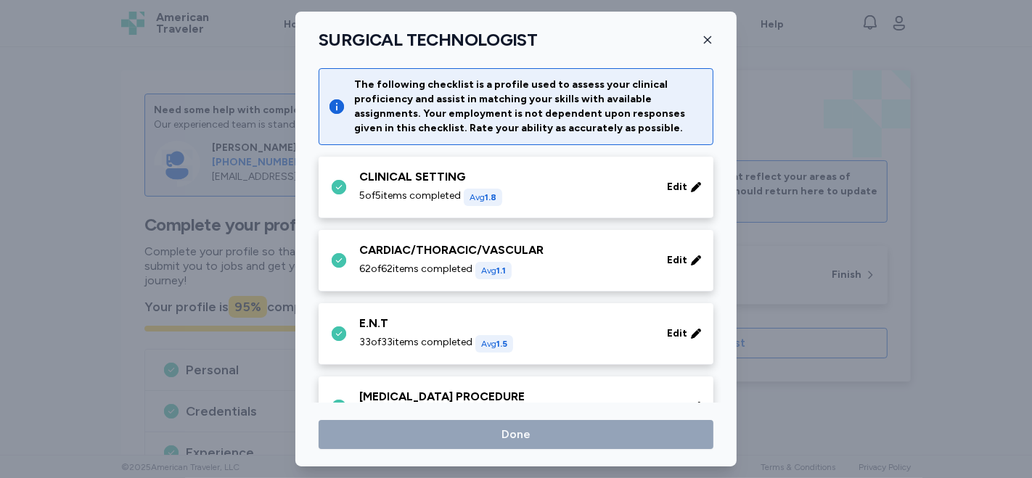
scroll to position [745, 0]
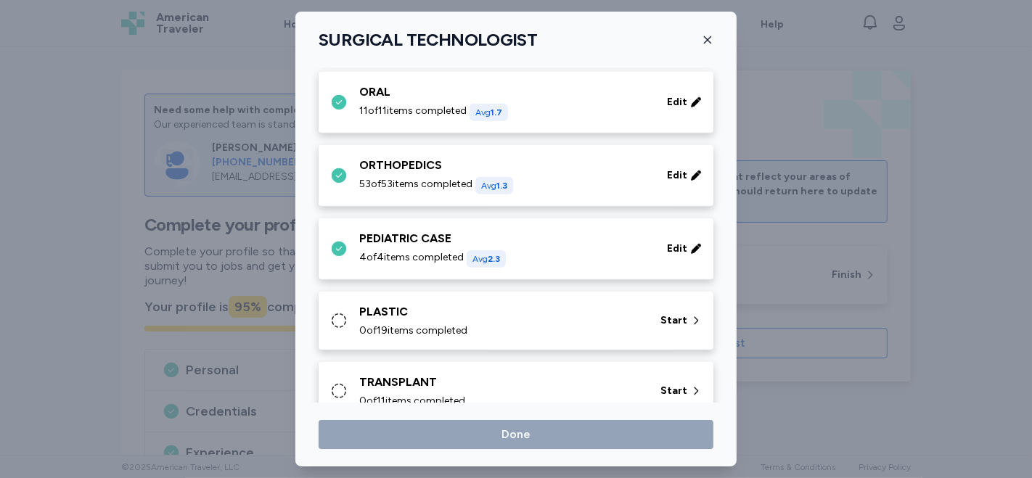
click at [526, 314] on div "PLASTIC" at bounding box center [501, 311] width 284 height 17
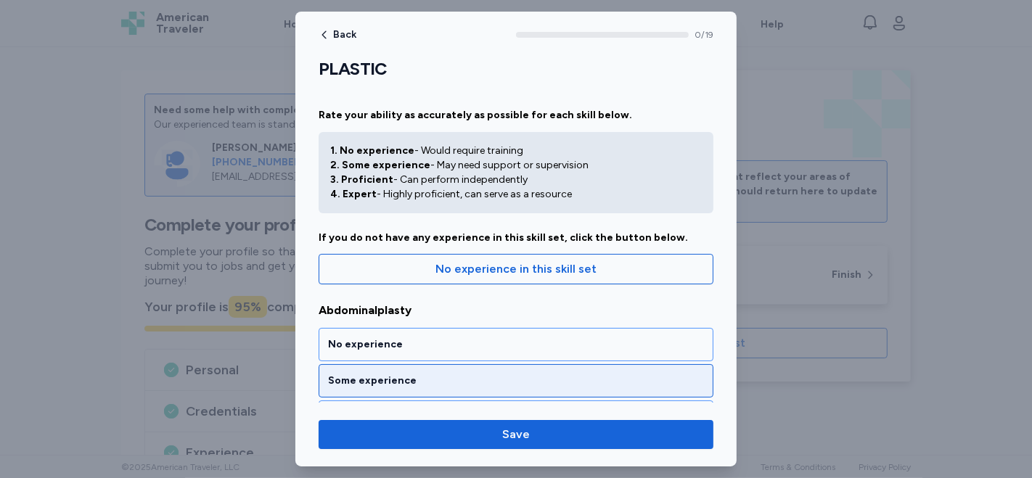
scroll to position [81, 0]
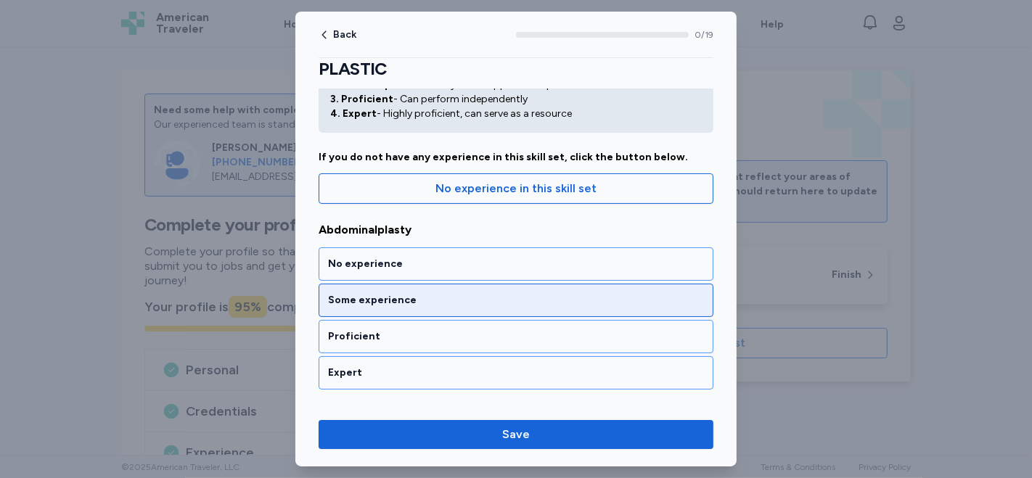
click at [412, 307] on div "Some experience" at bounding box center [516, 300] width 395 height 33
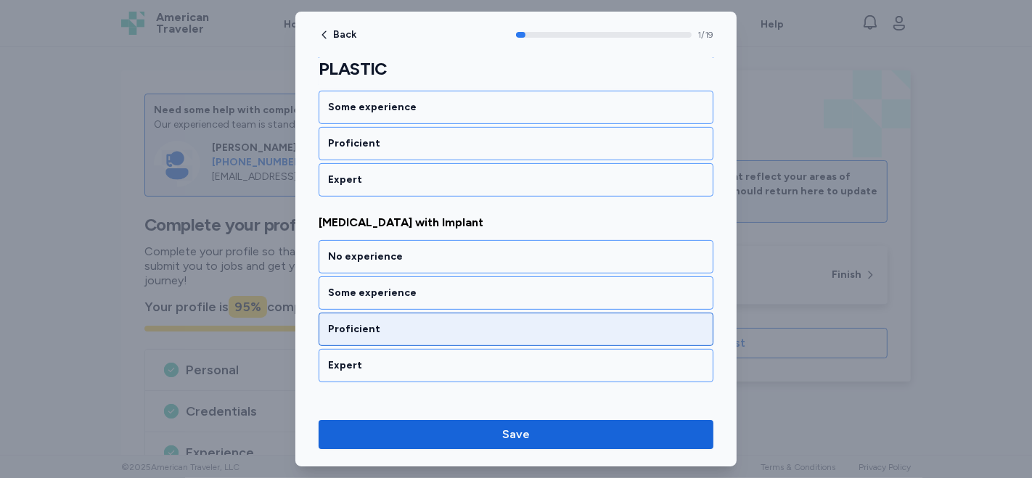
scroll to position [484, 0]
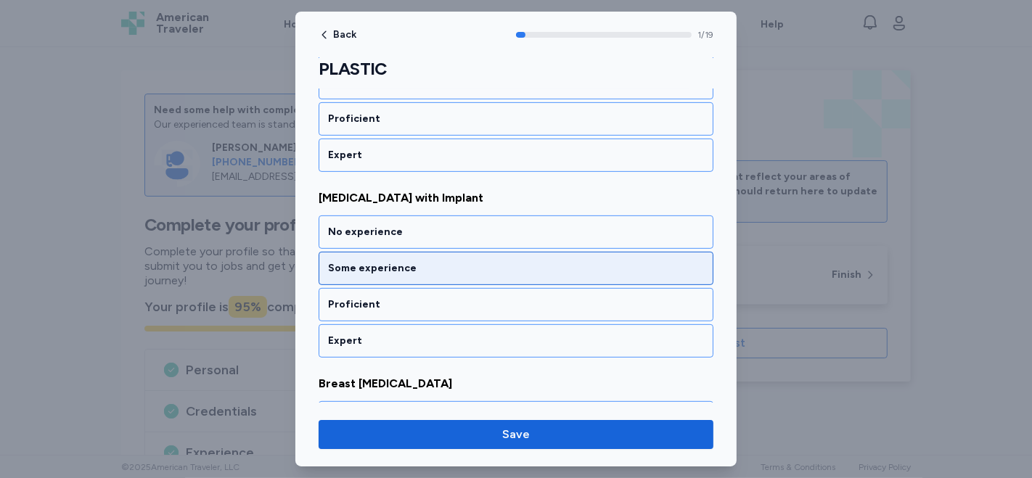
click at [431, 269] on div "Some experience" at bounding box center [516, 268] width 376 height 15
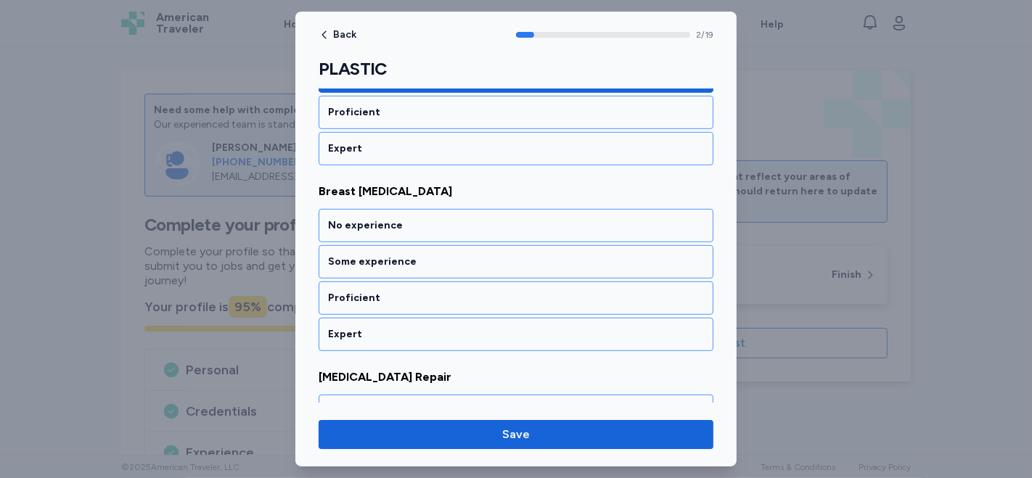
scroll to position [692, 0]
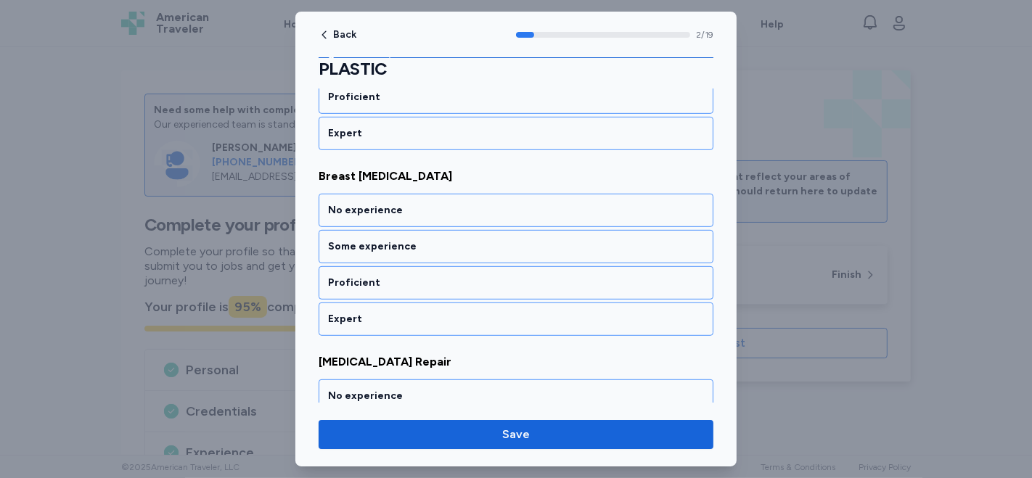
click at [431, 276] on div "Proficient" at bounding box center [516, 283] width 376 height 15
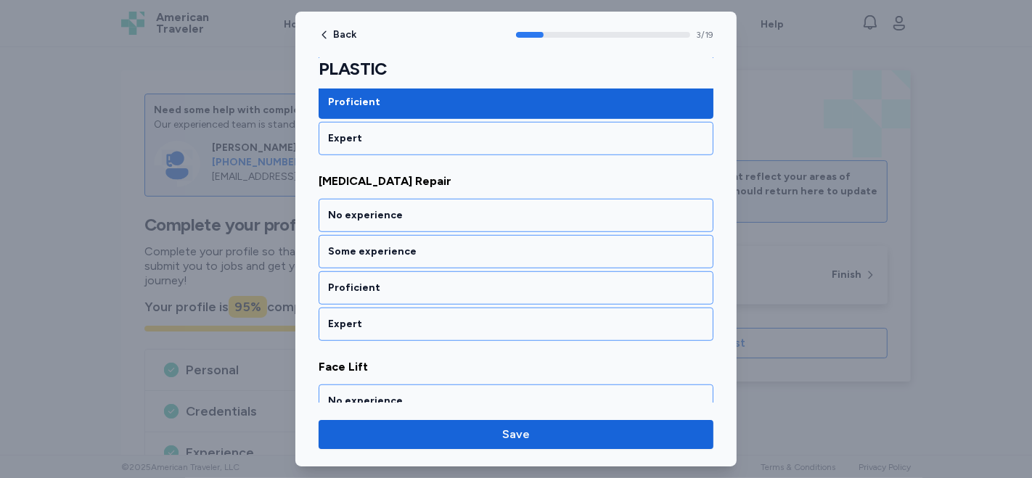
scroll to position [875, 0]
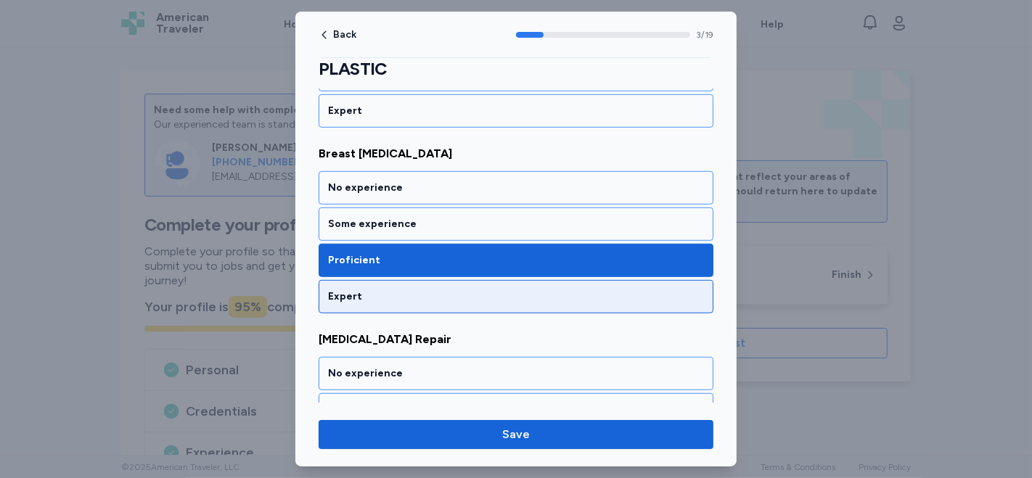
click at [448, 221] on div "Some experience" at bounding box center [516, 224] width 376 height 15
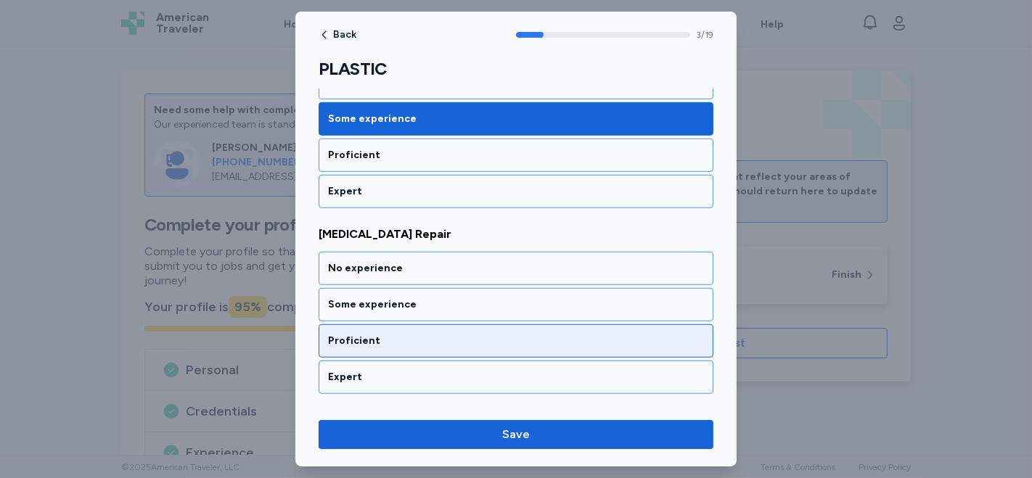
scroll to position [795, 0]
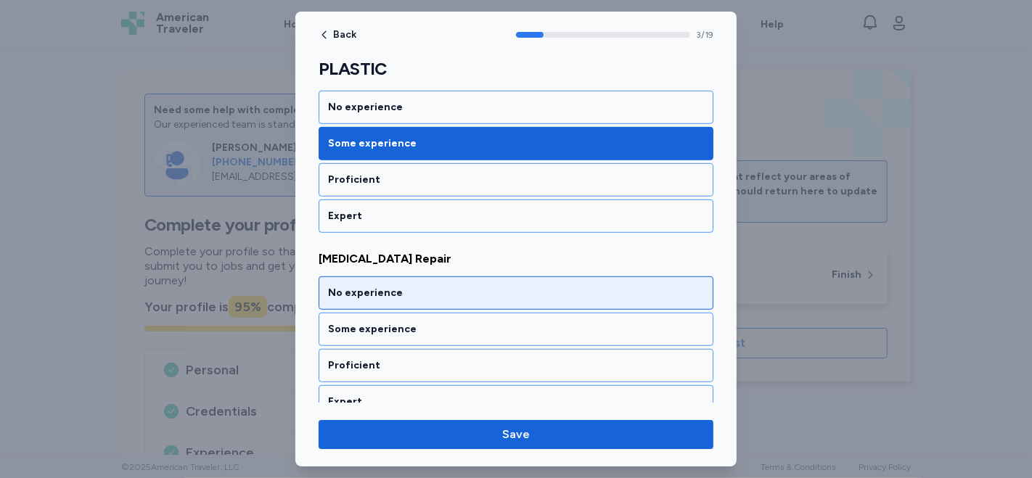
click at [416, 294] on div "No experience" at bounding box center [516, 293] width 395 height 33
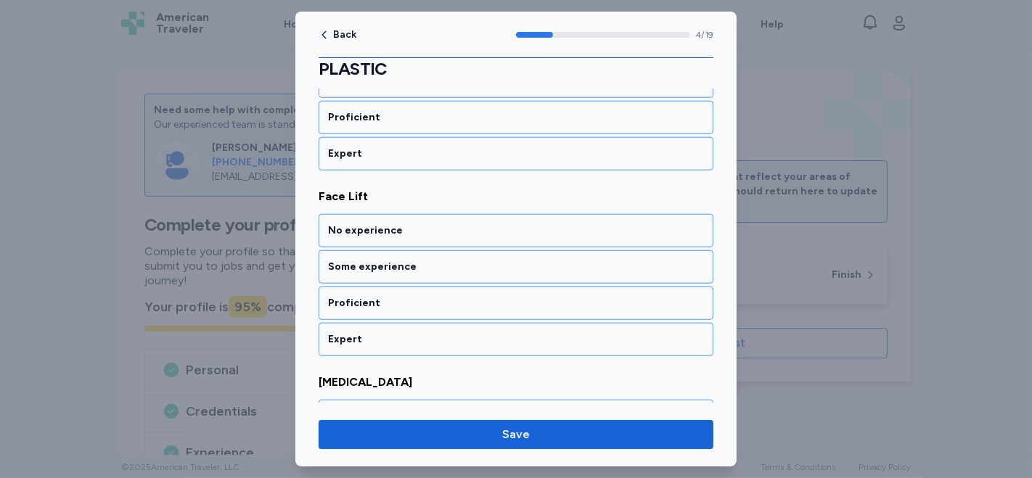
scroll to position [1060, 0]
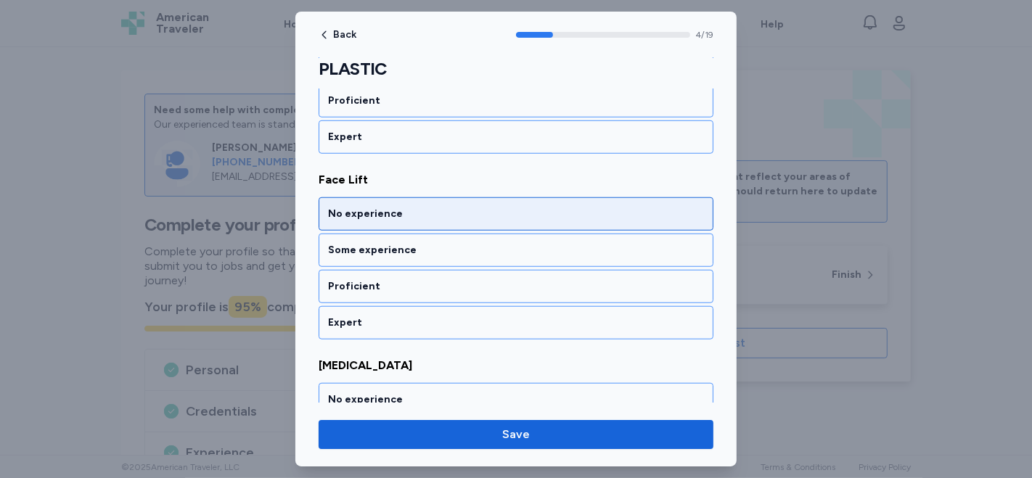
click at [429, 213] on div "No experience" at bounding box center [516, 213] width 395 height 33
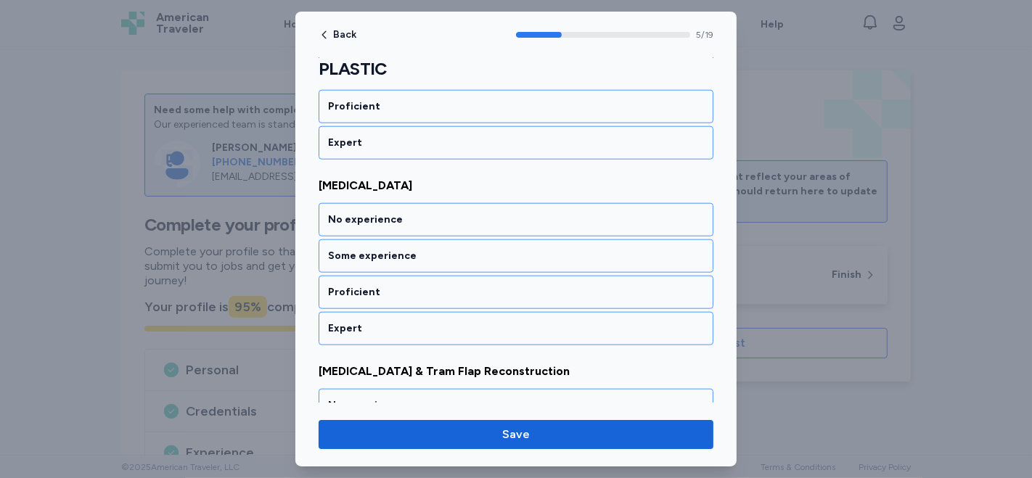
scroll to position [1244, 0]
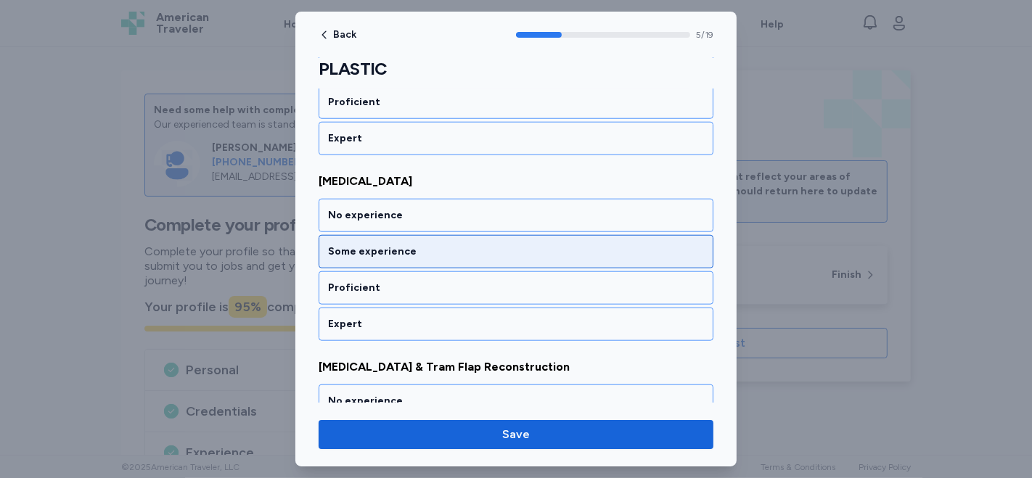
click at [428, 252] on div "Some experience" at bounding box center [516, 251] width 395 height 33
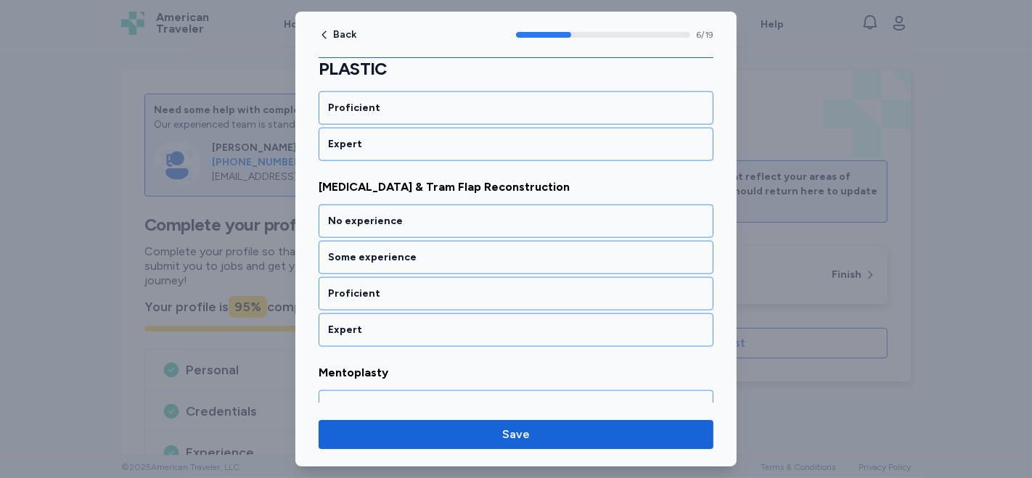
scroll to position [1428, 0]
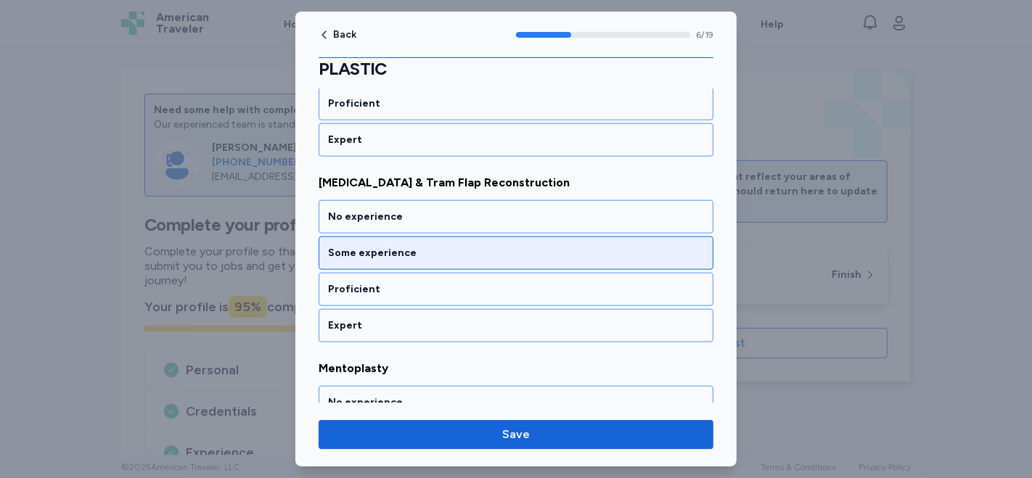
click at [431, 246] on div "Some experience" at bounding box center [516, 253] width 376 height 15
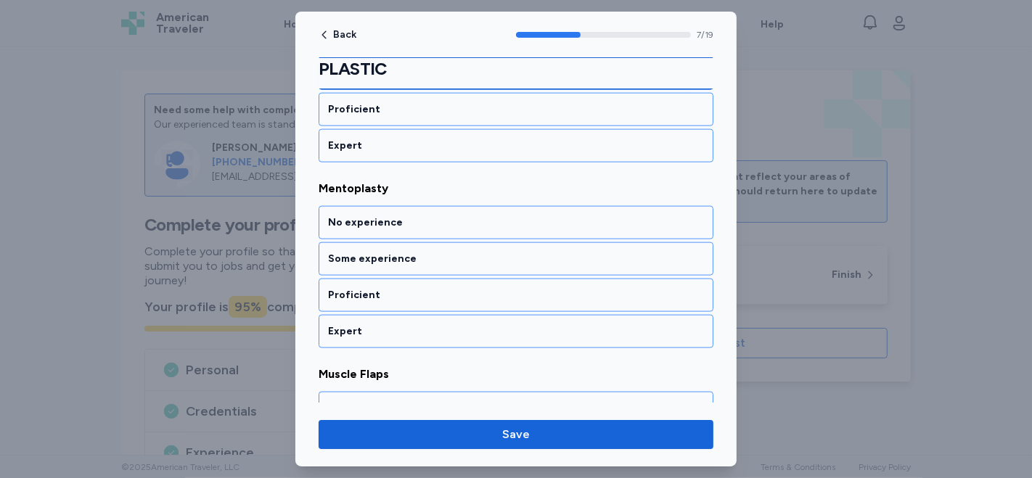
scroll to position [1613, 0]
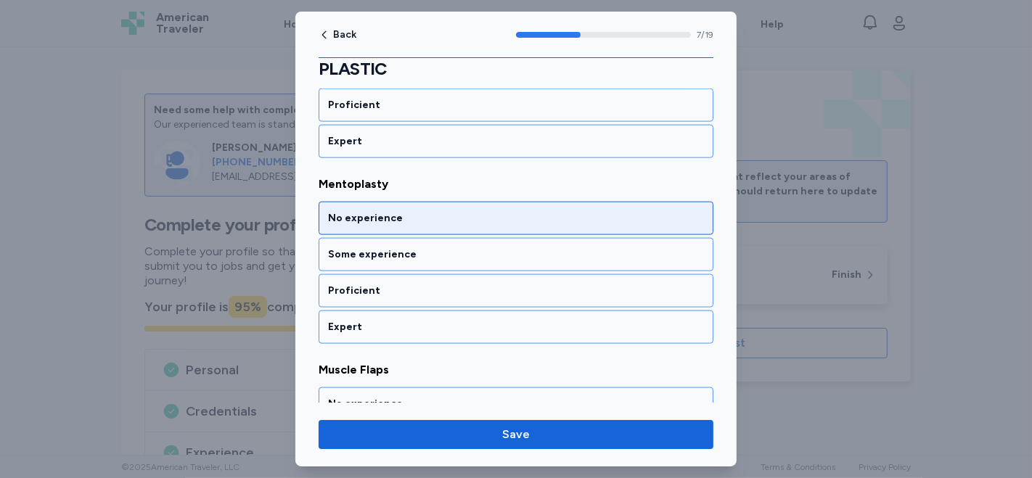
click at [404, 216] on div "No experience" at bounding box center [516, 218] width 395 height 33
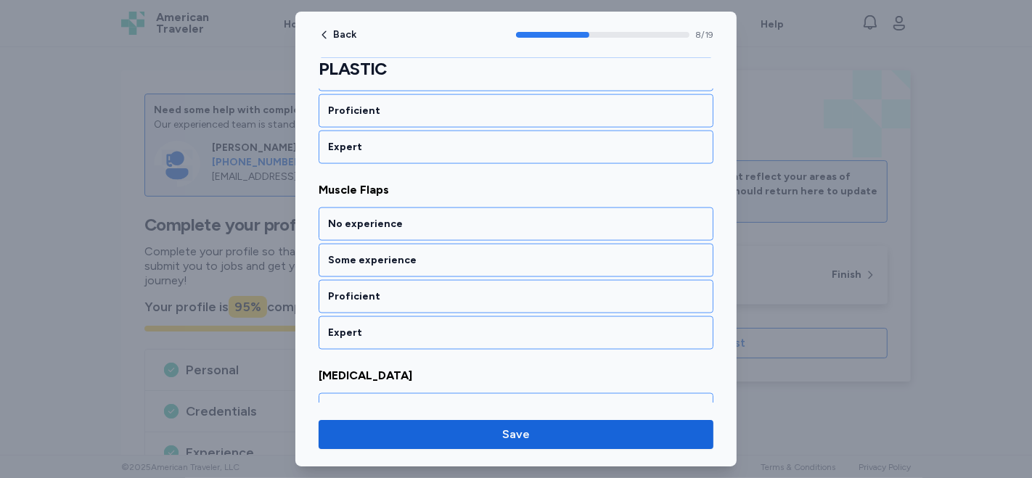
scroll to position [1797, 0]
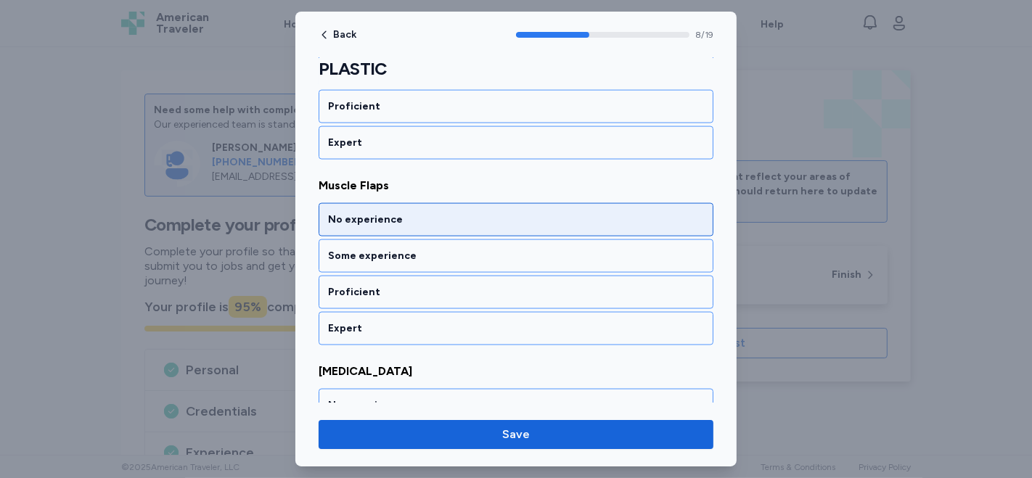
click at [344, 213] on div "No experience" at bounding box center [516, 219] width 395 height 33
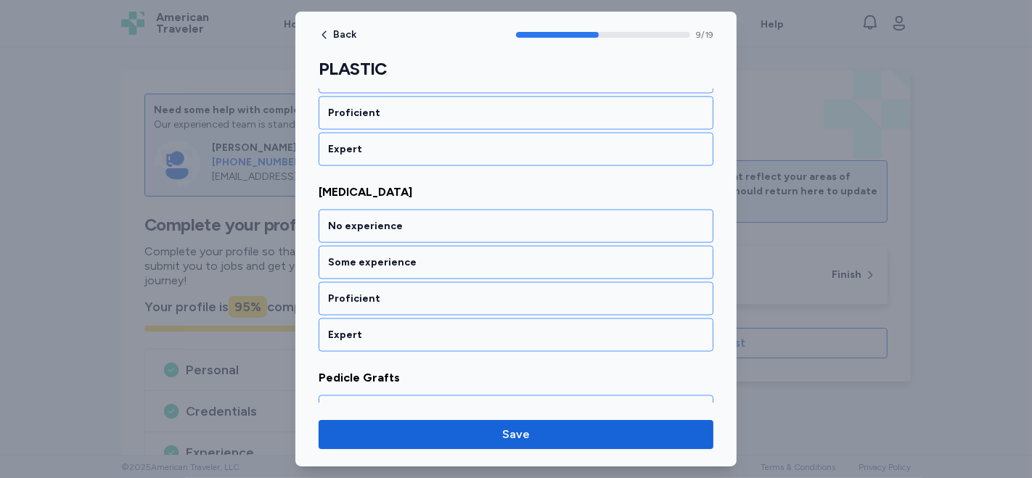
scroll to position [1981, 0]
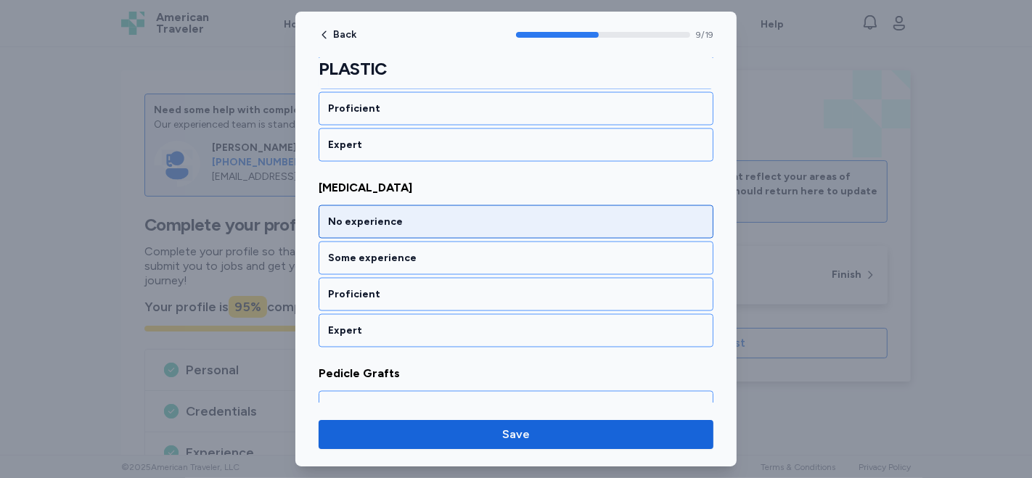
click at [344, 213] on div "No experience" at bounding box center [516, 221] width 395 height 33
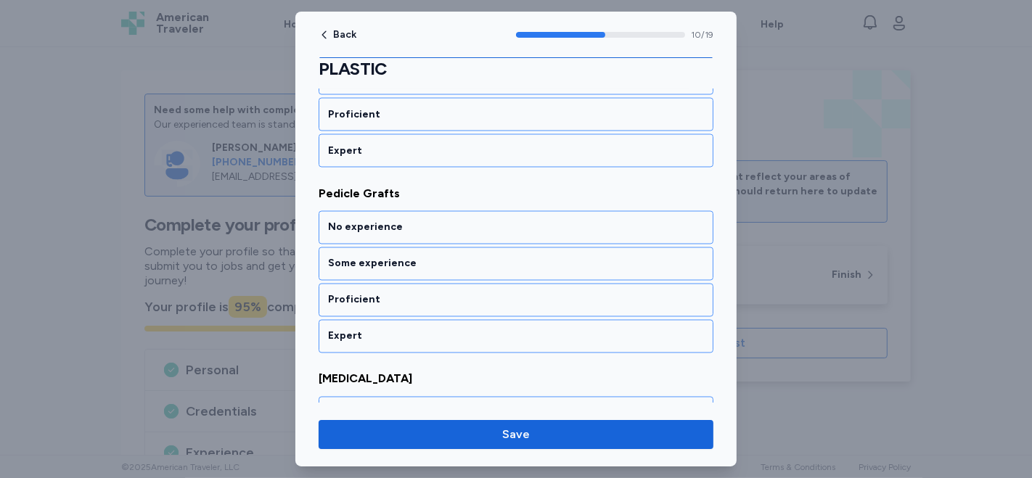
scroll to position [2165, 0]
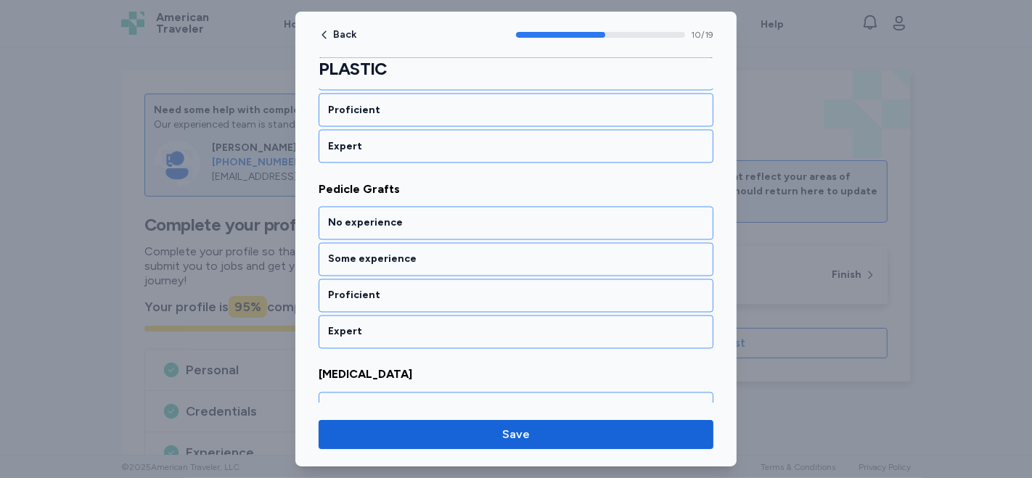
click at [344, 213] on div "No experience" at bounding box center [516, 223] width 395 height 33
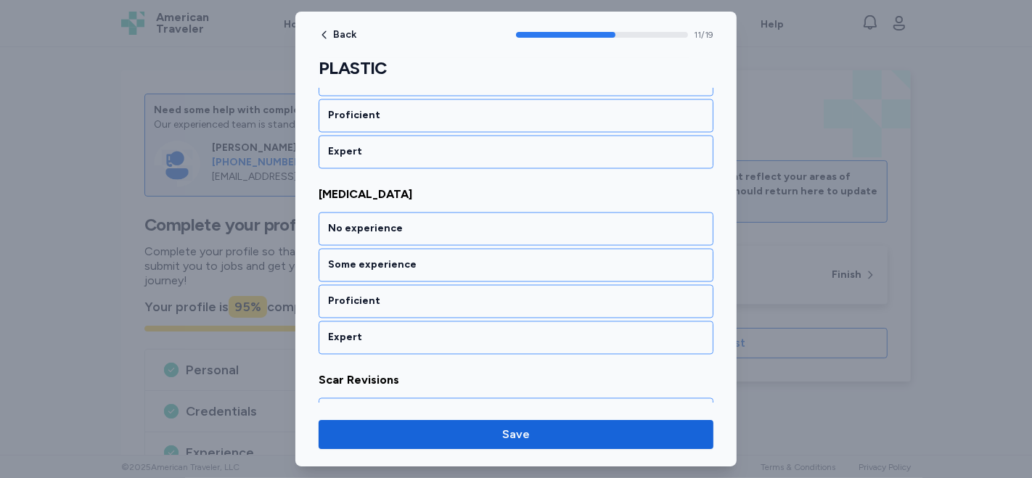
scroll to position [2349, 0]
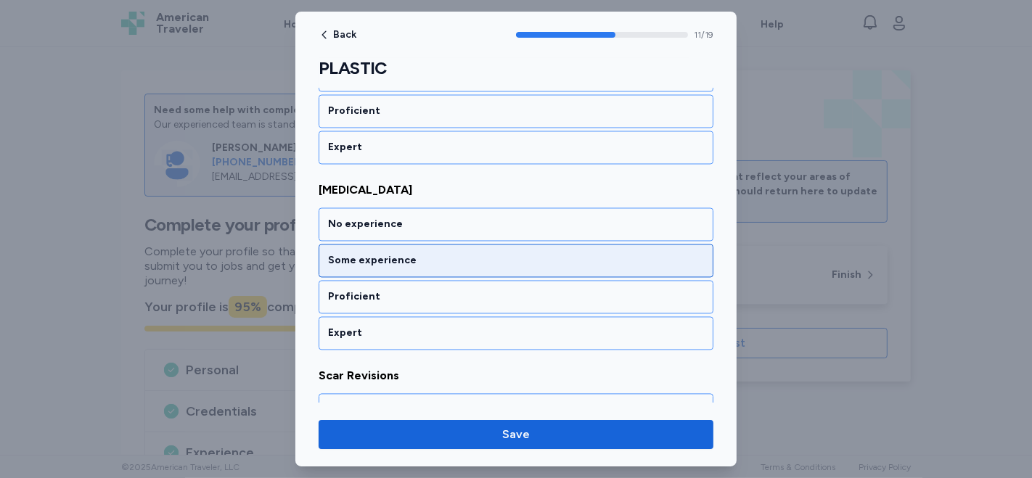
click at [335, 253] on div "Some experience" at bounding box center [516, 261] width 395 height 33
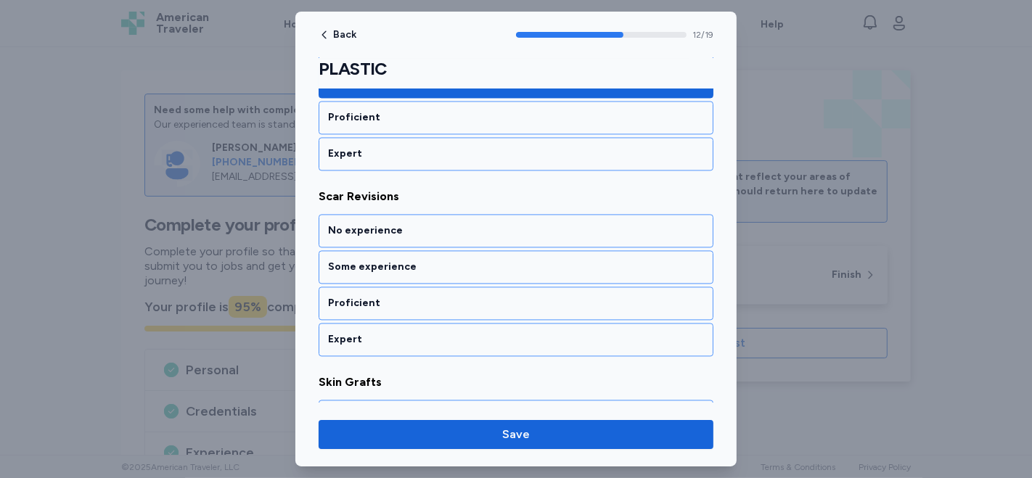
scroll to position [2534, 0]
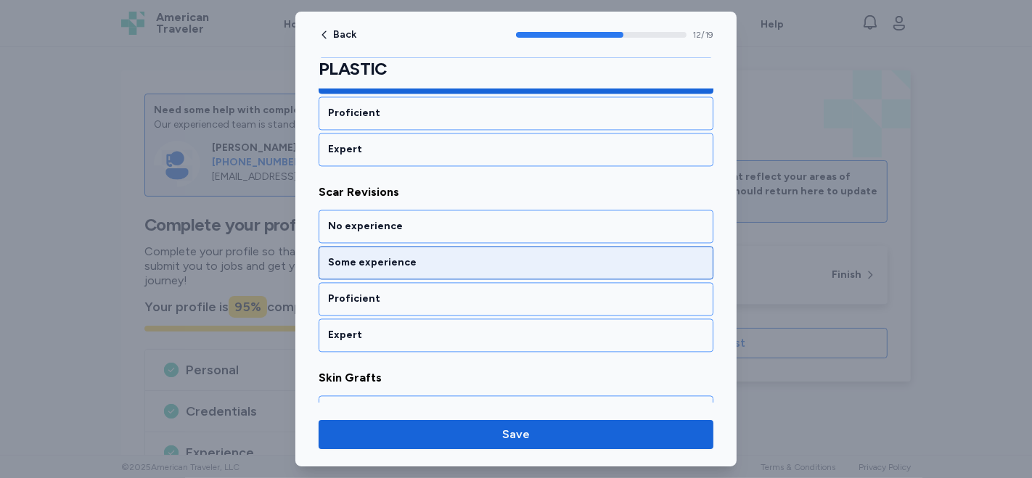
click at [332, 254] on div "Some experience" at bounding box center [516, 262] width 395 height 33
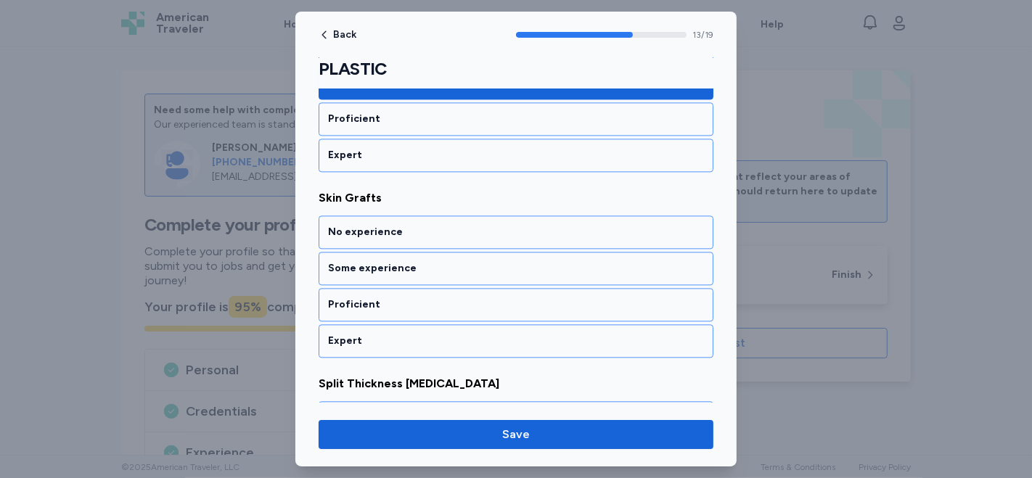
scroll to position [2718, 0]
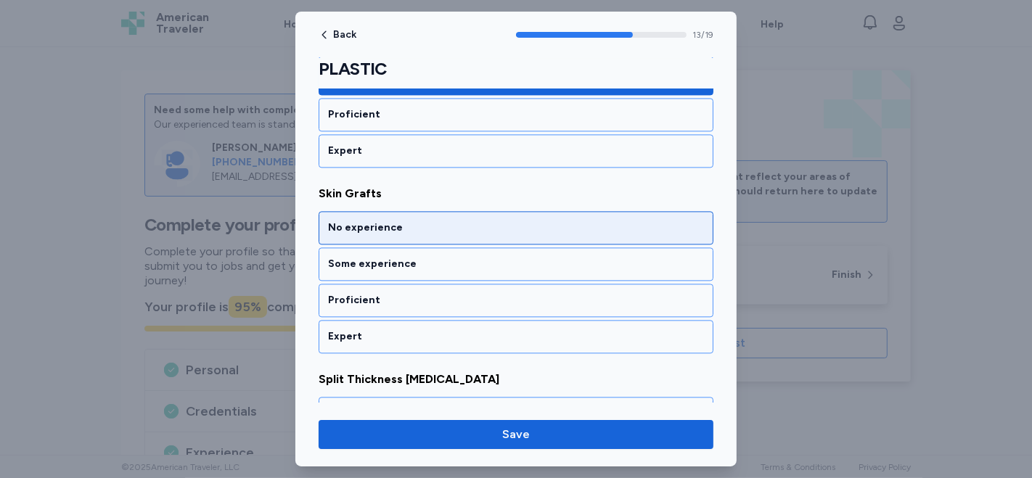
click at [352, 221] on div "No experience" at bounding box center [516, 228] width 376 height 15
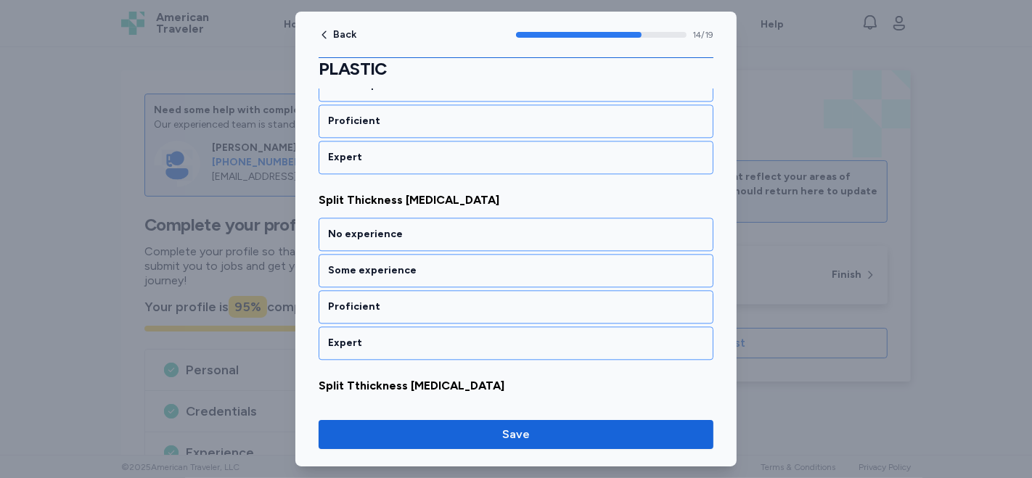
scroll to position [2902, 0]
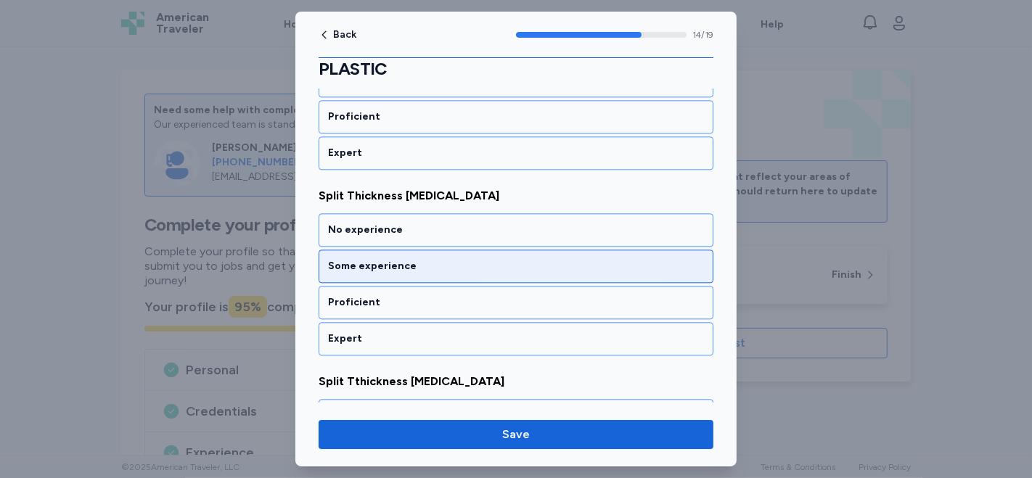
click at [375, 259] on div "Some experience" at bounding box center [516, 266] width 376 height 15
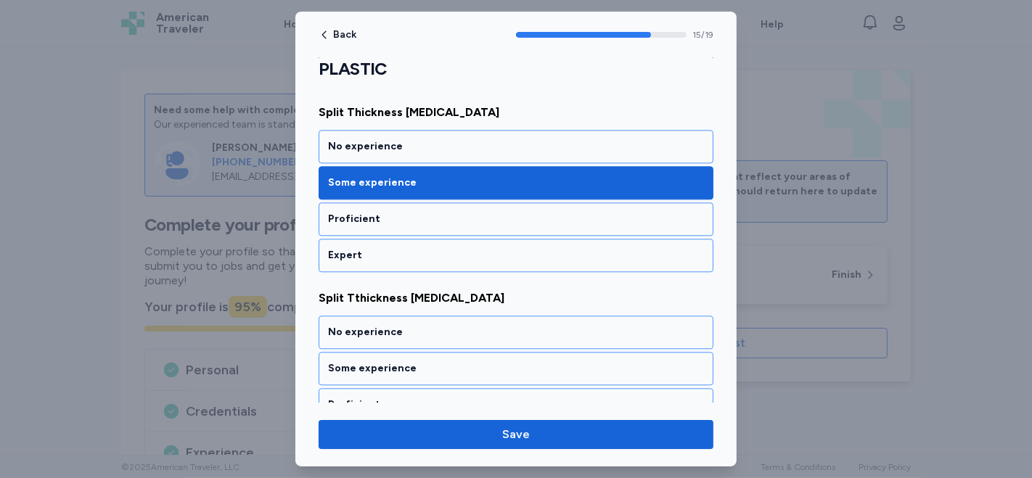
scroll to position [3006, 0]
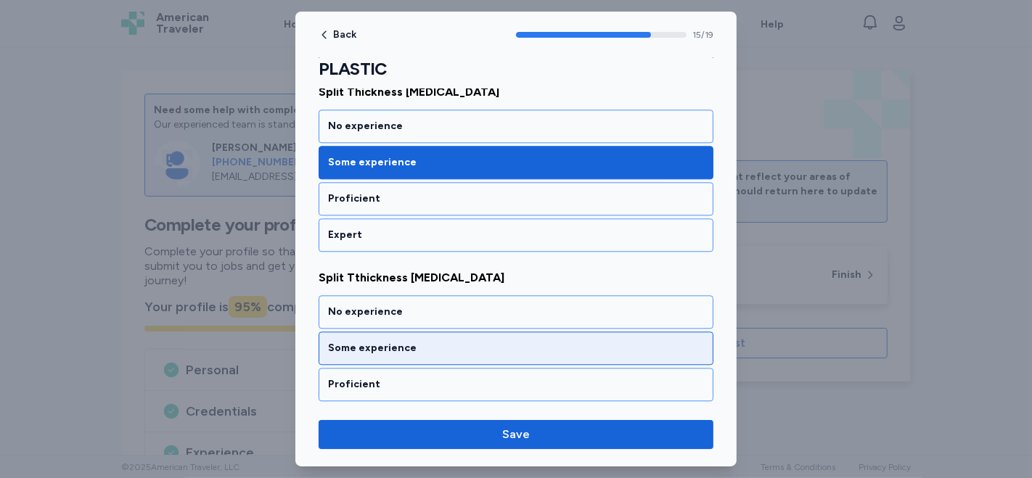
click at [384, 341] on div "Some experience" at bounding box center [516, 348] width 376 height 15
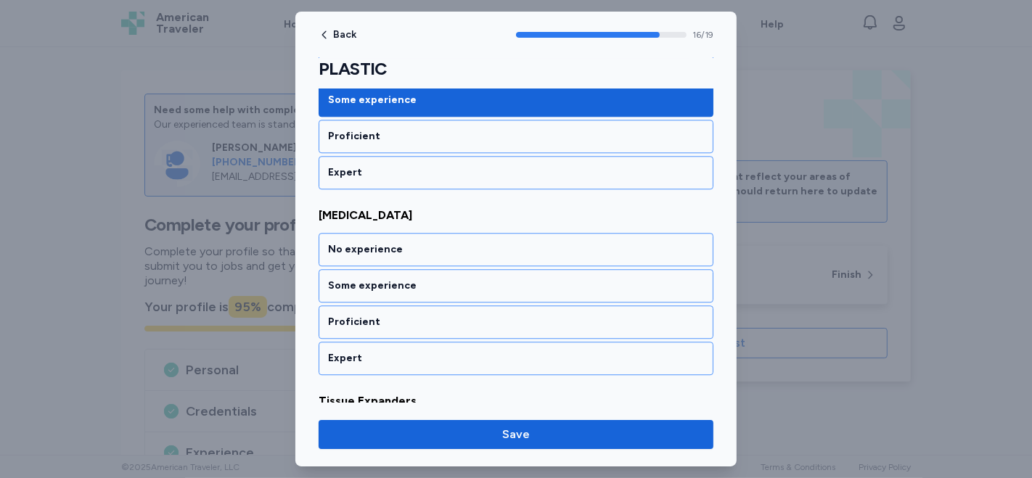
scroll to position [3270, 0]
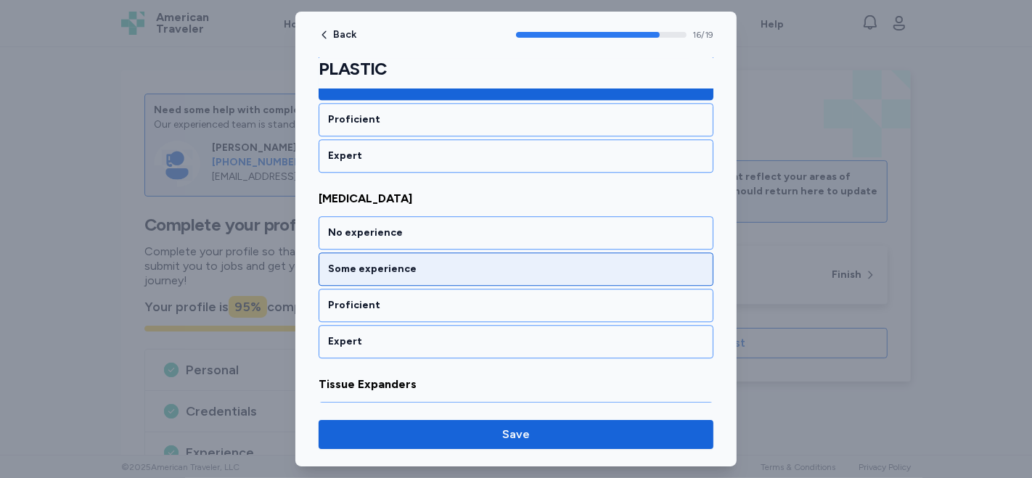
click at [414, 262] on div "Some experience" at bounding box center [516, 269] width 376 height 15
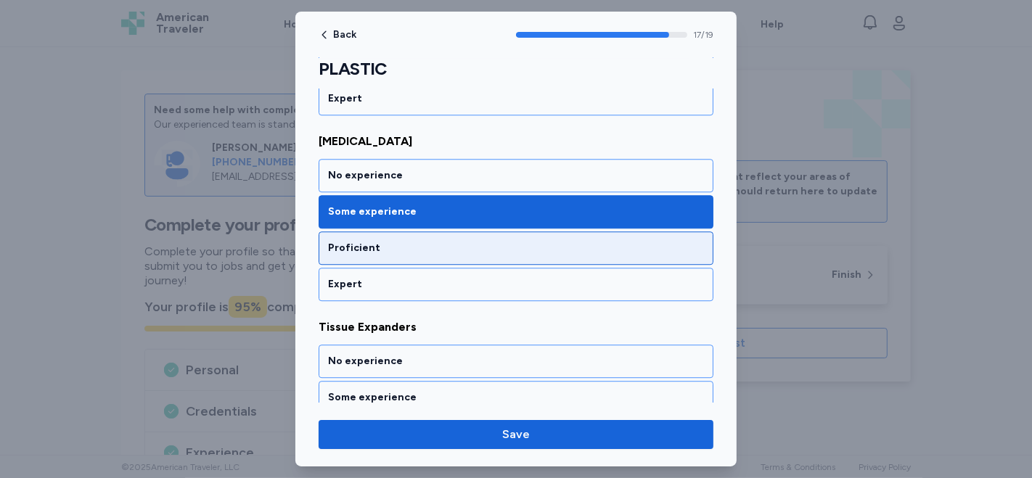
scroll to position [3303, 0]
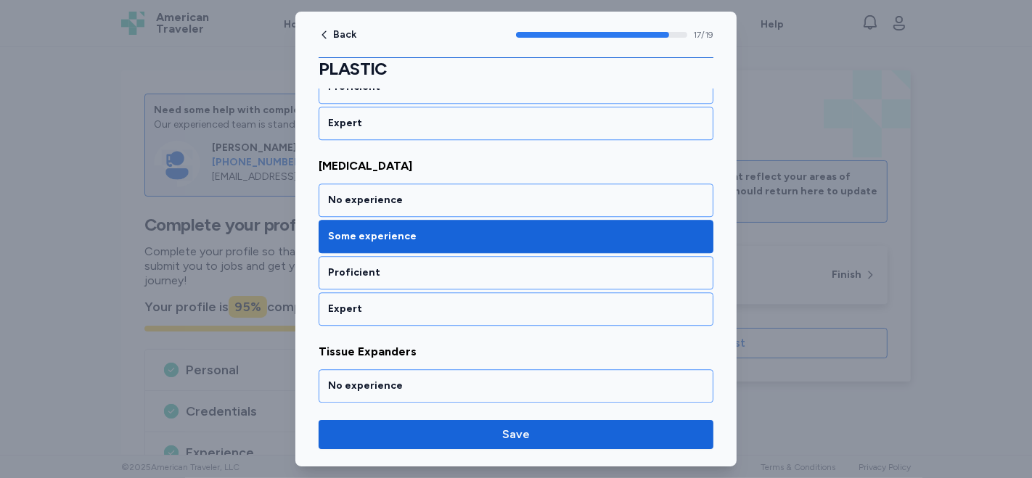
click at [372, 415] on div "Some experience" at bounding box center [516, 422] width 376 height 15
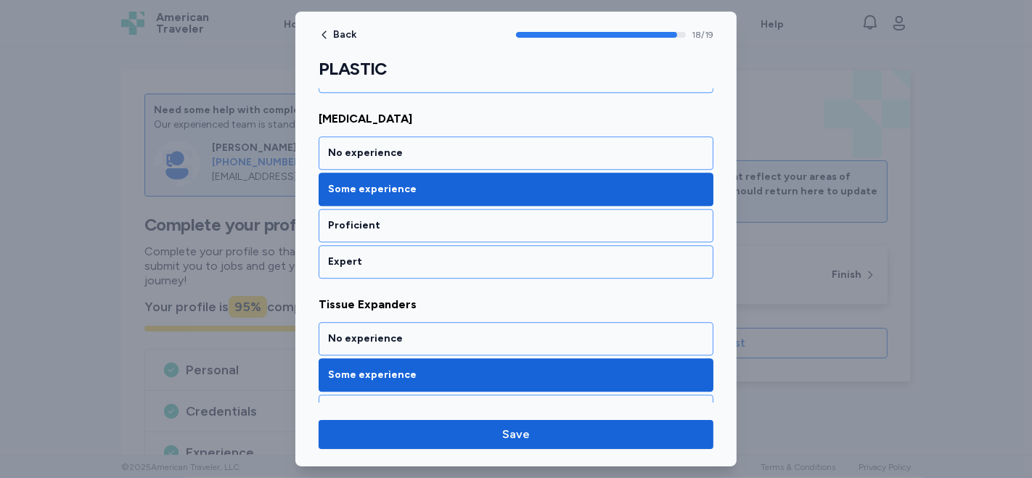
scroll to position [3384, 0]
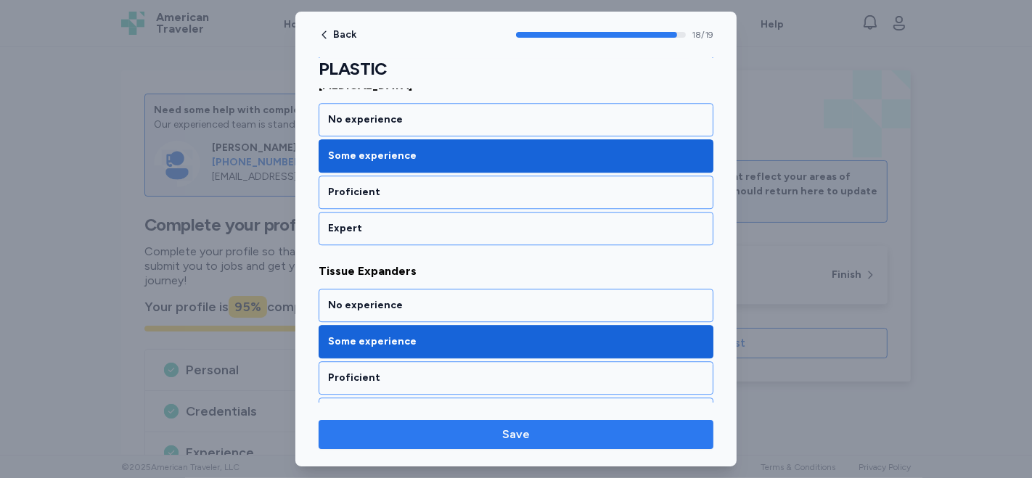
click at [493, 432] on span "Save" at bounding box center [516, 434] width 372 height 17
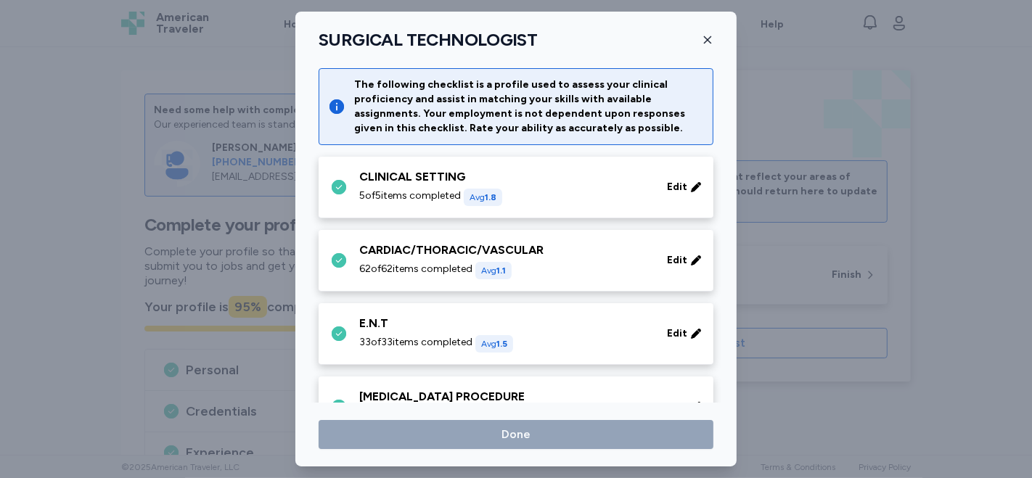
scroll to position [745, 0]
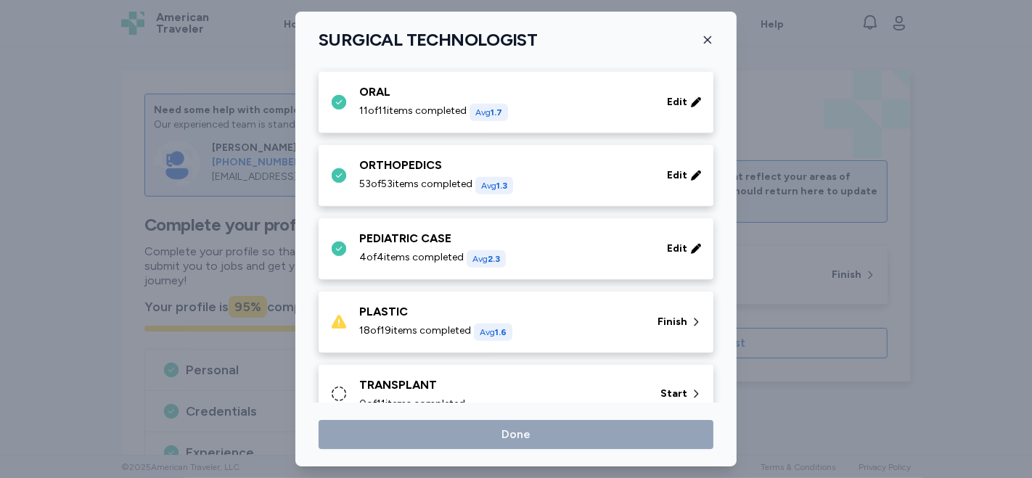
click at [546, 306] on div "PLASTIC" at bounding box center [499, 311] width 281 height 17
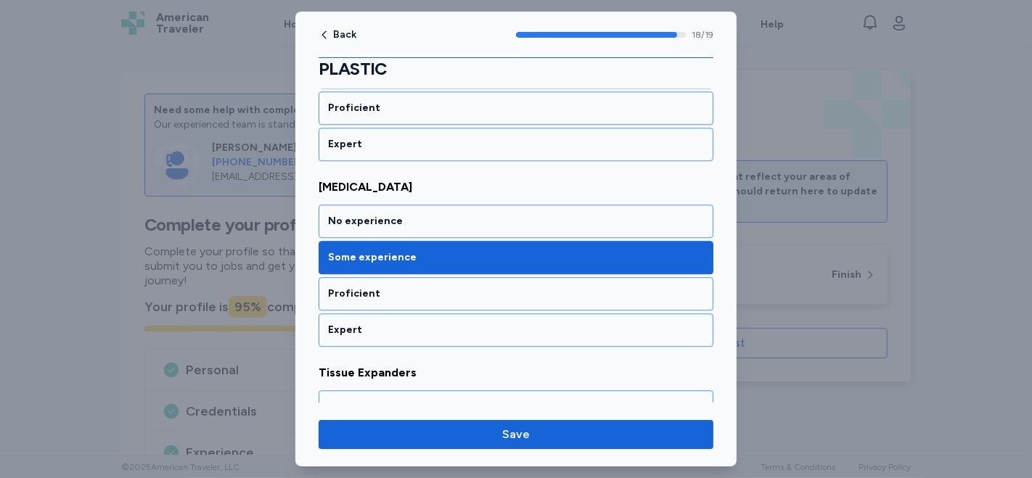
scroll to position [3306, 0]
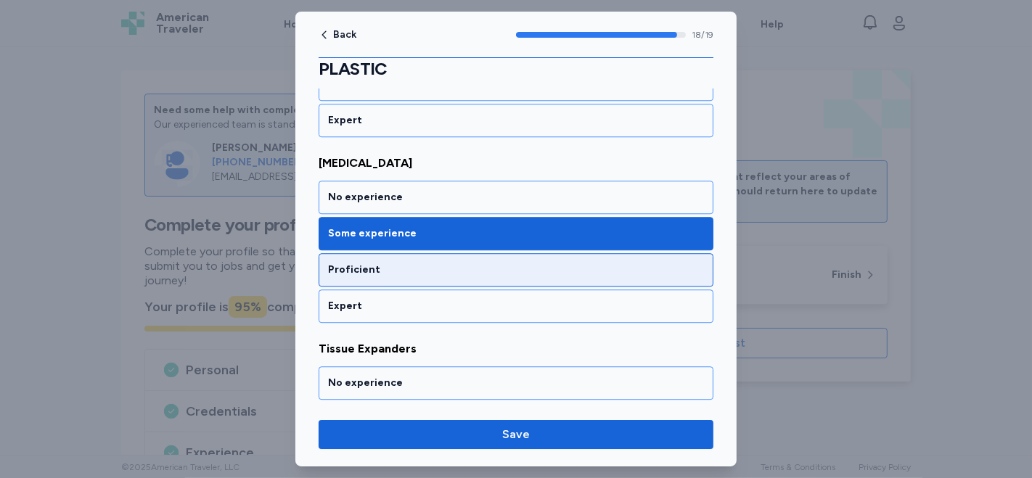
click at [408, 263] on div "Proficient" at bounding box center [516, 270] width 376 height 15
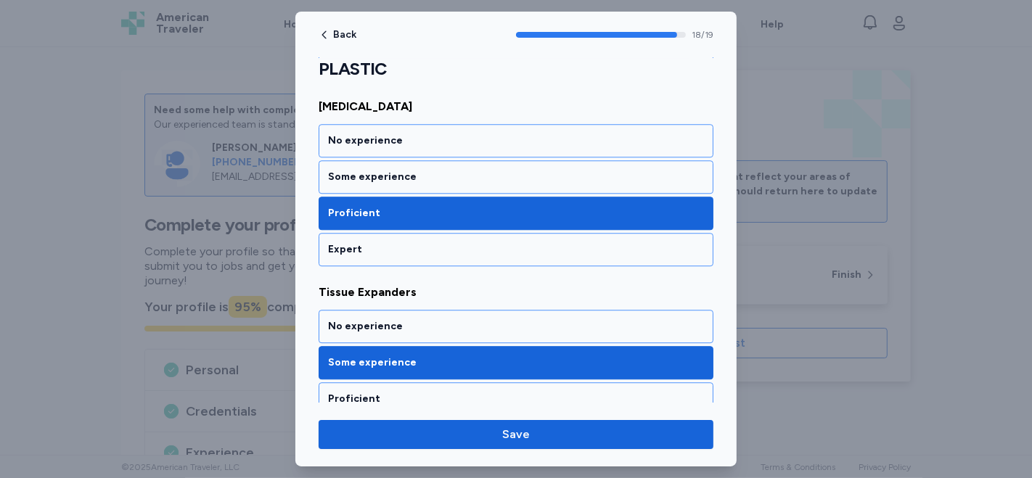
scroll to position [3384, 0]
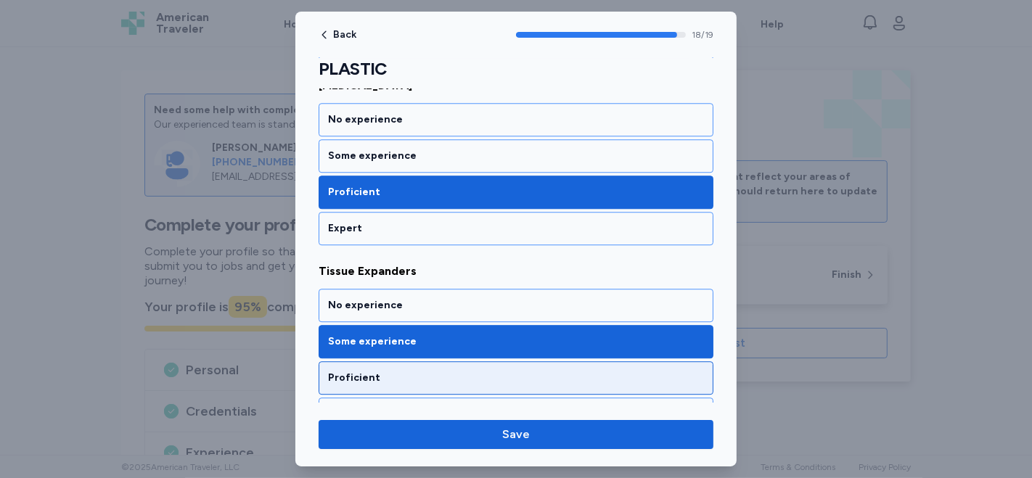
click at [407, 371] on div "Proficient" at bounding box center [516, 378] width 376 height 15
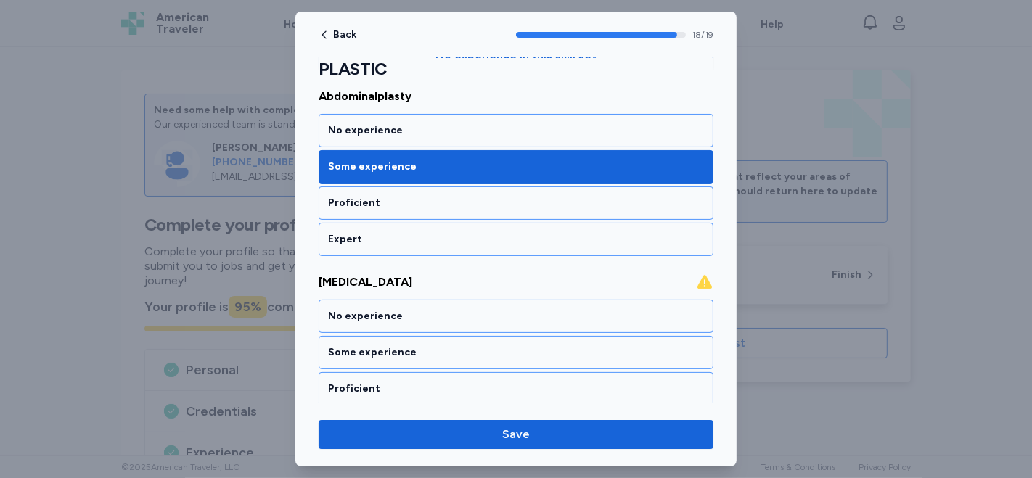
scroll to position [238, 0]
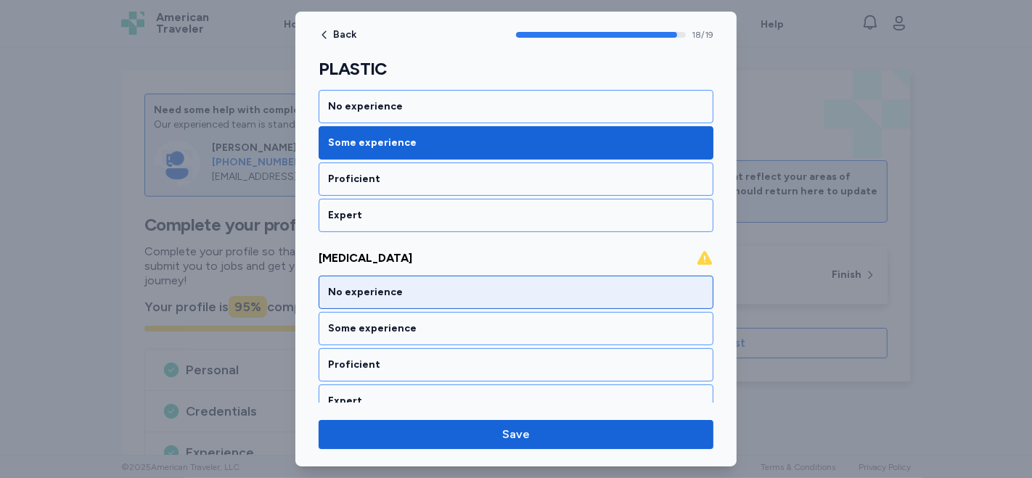
click at [394, 285] on div "No experience" at bounding box center [516, 292] width 376 height 15
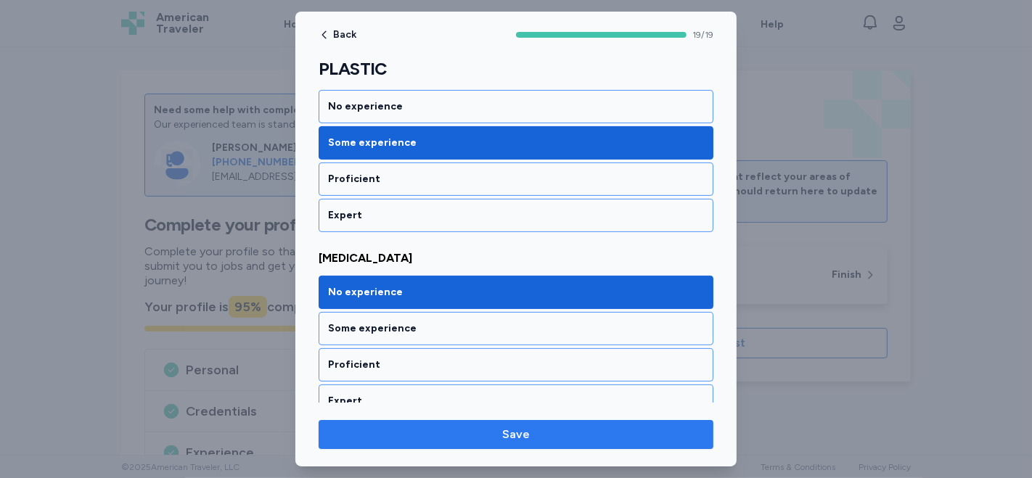
click at [502, 442] on span "Save" at bounding box center [516, 434] width 372 height 17
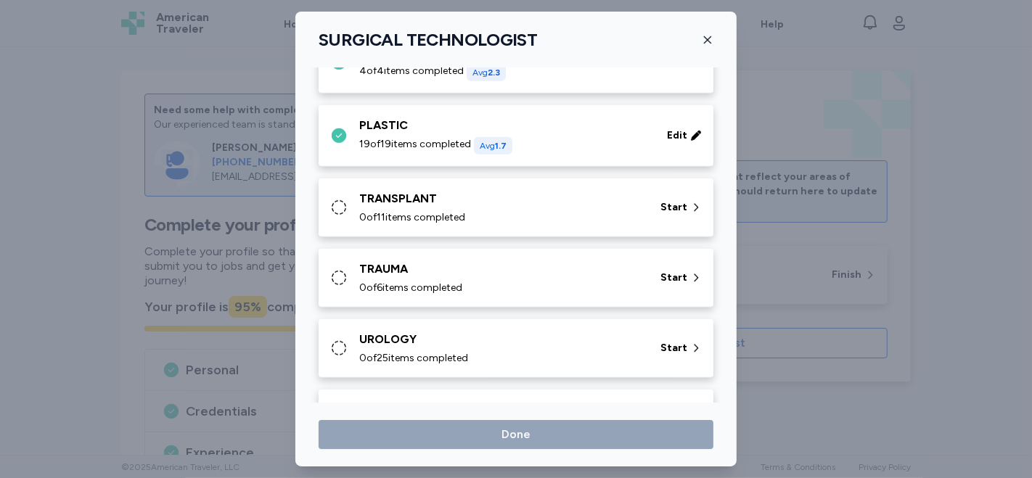
scroll to position [967, 0]
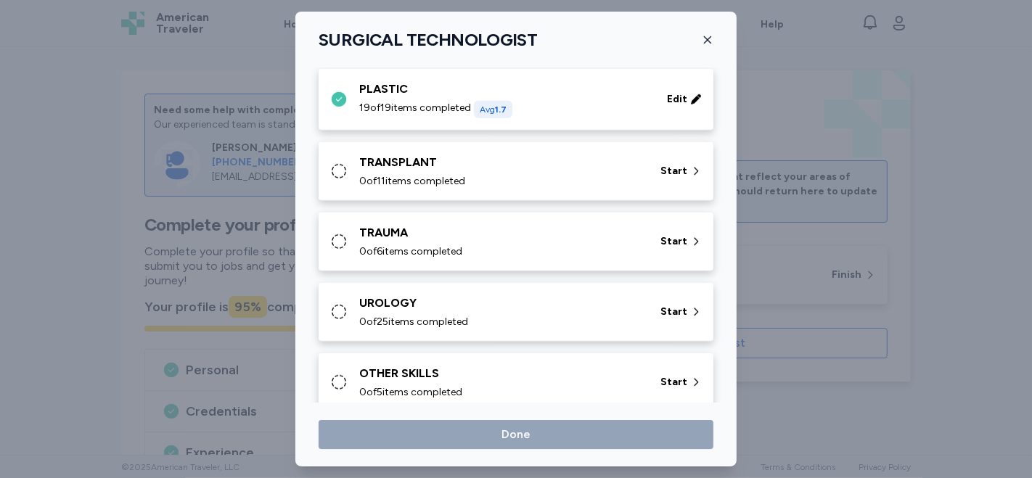
click at [512, 167] on div "TRANSPLANT" at bounding box center [501, 162] width 284 height 17
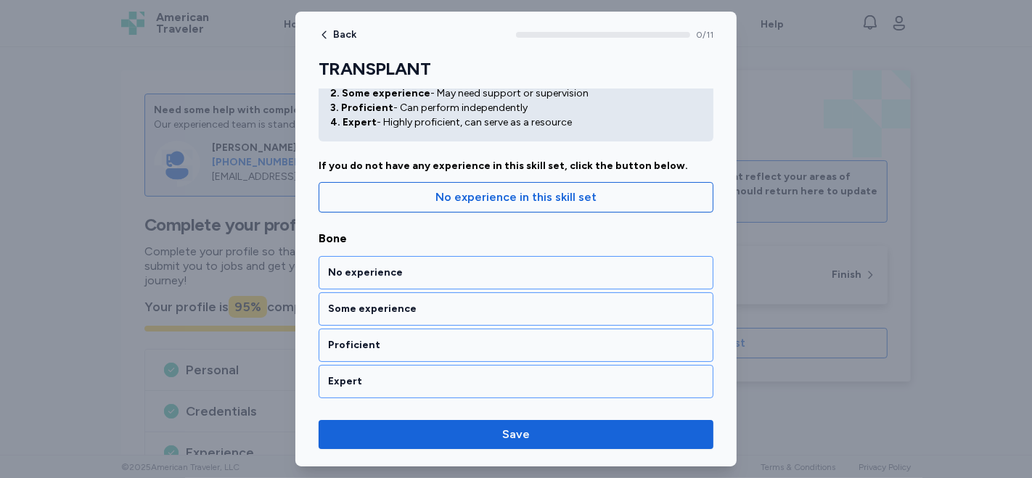
scroll to position [0, 0]
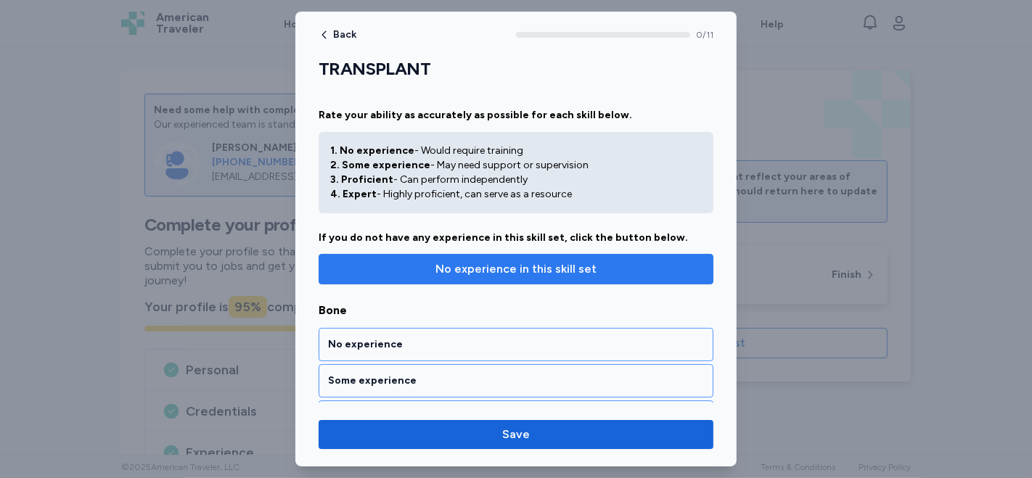
click at [523, 277] on span "No experience in this skill set" at bounding box center [515, 269] width 161 height 17
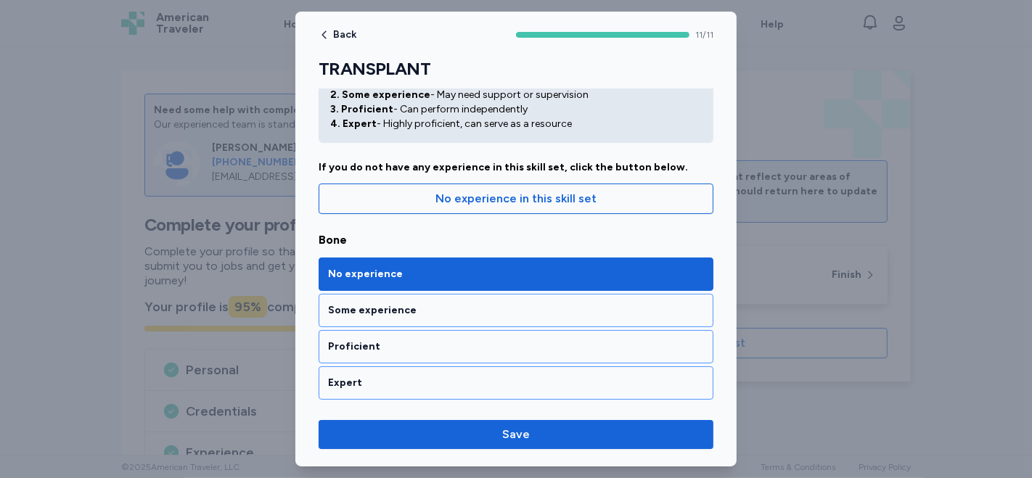
scroll to position [161, 0]
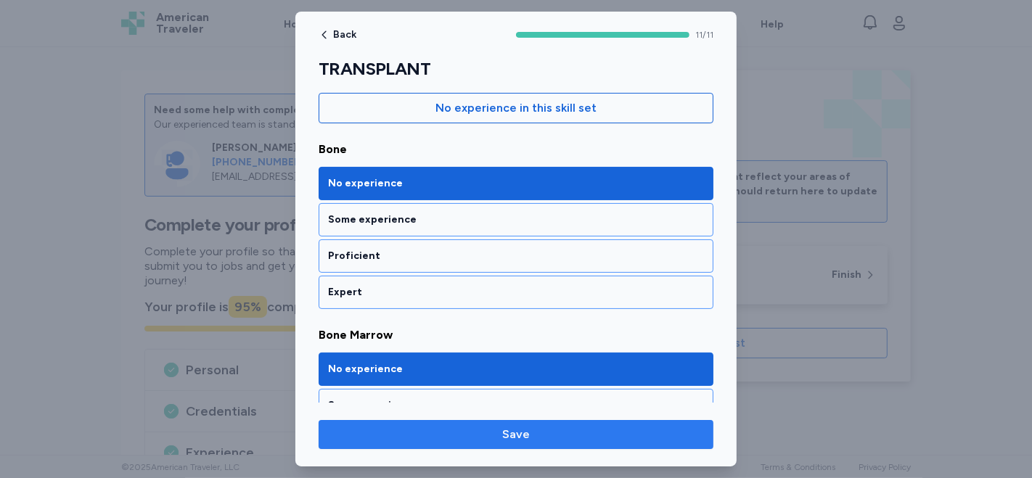
click at [540, 438] on span "Save" at bounding box center [516, 434] width 372 height 17
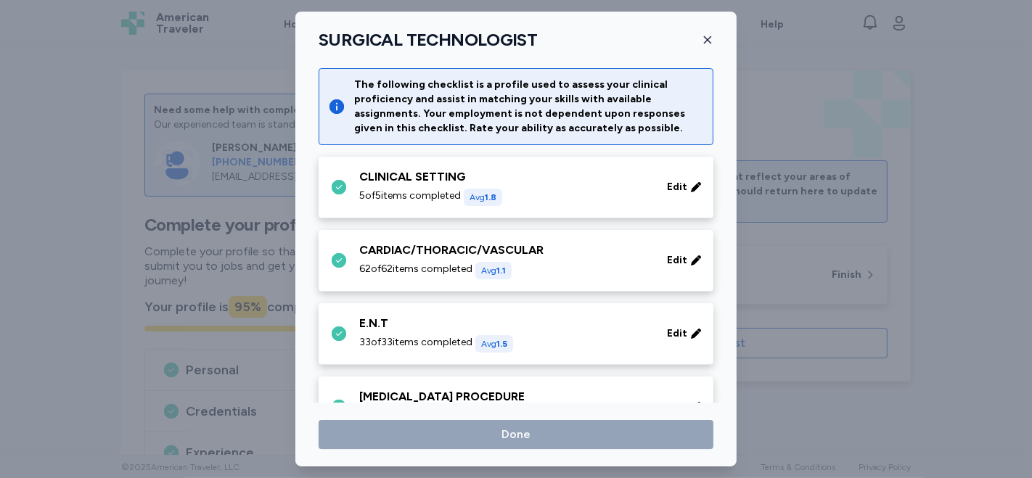
scroll to position [967, 0]
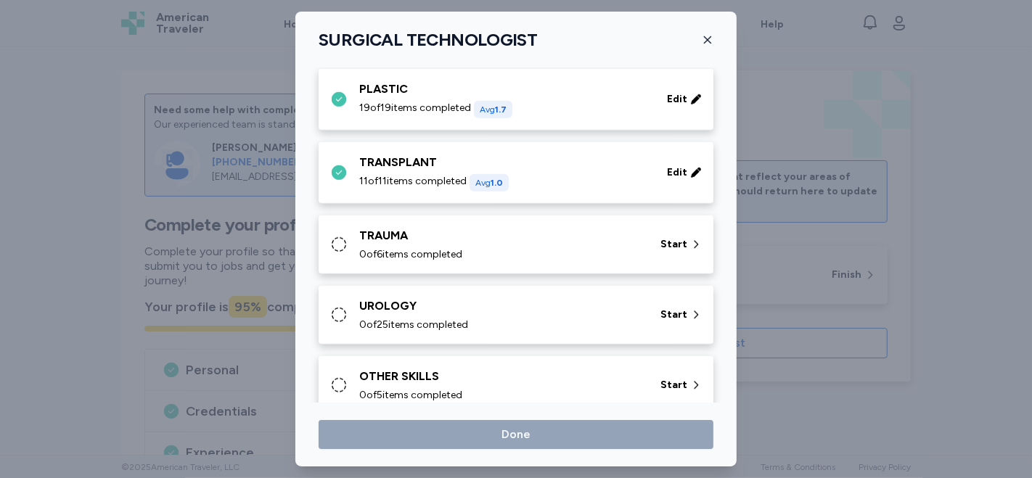
click at [526, 237] on div "TRAUMA" at bounding box center [501, 235] width 284 height 17
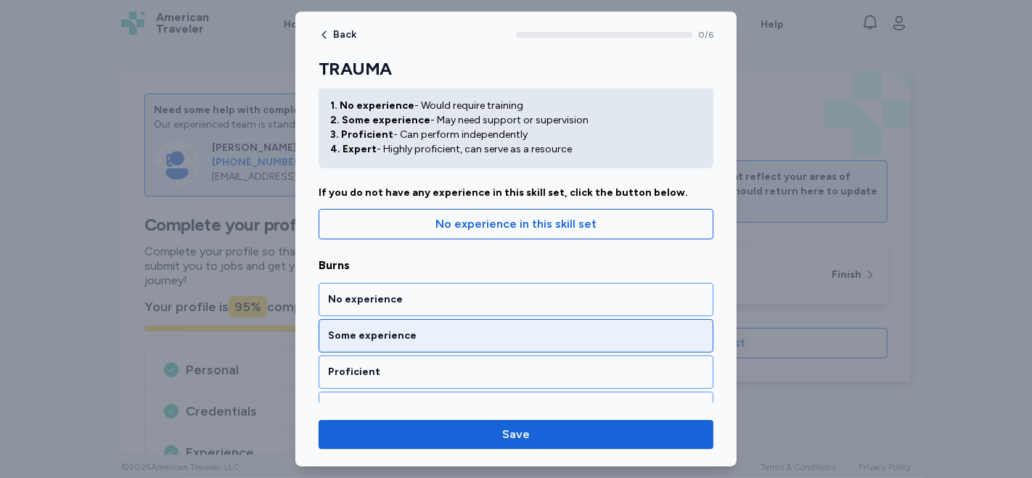
scroll to position [81, 0]
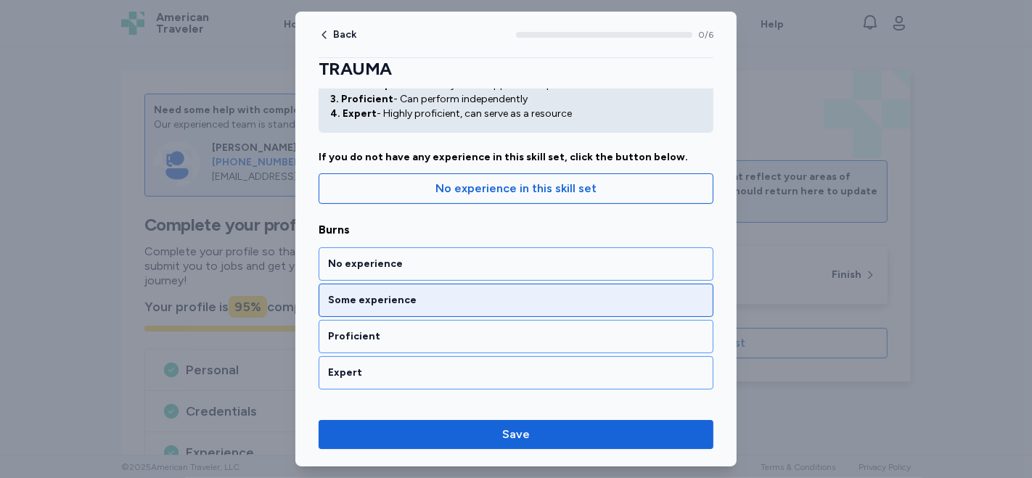
click at [425, 299] on div "Some experience" at bounding box center [516, 300] width 376 height 15
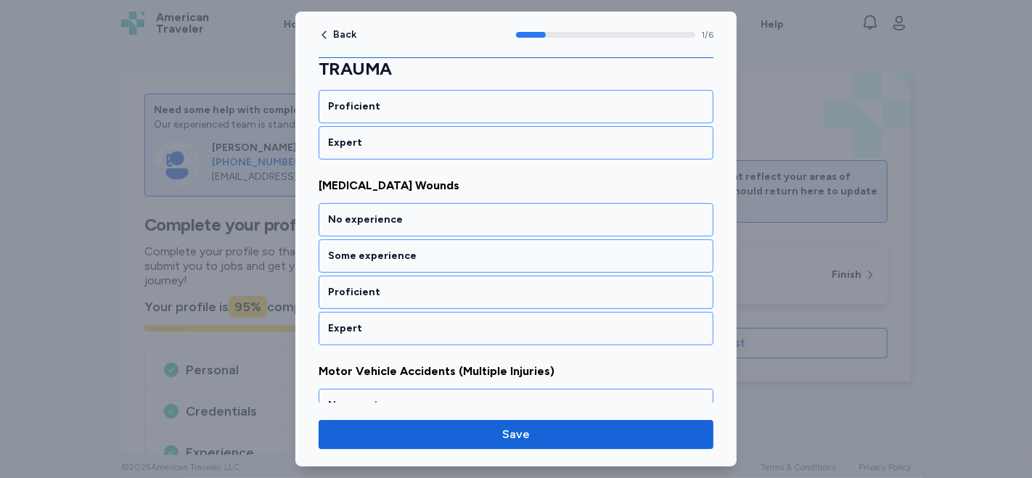
scroll to position [323, 0]
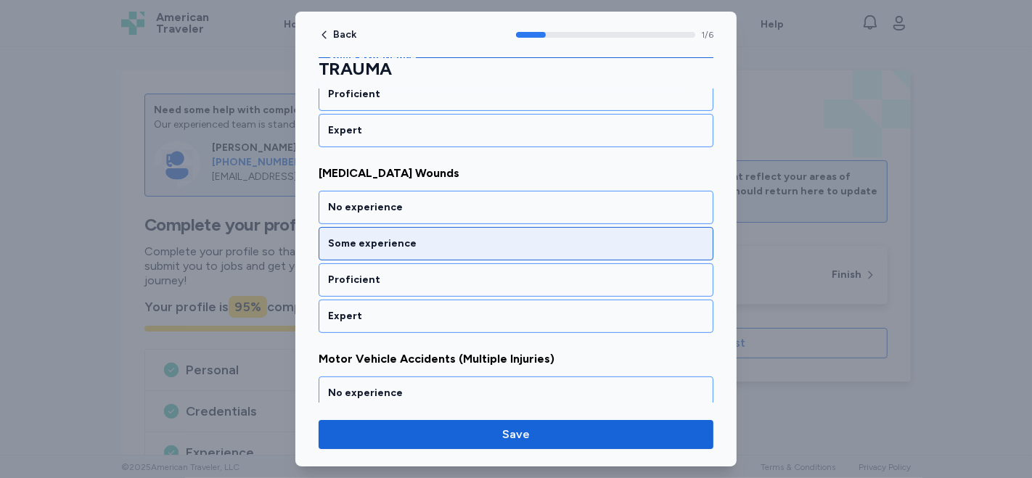
click at [406, 241] on div "Some experience" at bounding box center [516, 244] width 376 height 15
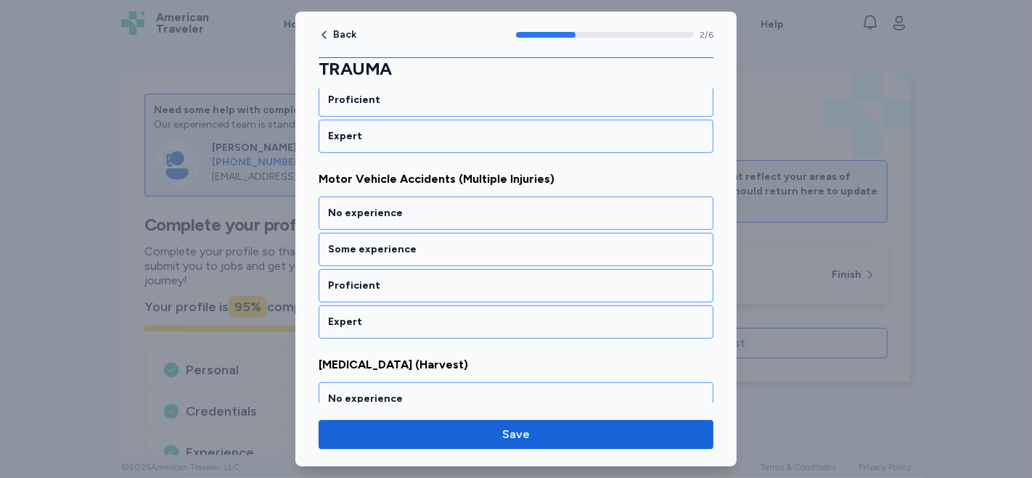
scroll to position [507, 0]
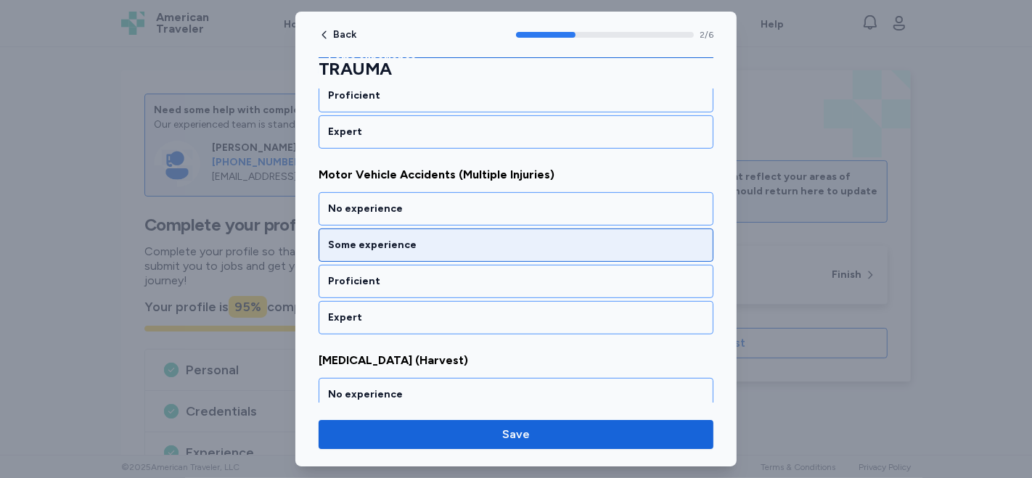
click at [406, 242] on div "Some experience" at bounding box center [516, 245] width 376 height 15
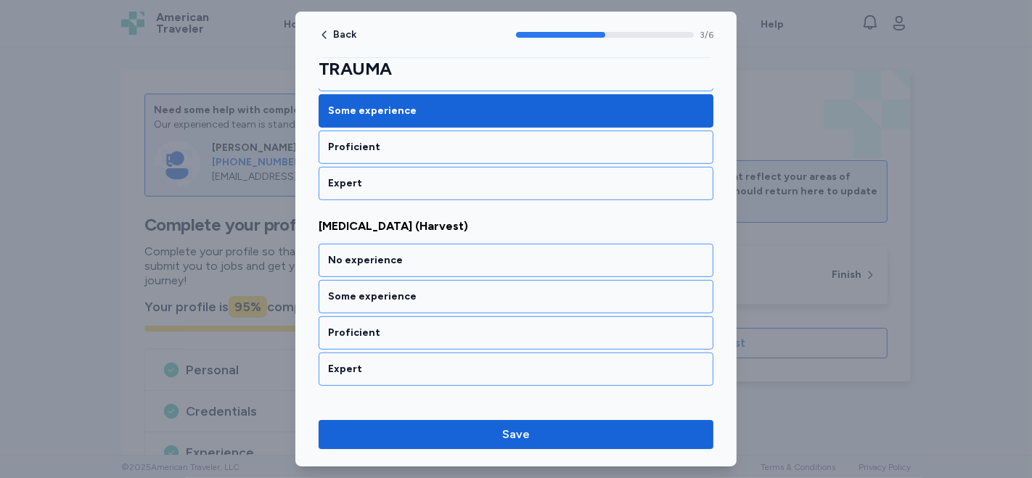
scroll to position [692, 0]
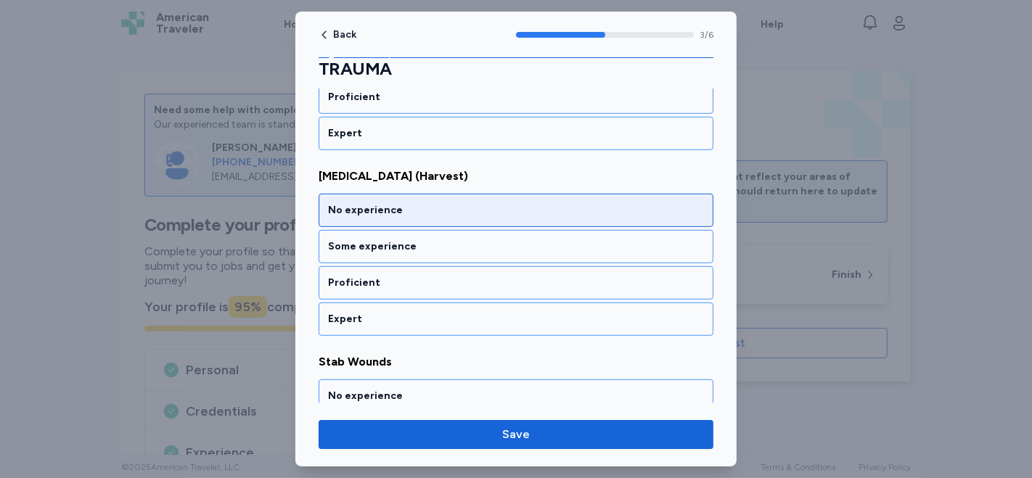
click at [431, 212] on div "No experience" at bounding box center [516, 210] width 395 height 33
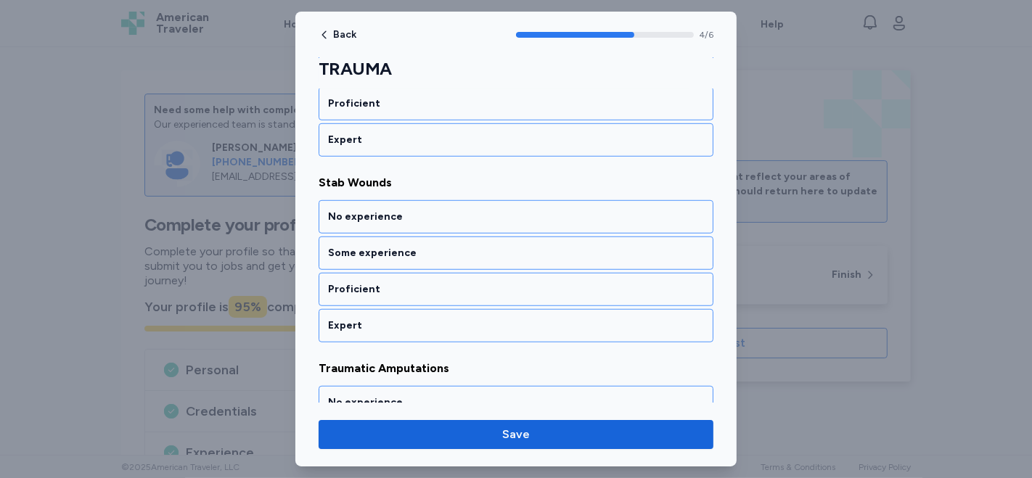
scroll to position [875, 0]
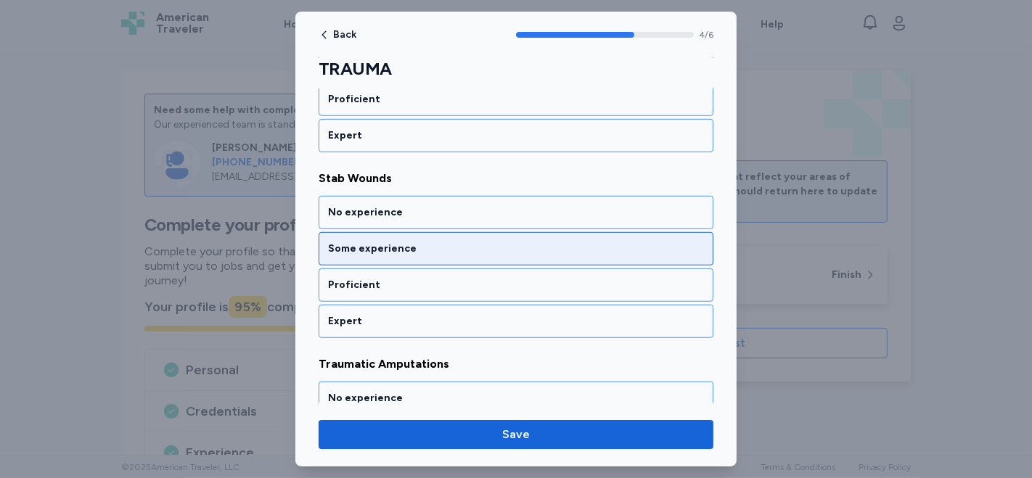
click at [420, 242] on div "Some experience" at bounding box center [516, 249] width 376 height 15
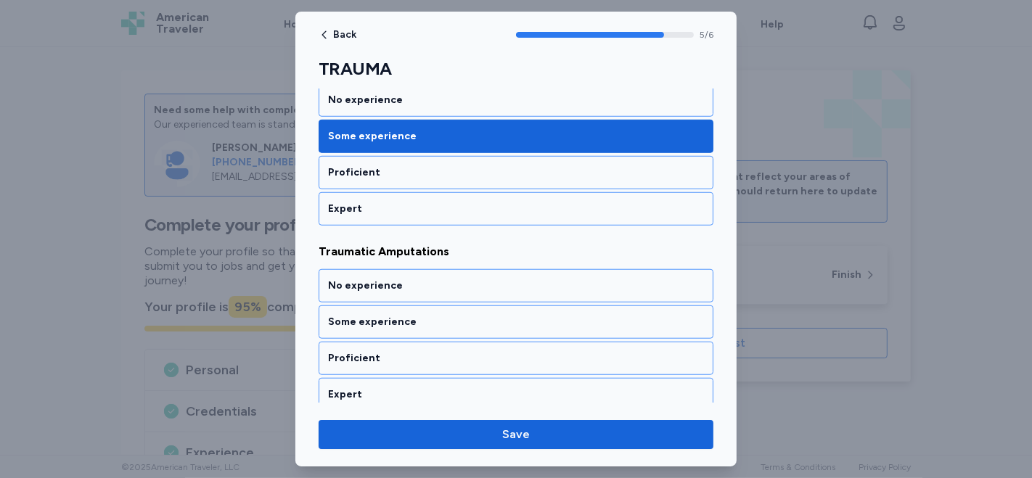
scroll to position [989, 0]
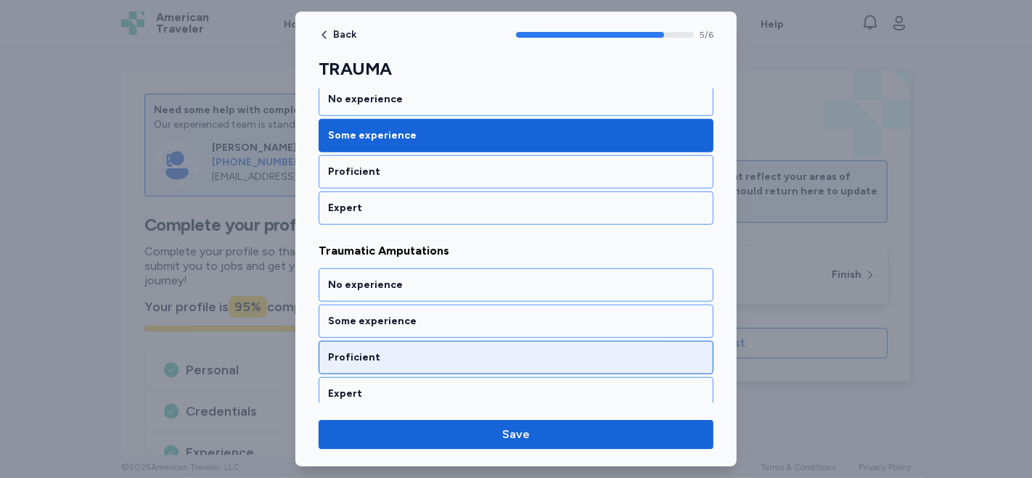
click at [429, 351] on div "Proficient" at bounding box center [516, 358] width 376 height 15
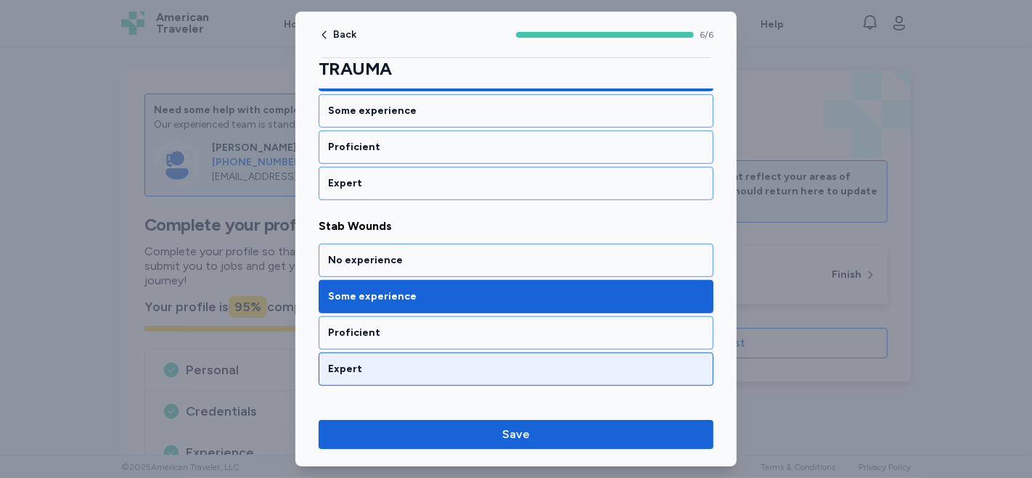
scroll to position [908, 0]
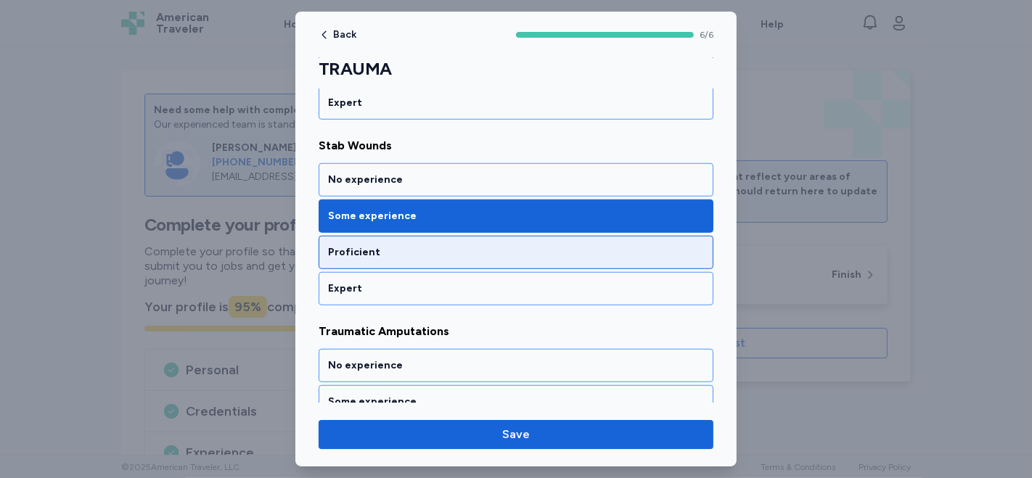
click at [428, 253] on div "Proficient" at bounding box center [516, 252] width 395 height 33
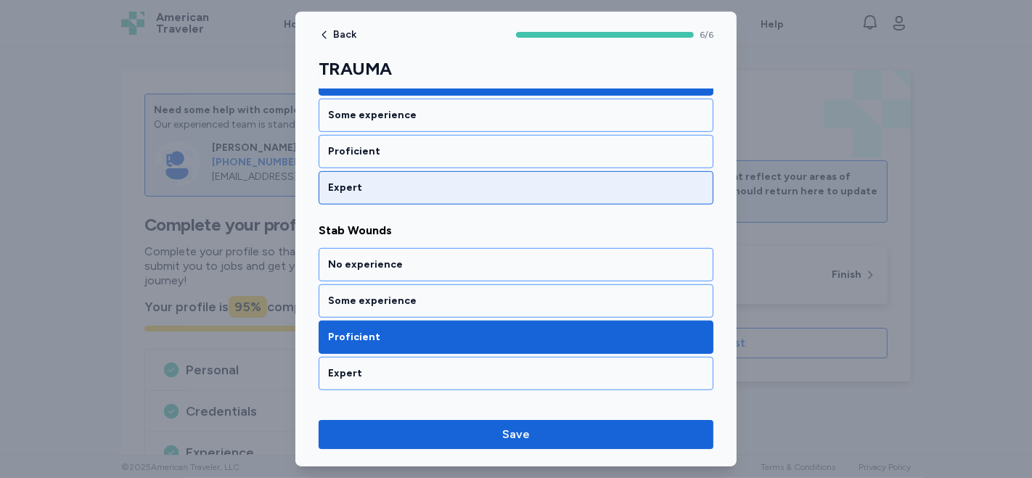
scroll to position [989, 0]
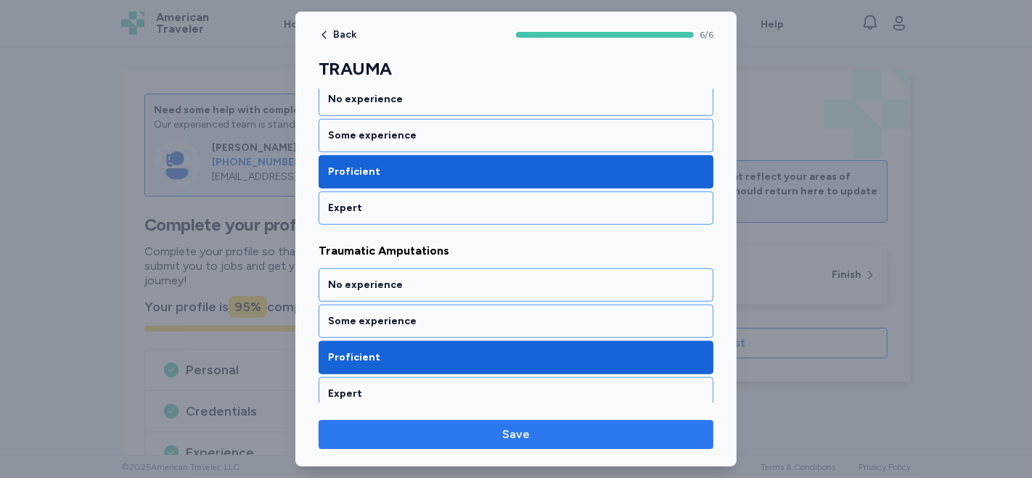
click at [518, 434] on span "Save" at bounding box center [516, 434] width 28 height 17
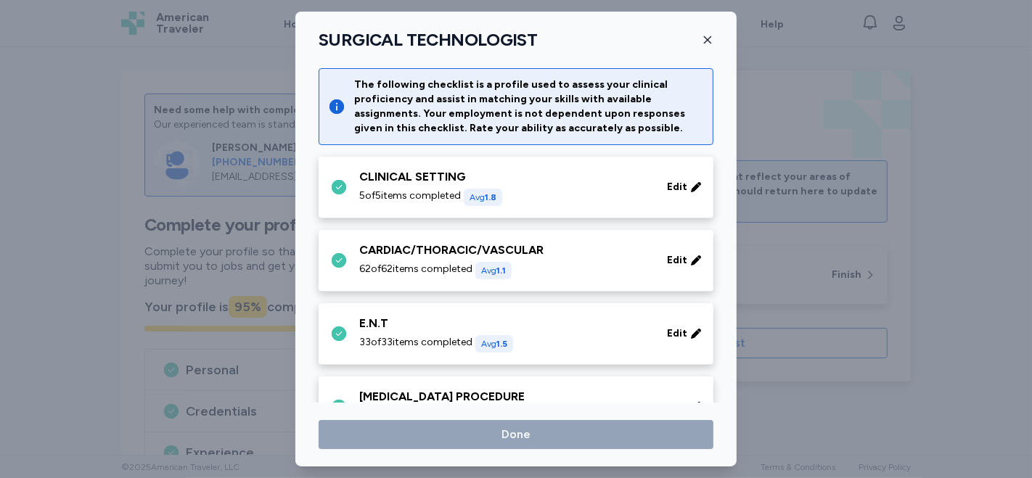
scroll to position [967, 0]
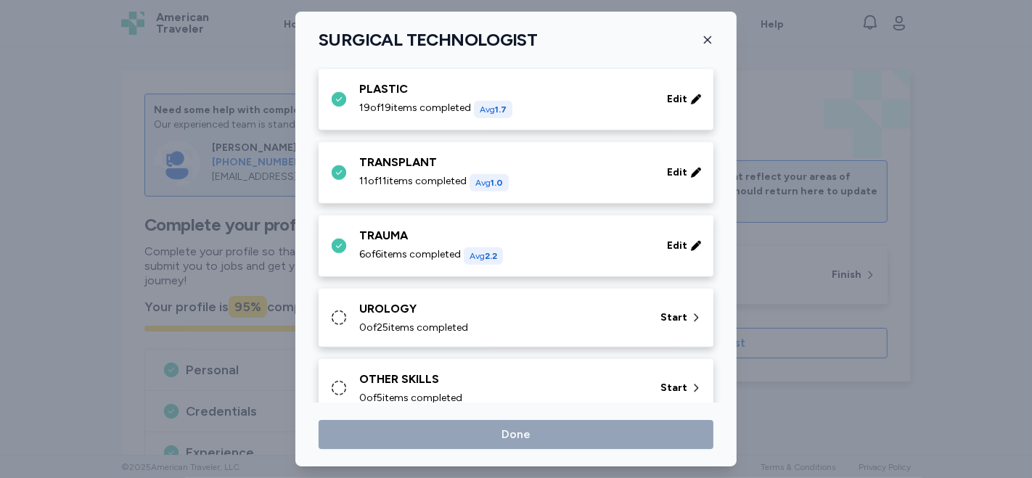
click at [490, 323] on div "0 of 25 items completed" at bounding box center [501, 328] width 284 height 15
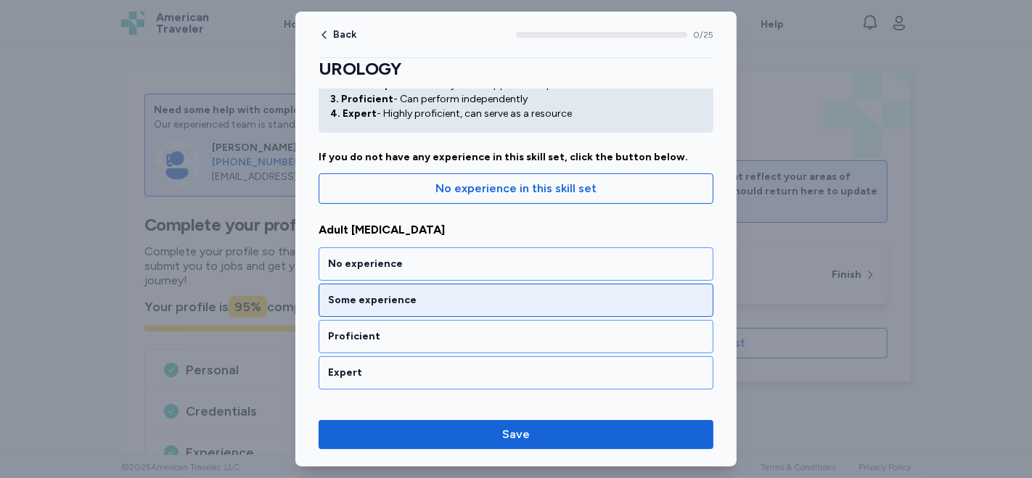
scroll to position [161, 0]
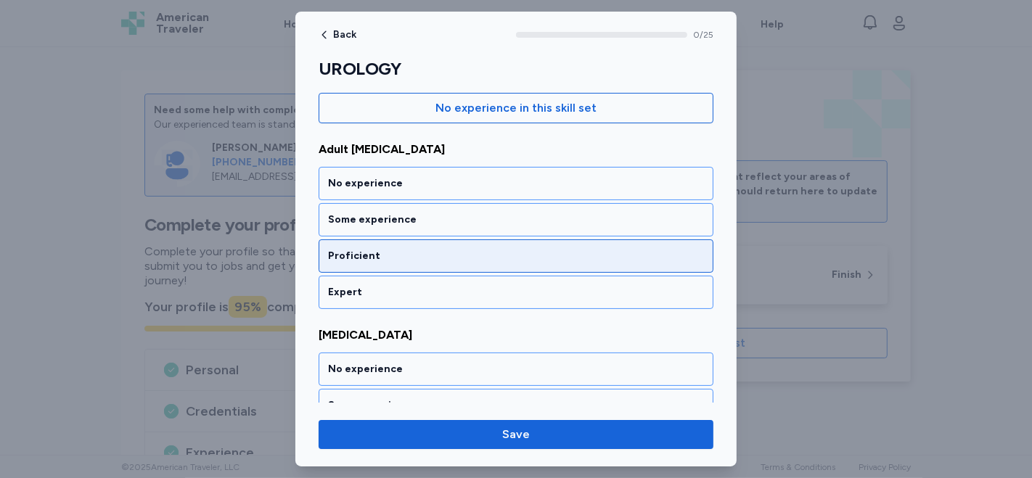
click at [465, 254] on div "Proficient" at bounding box center [516, 256] width 376 height 15
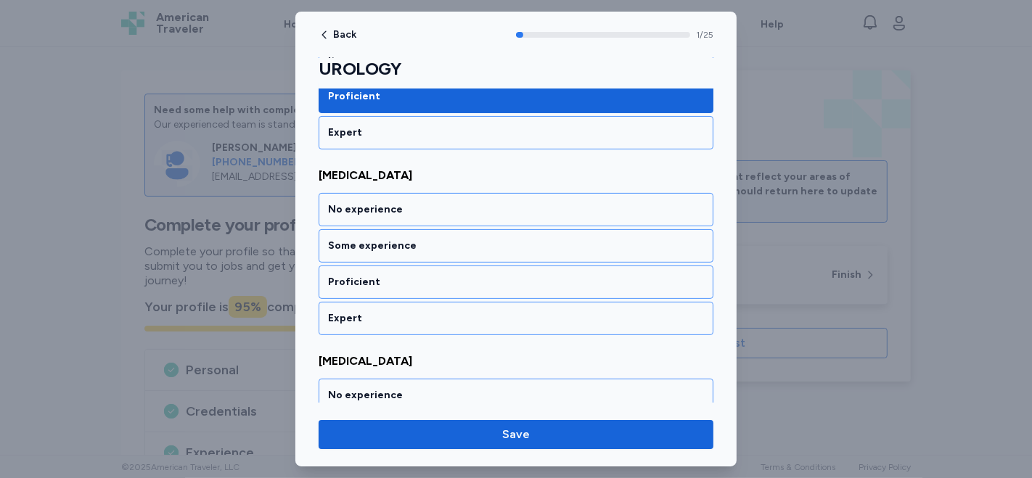
scroll to position [323, 0]
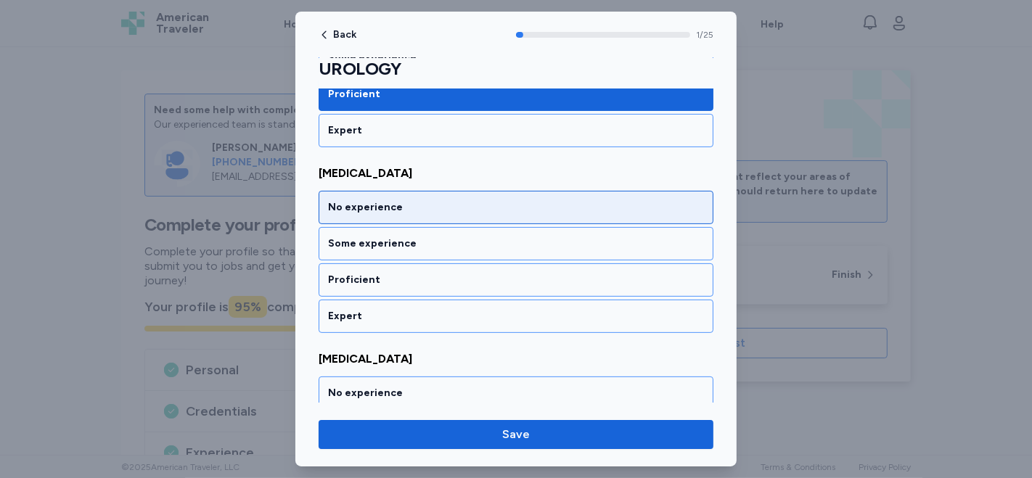
click at [414, 217] on div "No experience" at bounding box center [516, 207] width 395 height 33
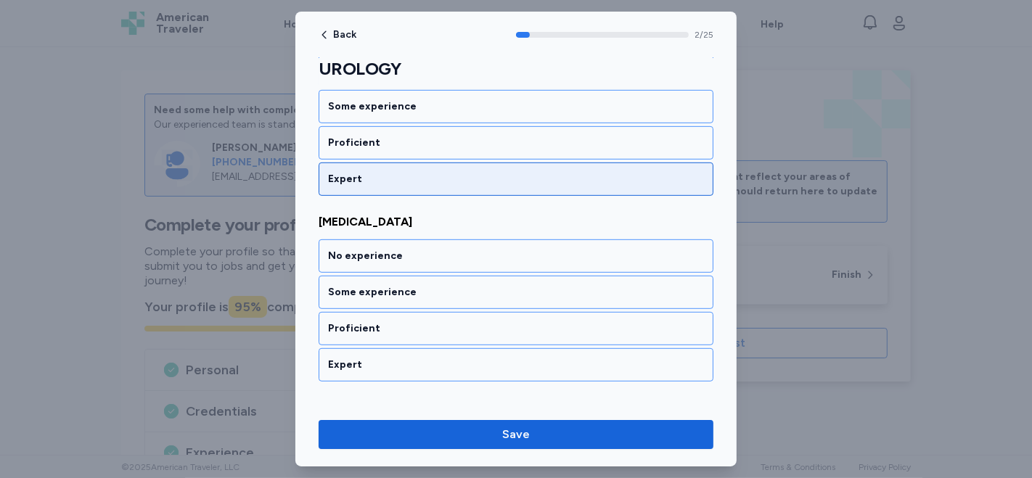
scroll to position [668, 0]
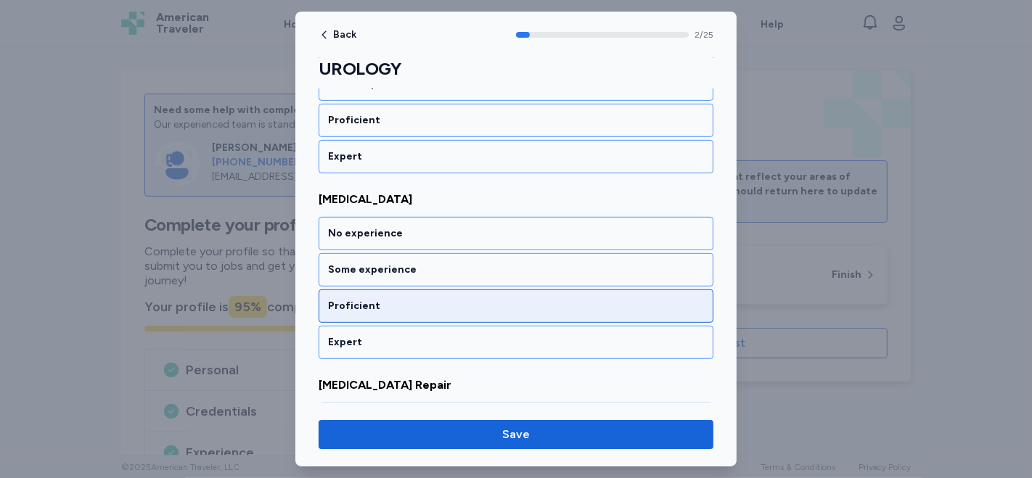
click at [404, 304] on div "Proficient" at bounding box center [516, 306] width 376 height 15
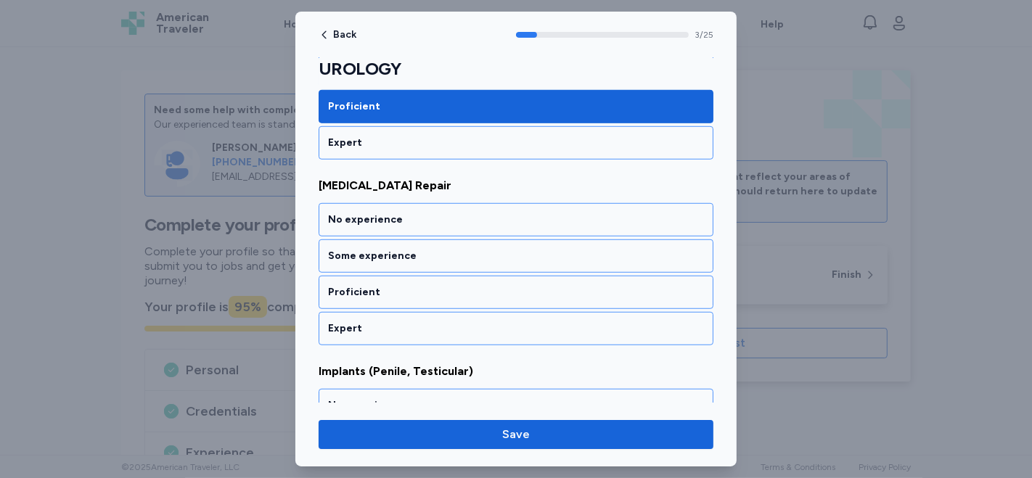
scroll to position [875, 0]
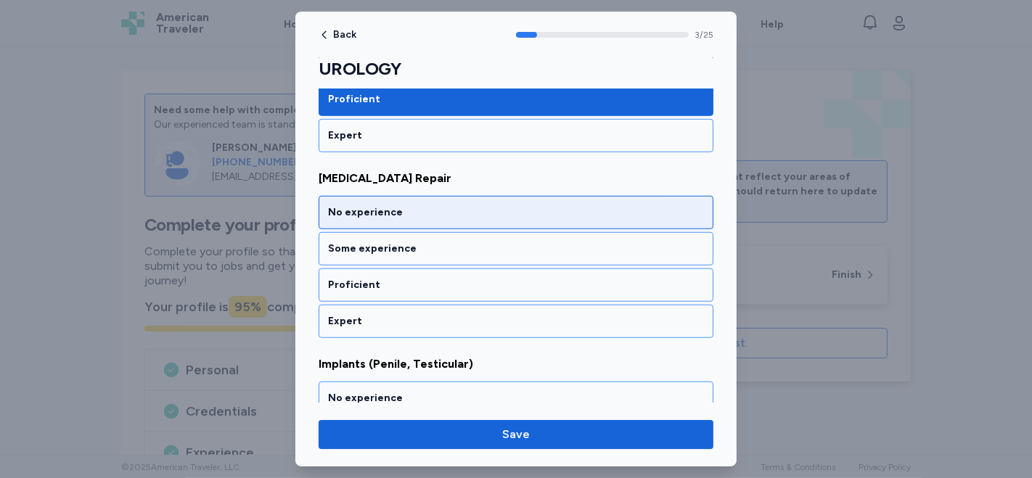
click at [414, 218] on div "No experience" at bounding box center [516, 212] width 395 height 33
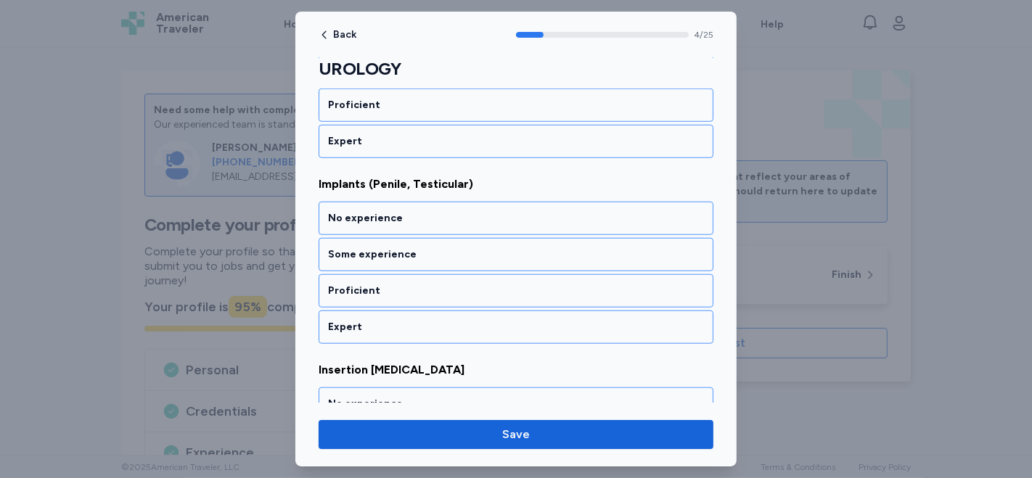
scroll to position [1060, 0]
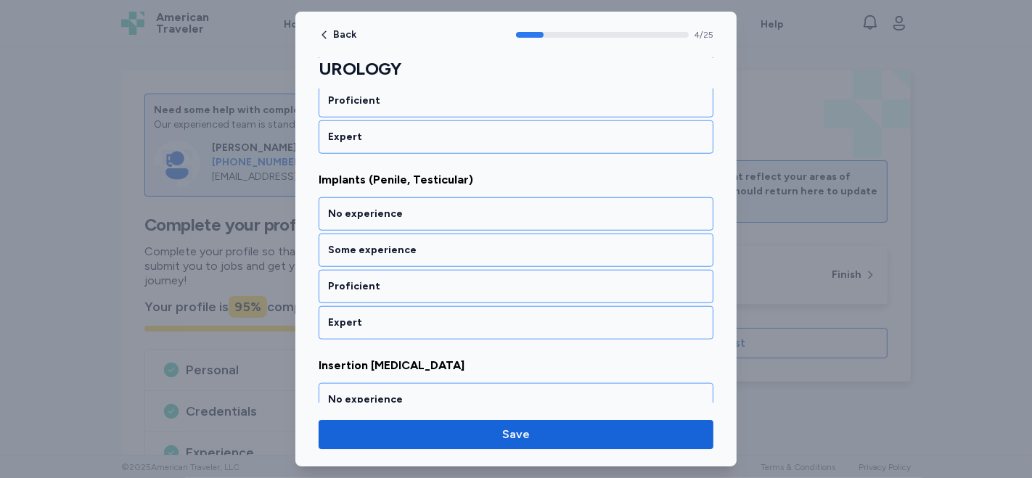
click at [414, 218] on div "No experience" at bounding box center [516, 213] width 395 height 33
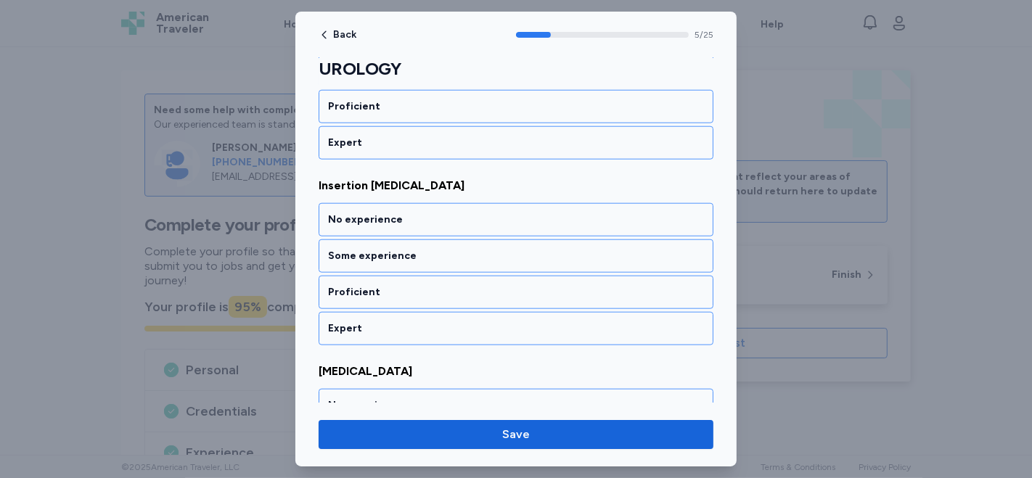
scroll to position [1244, 0]
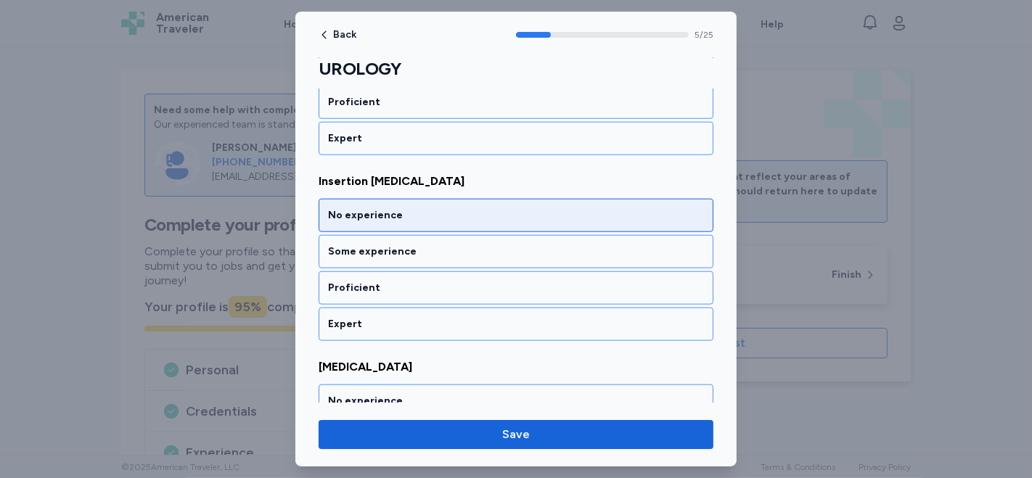
click at [413, 208] on div "No experience" at bounding box center [516, 215] width 376 height 15
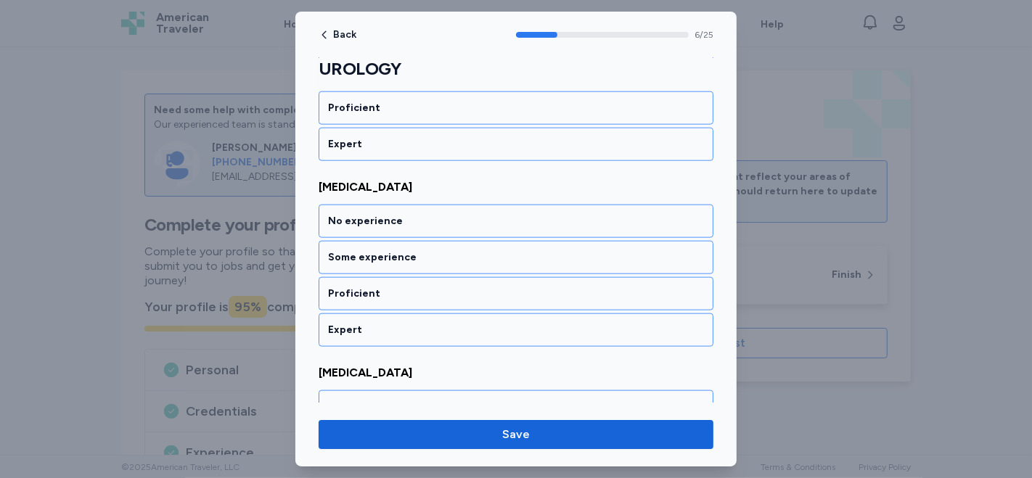
scroll to position [1428, 0]
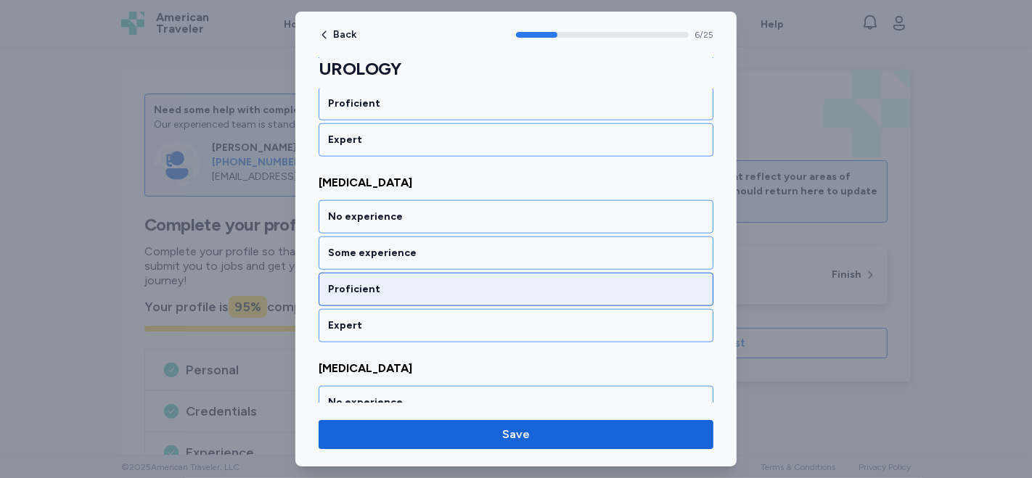
click at [377, 282] on div "Proficient" at bounding box center [516, 289] width 376 height 15
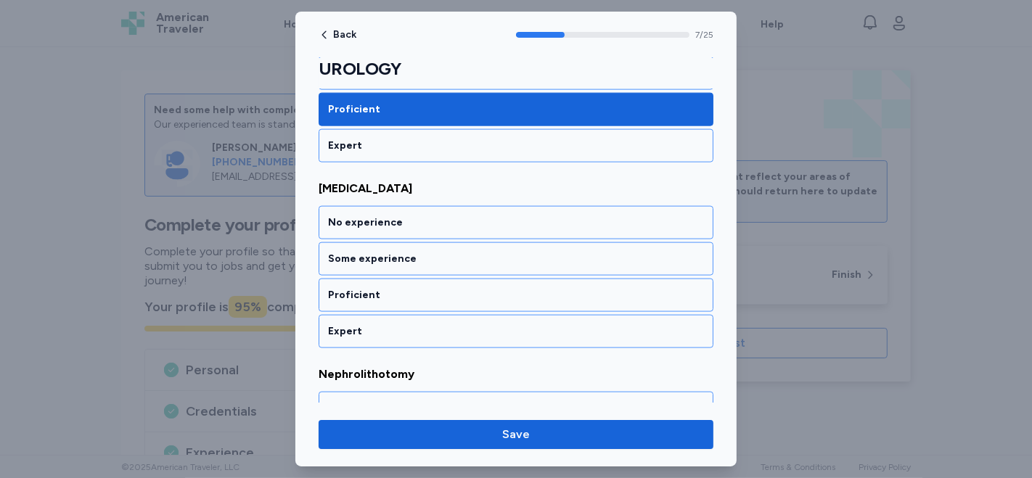
scroll to position [1613, 0]
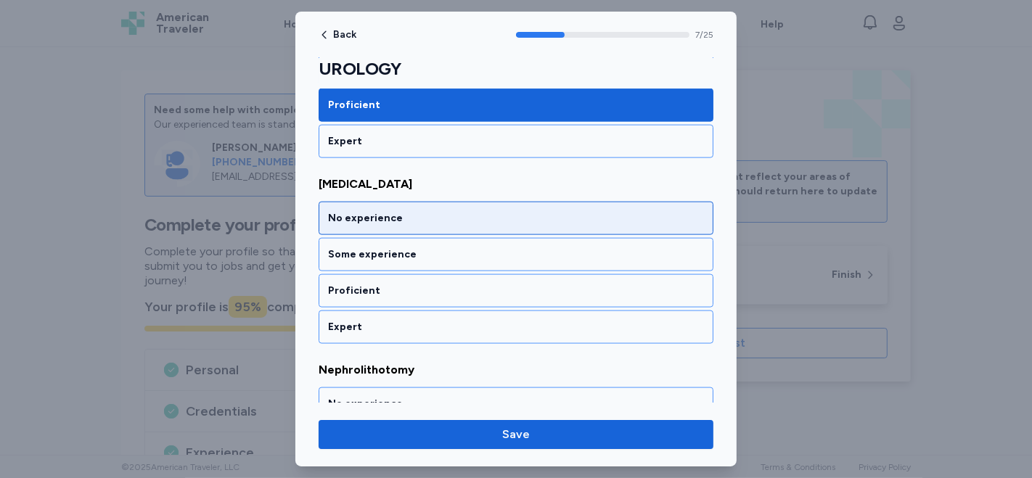
click at [428, 211] on div "No experience" at bounding box center [516, 218] width 376 height 15
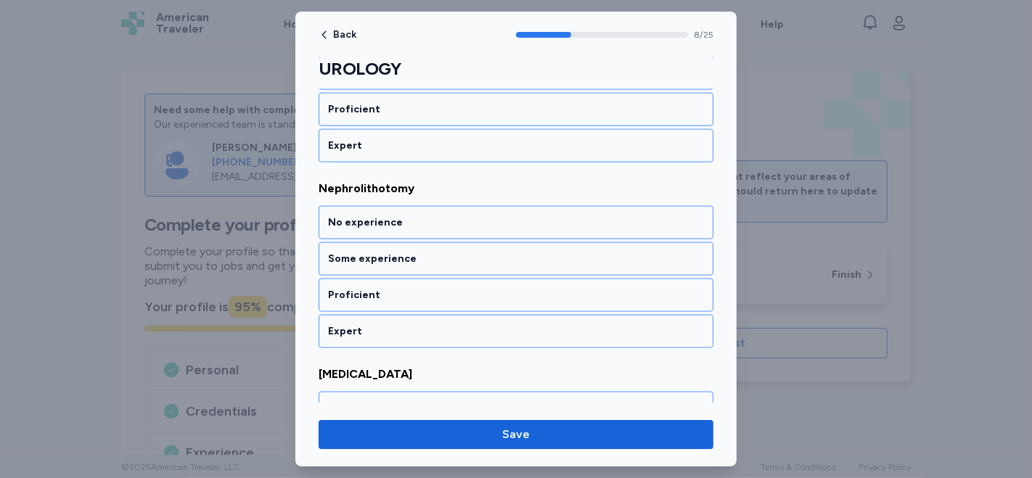
scroll to position [1797, 0]
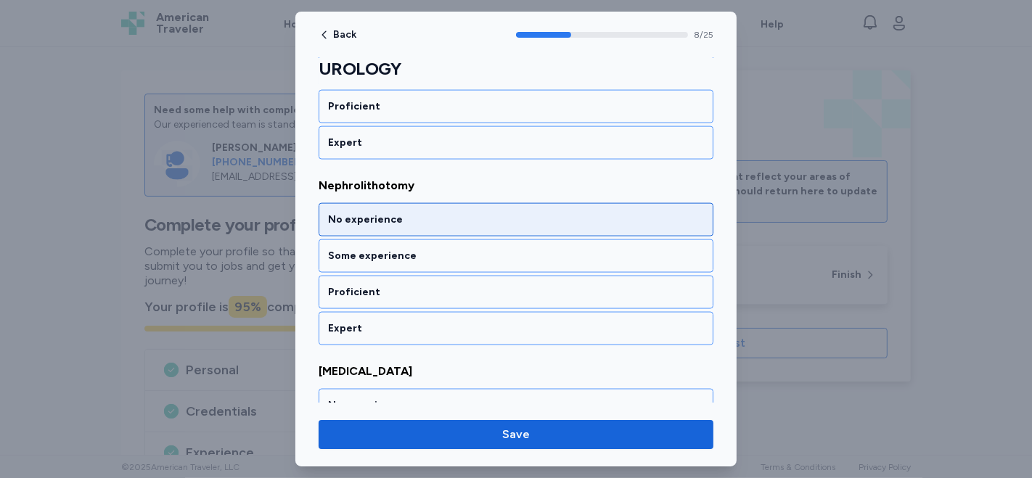
click at [412, 218] on div "No experience" at bounding box center [516, 219] width 395 height 33
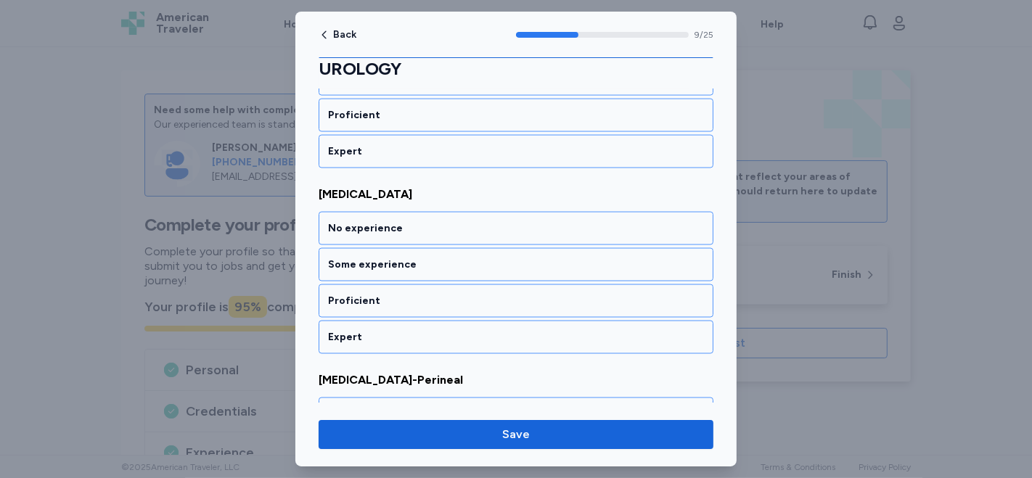
scroll to position [1981, 0]
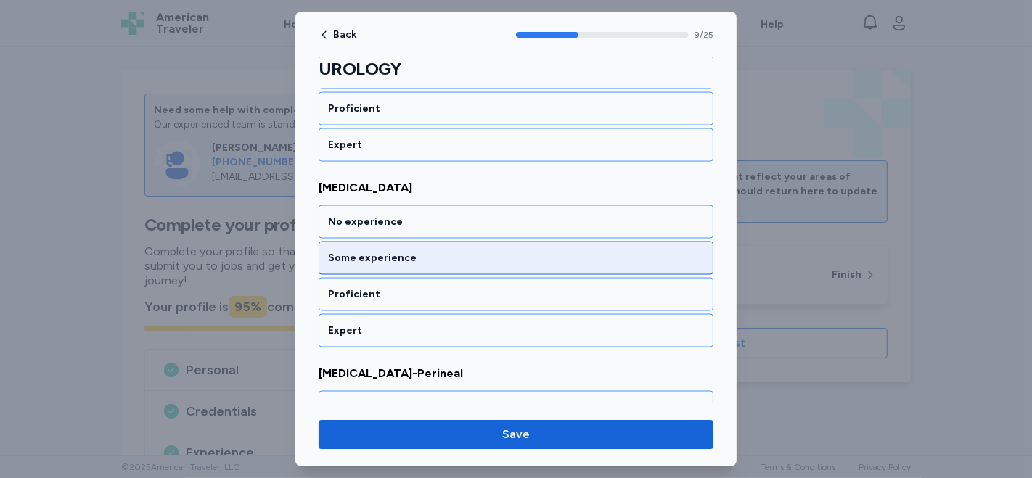
click at [422, 251] on div "Some experience" at bounding box center [516, 258] width 376 height 15
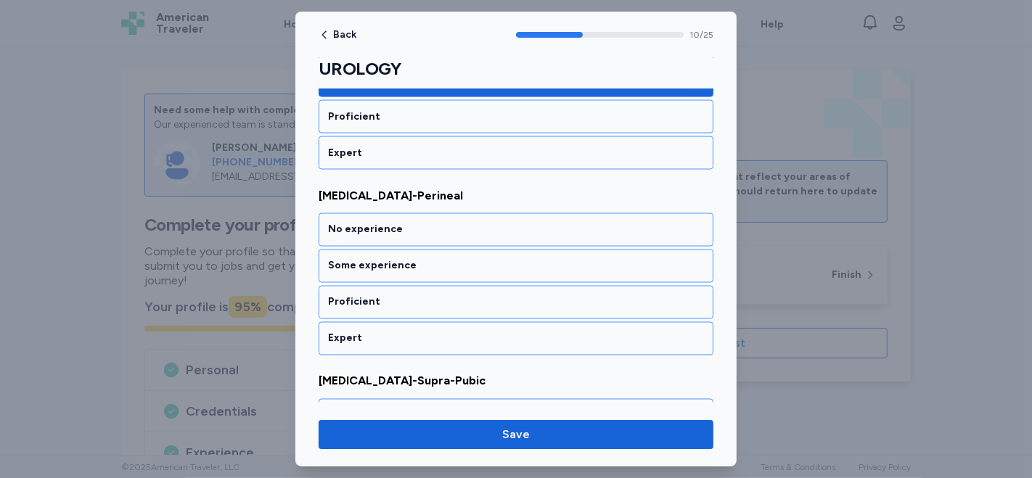
scroll to position [2165, 0]
